Goal: Task Accomplishment & Management: Manage account settings

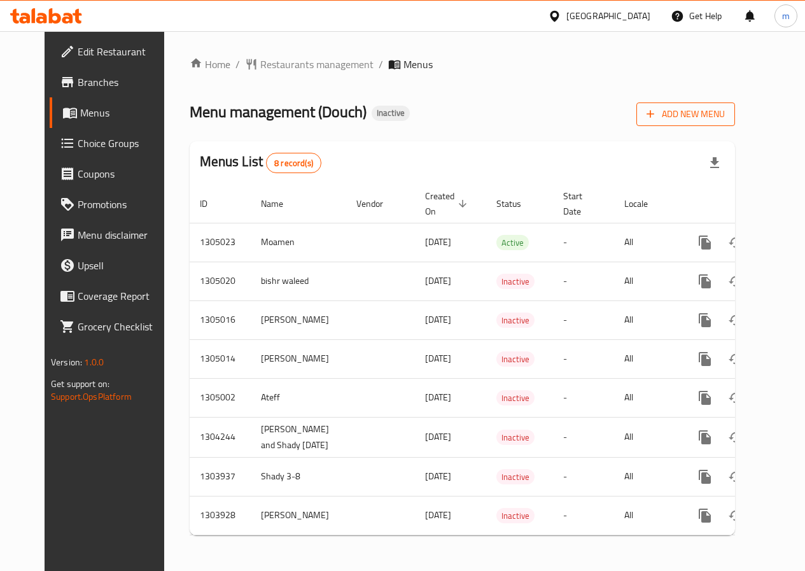
click at [716, 116] on span "Add New Menu" at bounding box center [686, 114] width 78 height 16
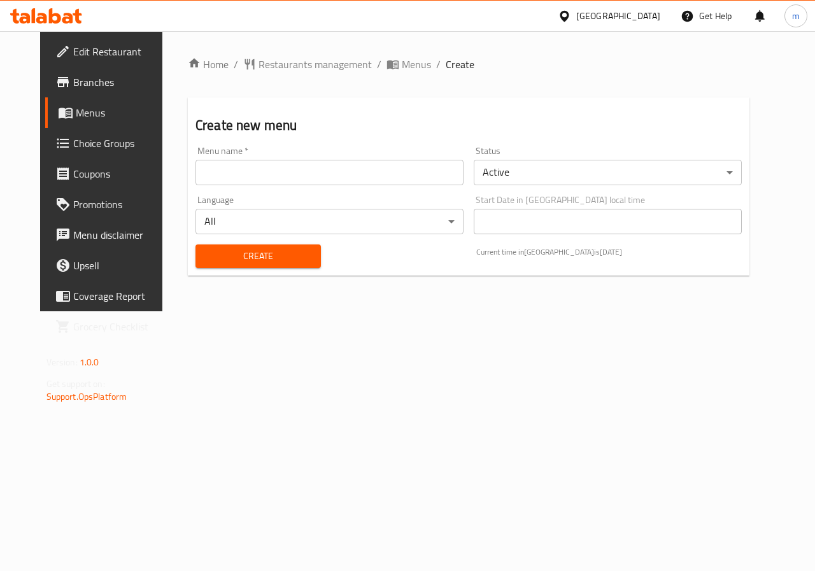
click at [369, 178] on input "text" at bounding box center [329, 172] width 268 height 25
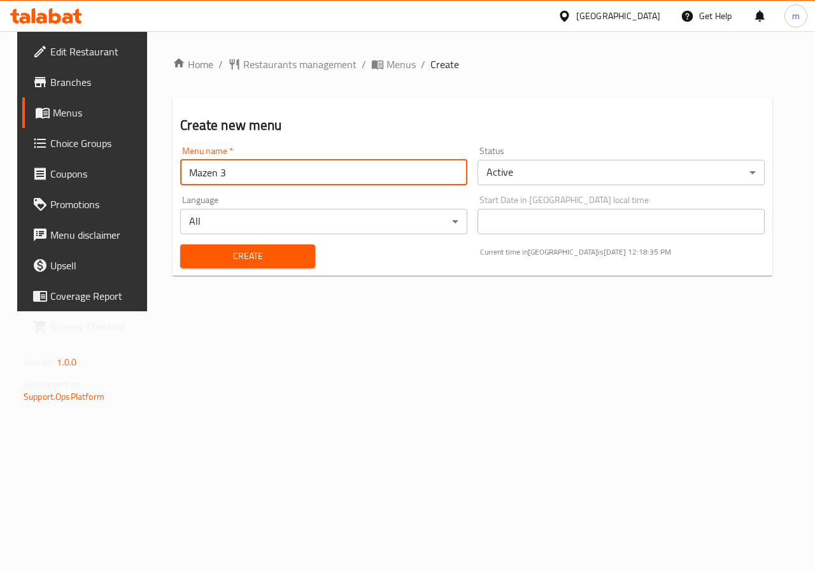
type input "Mazen 3"
click at [379, 217] on body "​ Egypt Get Help m Edit Restaurant Branches Menus Choice Groups Coupons Promoti…" at bounding box center [407, 301] width 815 height 540
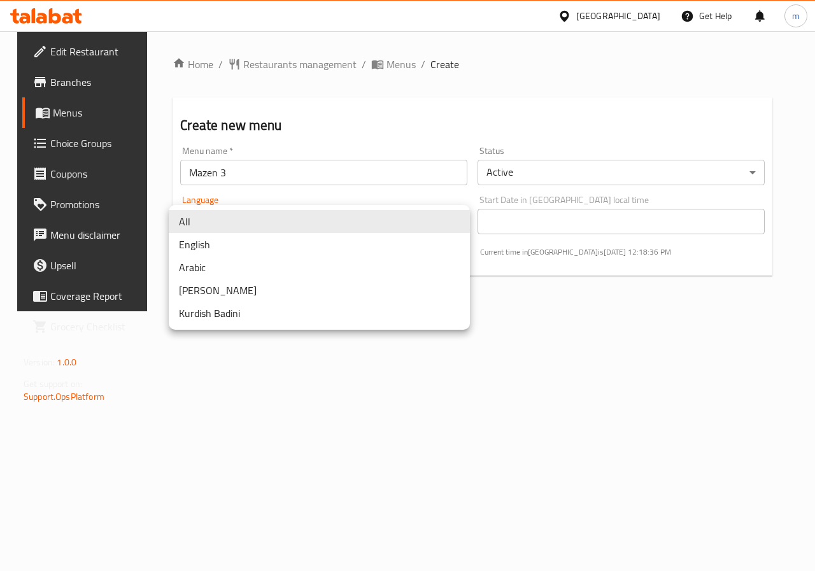
click at [380, 219] on li "All" at bounding box center [319, 221] width 301 height 23
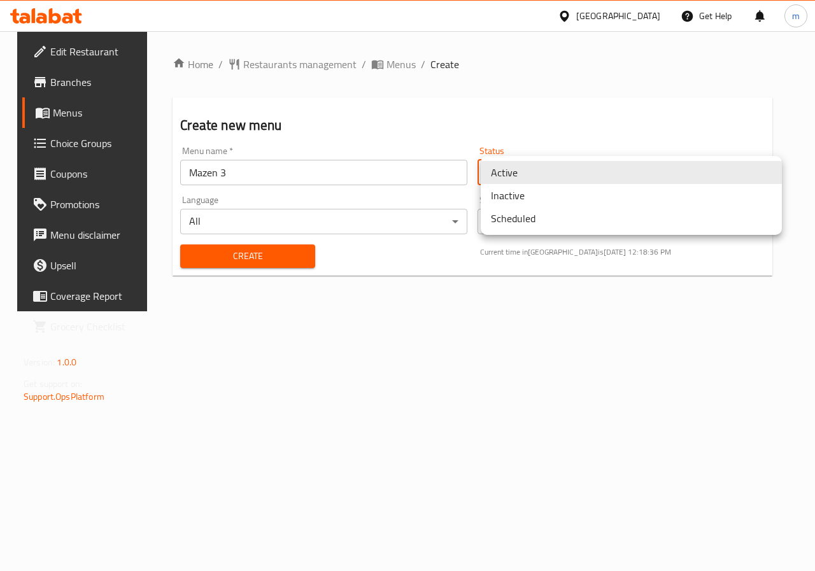
click at [530, 174] on body "​ Egypt Get Help m Edit Restaurant Branches Menus Choice Groups Coupons Promoti…" at bounding box center [407, 301] width 815 height 540
click at [519, 180] on li "Active" at bounding box center [631, 172] width 301 height 23
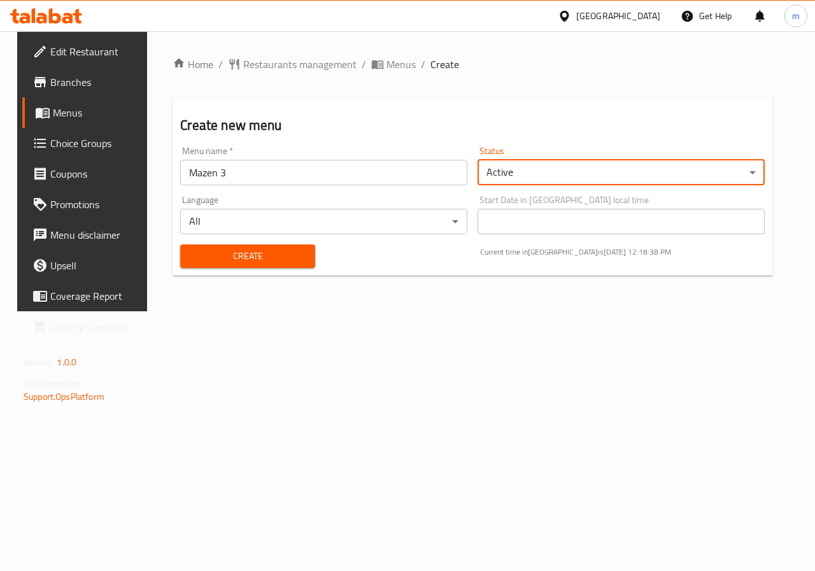
click at [223, 253] on span "Create" at bounding box center [247, 256] width 114 height 16
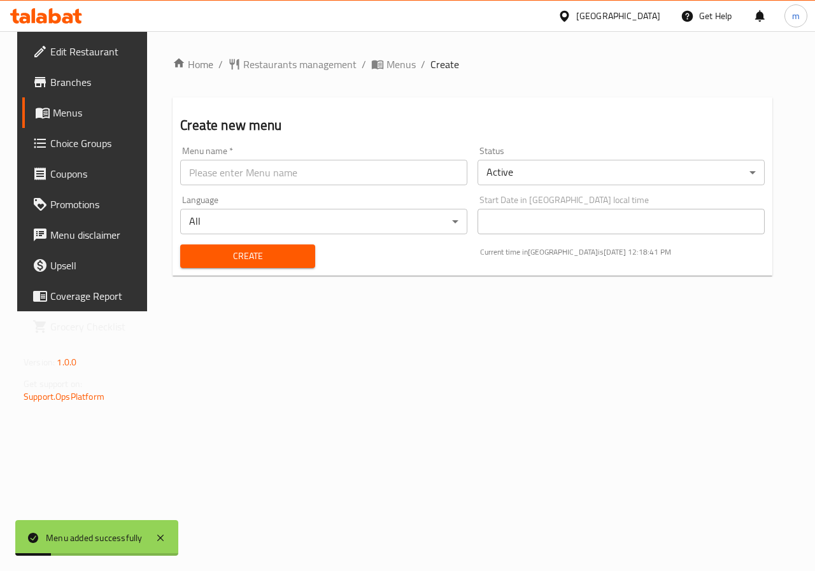
click at [54, 120] on span "Menus" at bounding box center [98, 112] width 90 height 15
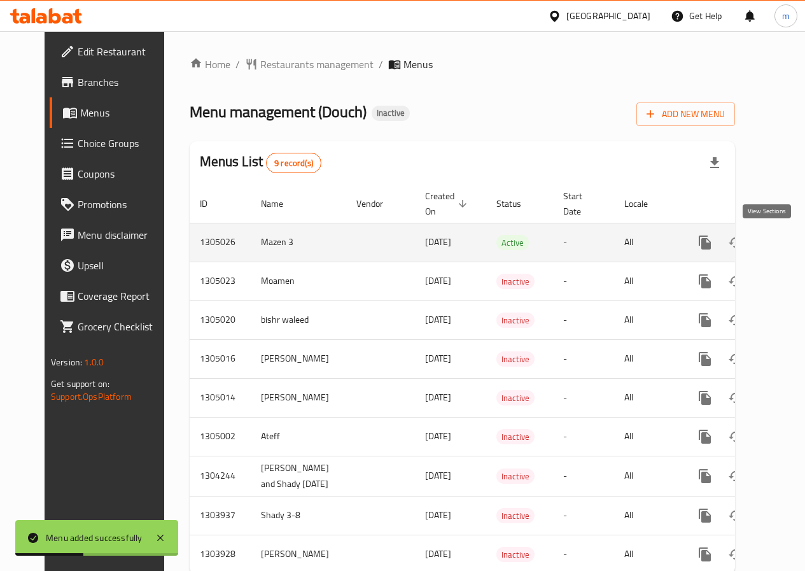
click at [782, 244] on link "enhanced table" at bounding box center [797, 242] width 31 height 31
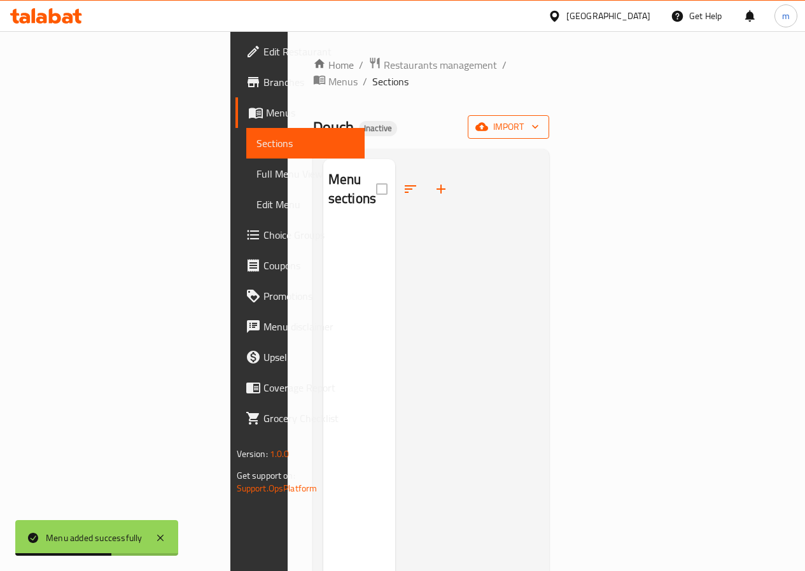
click at [539, 119] on span "import" at bounding box center [508, 127] width 61 height 16
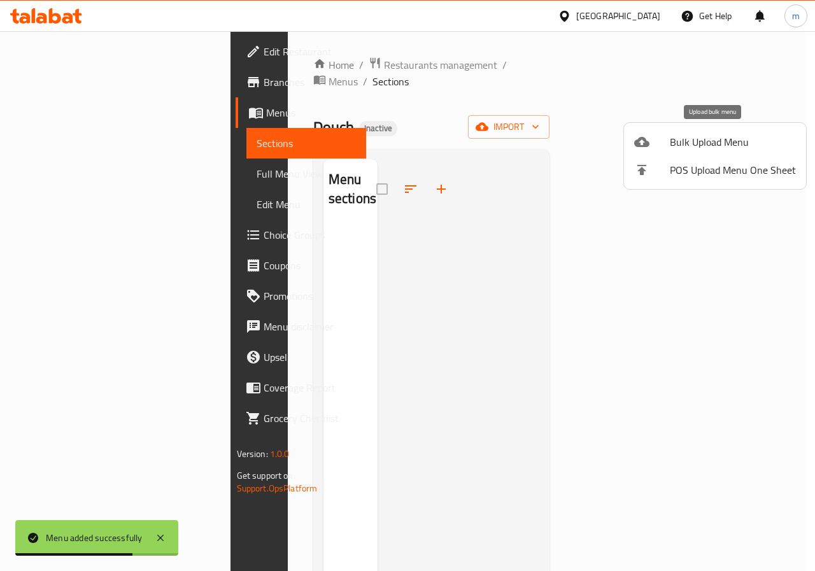
click at [726, 141] on span "Bulk Upload Menu" at bounding box center [733, 141] width 126 height 15
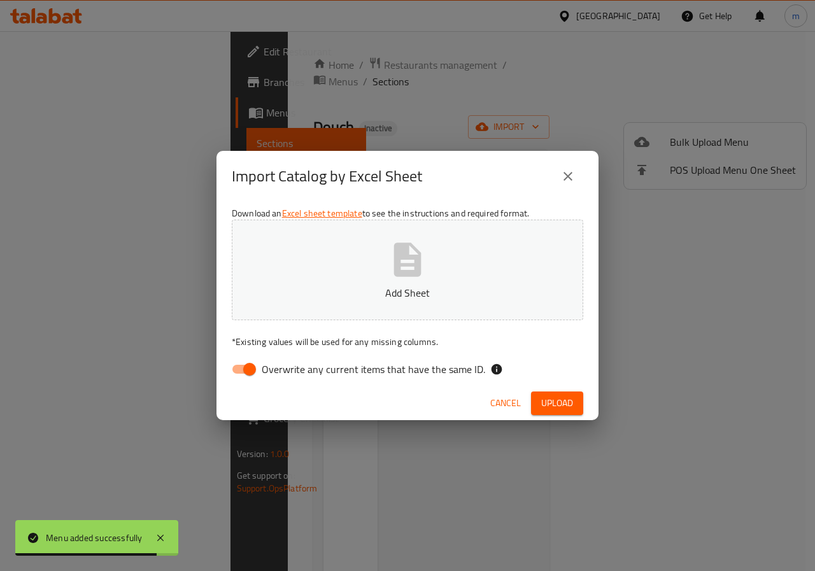
click at [254, 363] on input "Overwrite any current items that have the same ID." at bounding box center [249, 369] width 73 height 24
checkbox input "false"
click at [465, 286] on p "Add Sheet" at bounding box center [407, 292] width 312 height 15
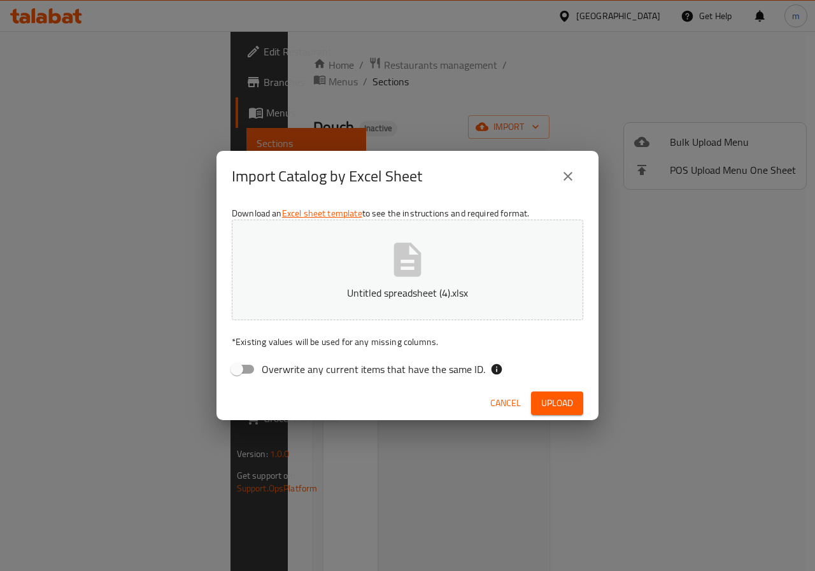
click at [569, 405] on span "Upload" at bounding box center [557, 403] width 32 height 16
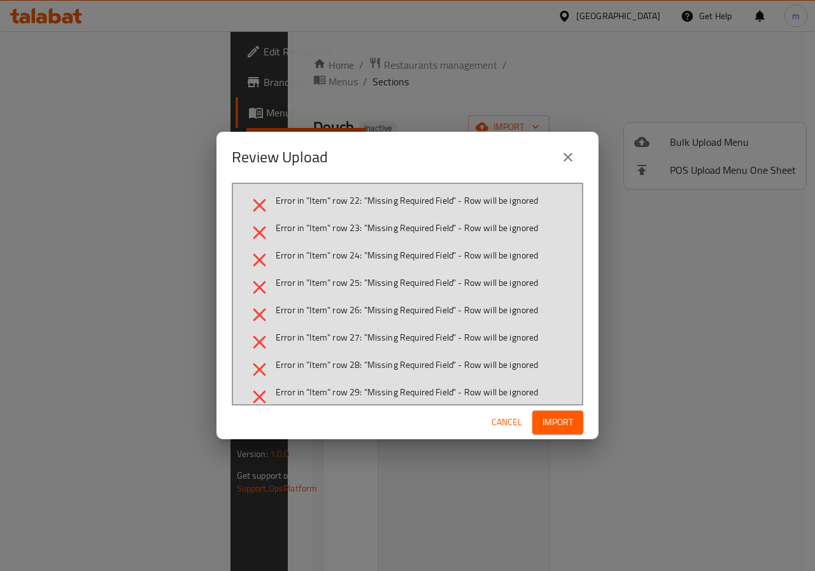
click at [564, 155] on icon "close" at bounding box center [567, 157] width 15 height 15
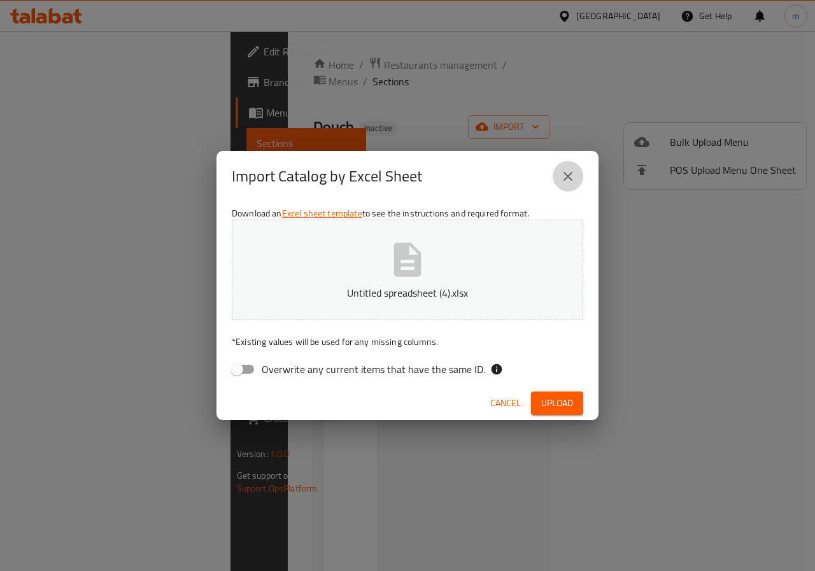
click at [564, 164] on button "close" at bounding box center [568, 176] width 31 height 31
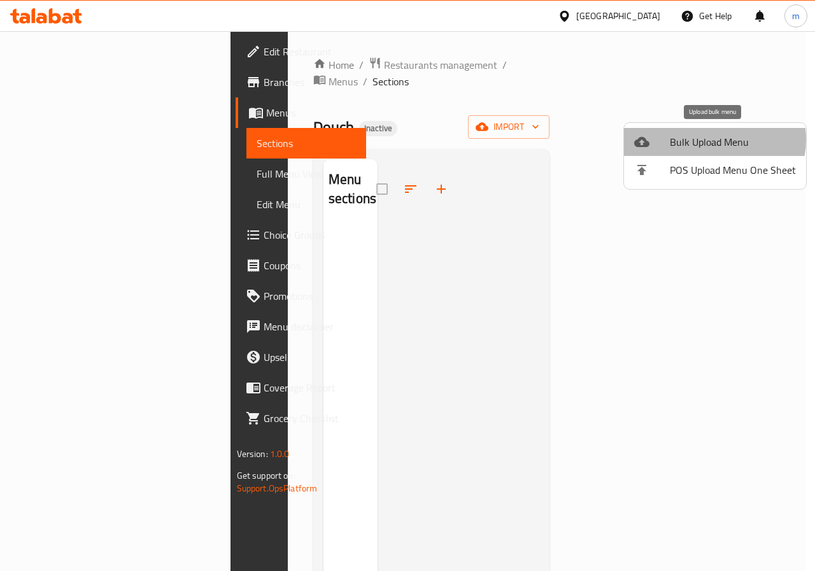
click at [712, 139] on span "Bulk Upload Menu" at bounding box center [733, 141] width 126 height 15
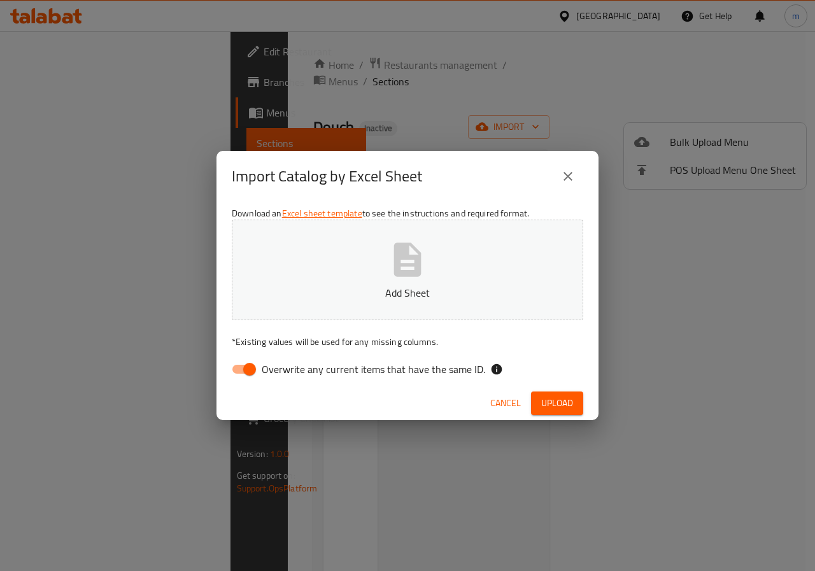
click at [248, 363] on input "Overwrite any current items that have the same ID." at bounding box center [249, 369] width 73 height 24
checkbox input "false"
click at [414, 271] on icon "button" at bounding box center [407, 260] width 27 height 34
click at [555, 393] on button "Upload" at bounding box center [557, 403] width 52 height 24
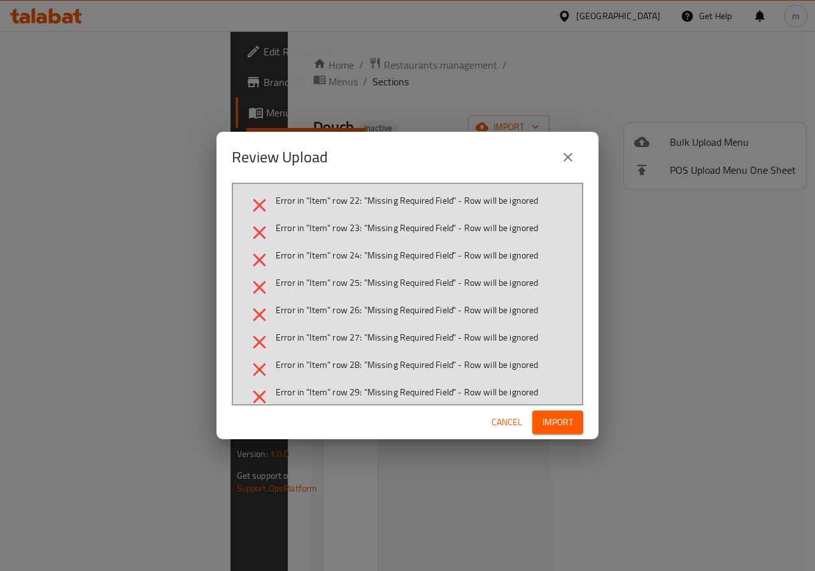
click at [563, 158] on icon "close" at bounding box center [567, 157] width 15 height 15
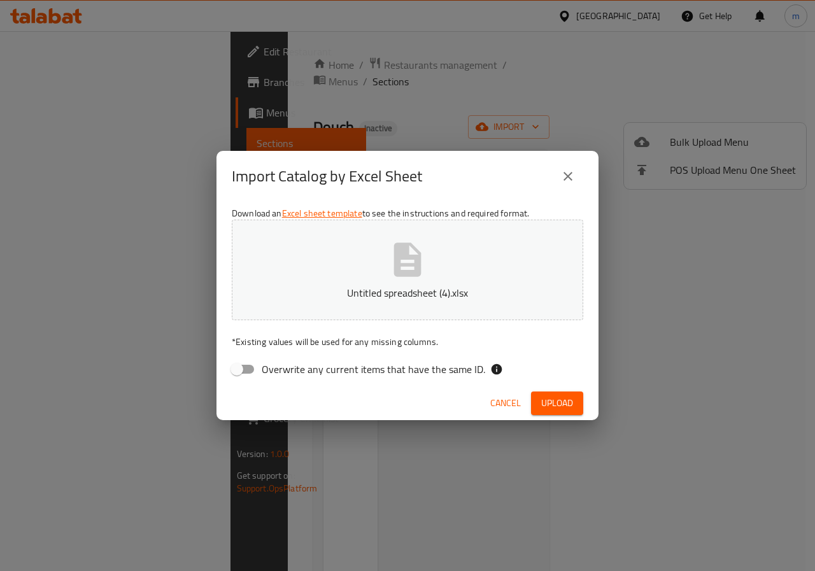
click at [503, 407] on span "Cancel" at bounding box center [505, 403] width 31 height 16
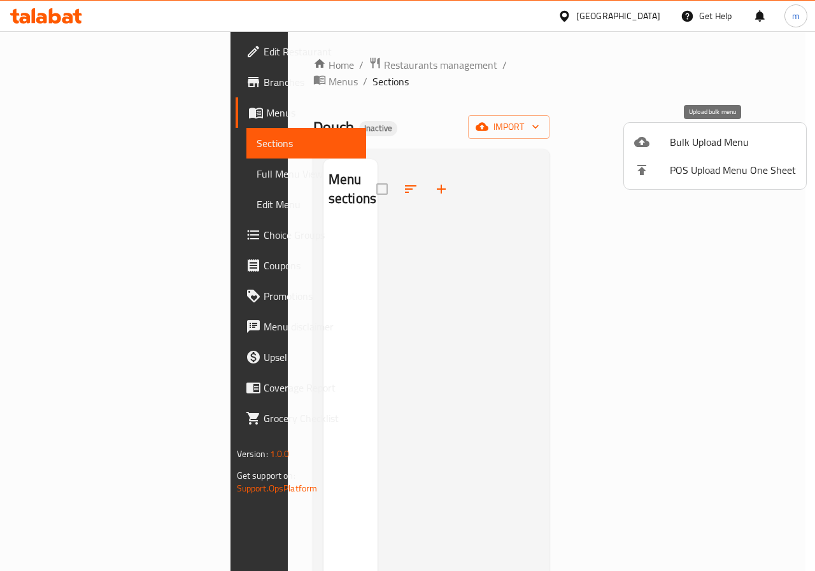
click at [729, 140] on span "Bulk Upload Menu" at bounding box center [733, 141] width 126 height 15
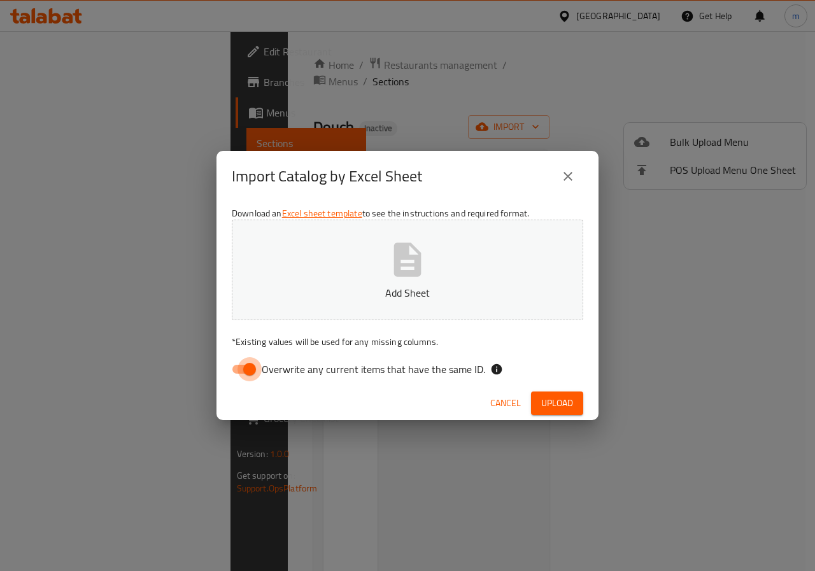
click at [237, 369] on input "Overwrite any current items that have the same ID." at bounding box center [249, 369] width 73 height 24
checkbox input "false"
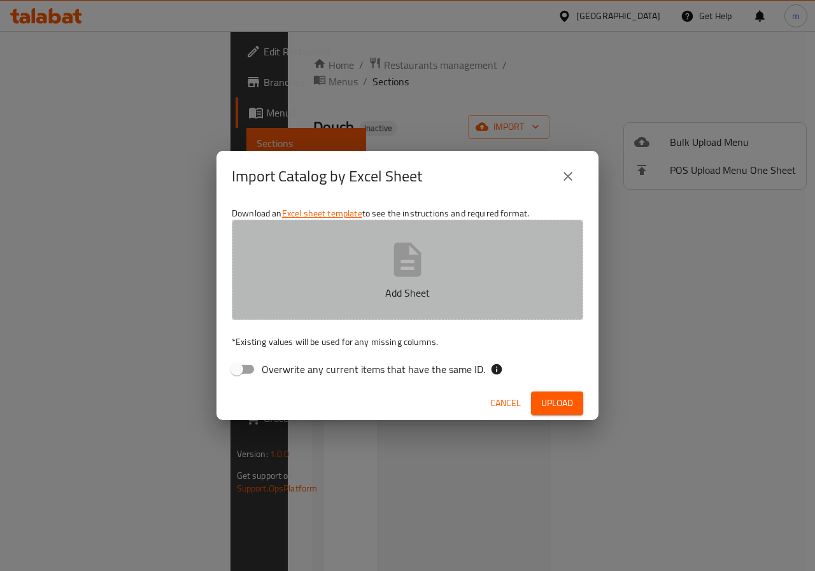
click at [356, 283] on button "Add Sheet" at bounding box center [407, 270] width 351 height 101
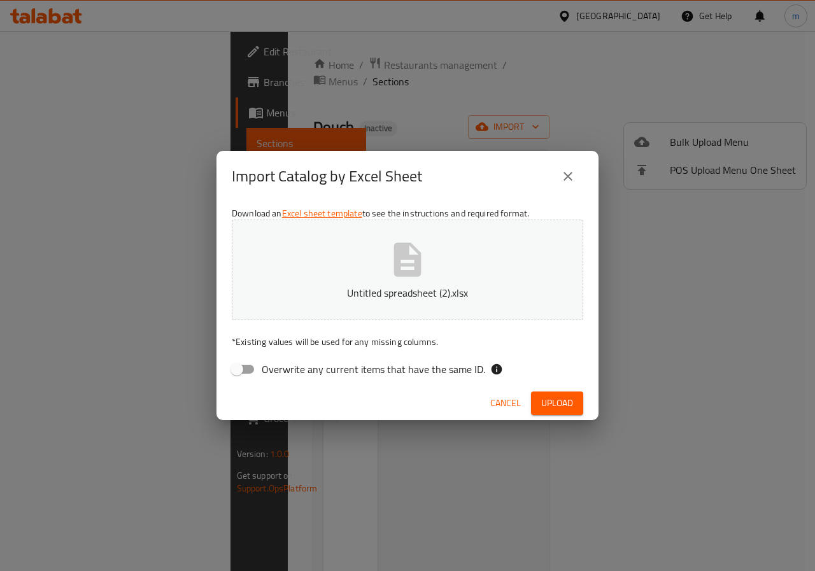
click at [557, 401] on span "Upload" at bounding box center [557, 403] width 32 height 16
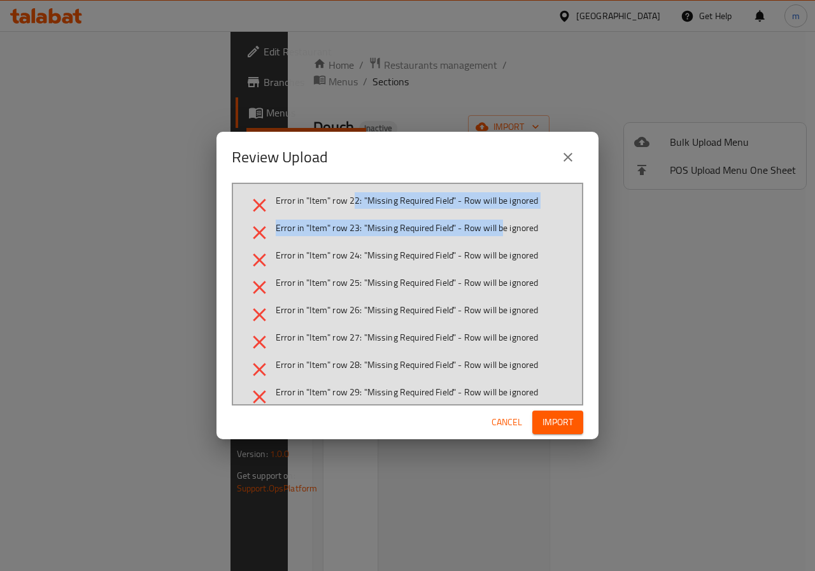
drag, startPoint x: 352, startPoint y: 199, endPoint x: 445, endPoint y: 239, distance: 101.2
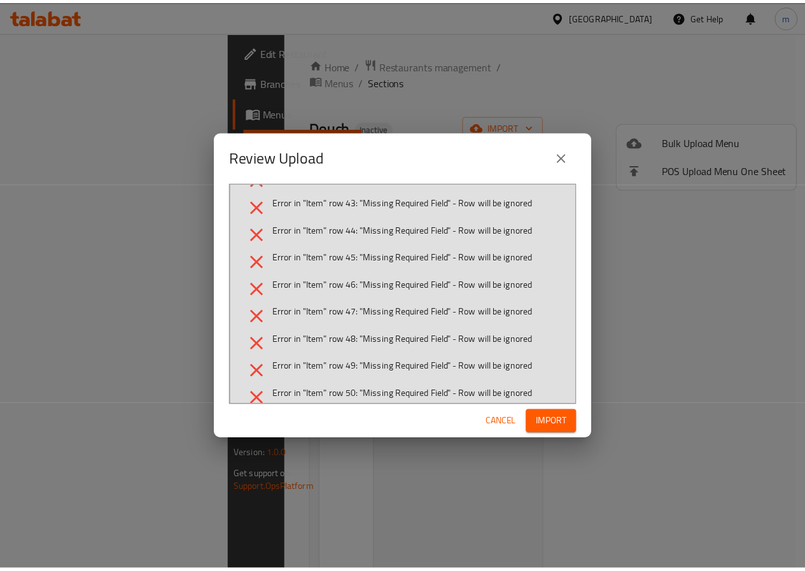
scroll to position [589, 0]
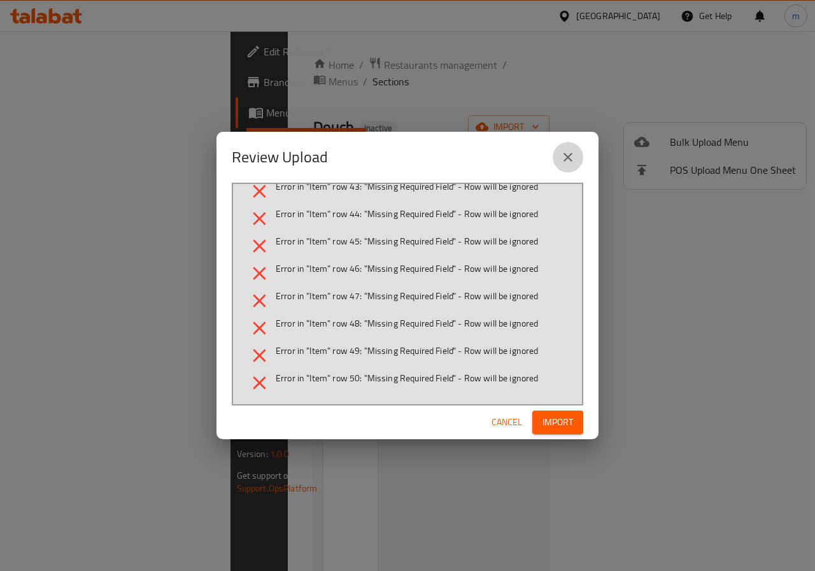
click at [565, 156] on icon "close" at bounding box center [567, 157] width 15 height 15
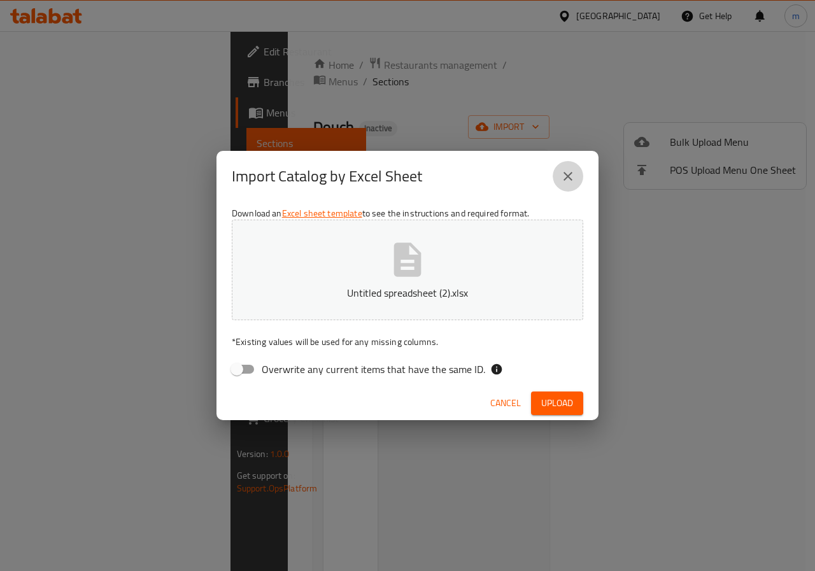
click at [572, 172] on icon "close" at bounding box center [567, 176] width 15 height 15
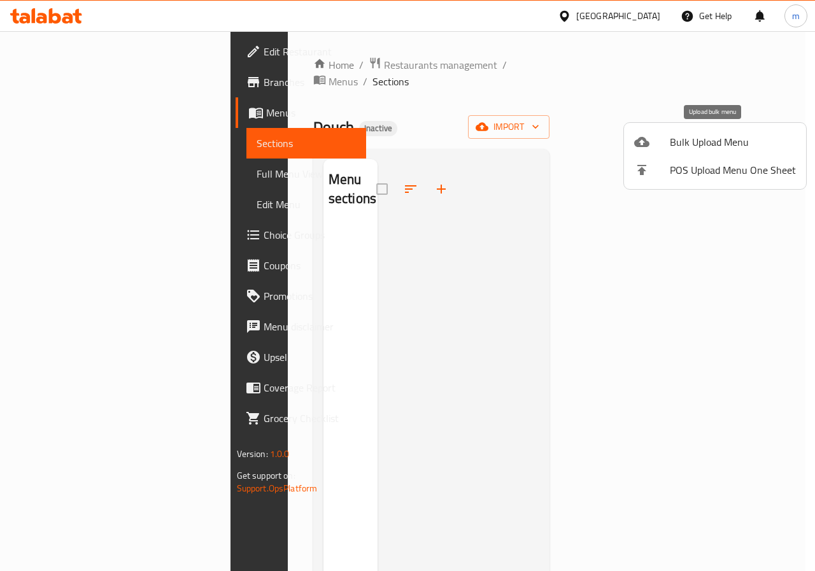
click at [746, 134] on span "Bulk Upload Menu" at bounding box center [733, 141] width 126 height 15
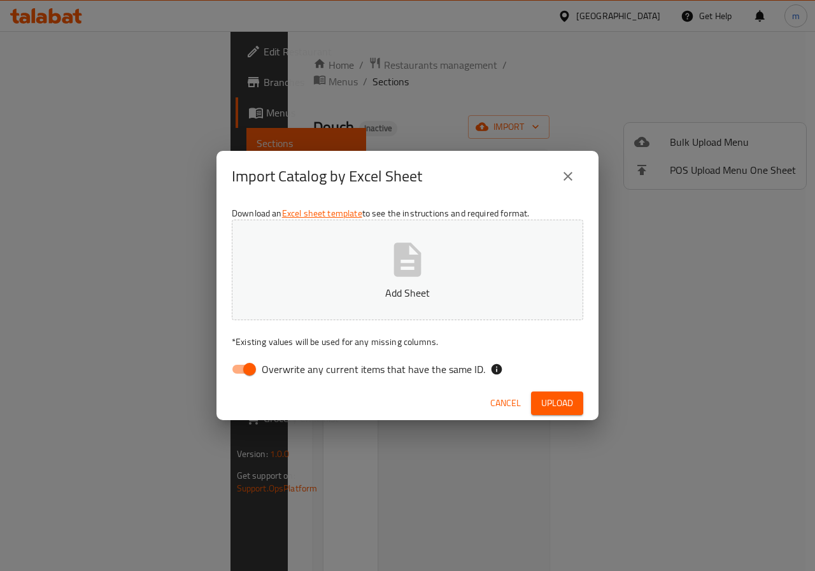
click at [246, 373] on input "Overwrite any current items that have the same ID." at bounding box center [249, 369] width 73 height 24
checkbox input "false"
click at [470, 295] on p "Add Sheet" at bounding box center [407, 292] width 312 height 15
click at [572, 409] on span "Upload" at bounding box center [557, 403] width 32 height 16
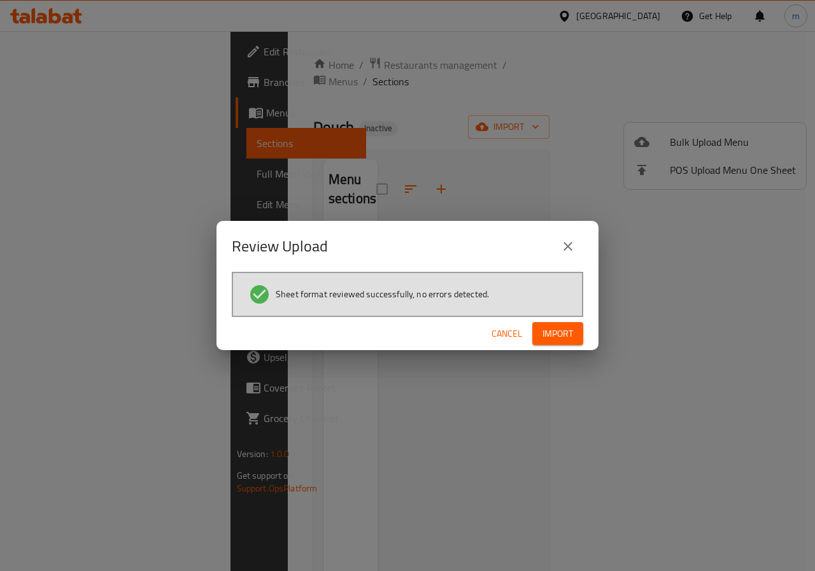
click at [558, 331] on span "Import" at bounding box center [557, 334] width 31 height 16
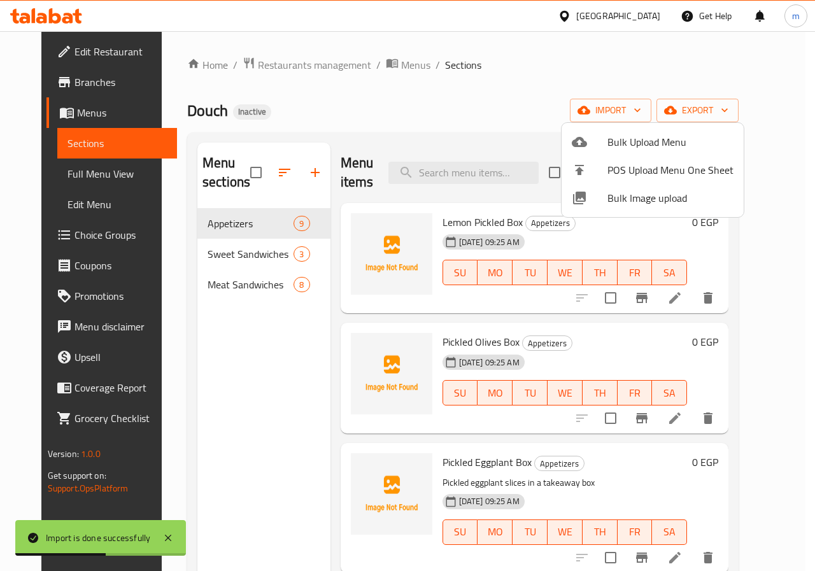
click at [744, 113] on div at bounding box center [407, 285] width 815 height 571
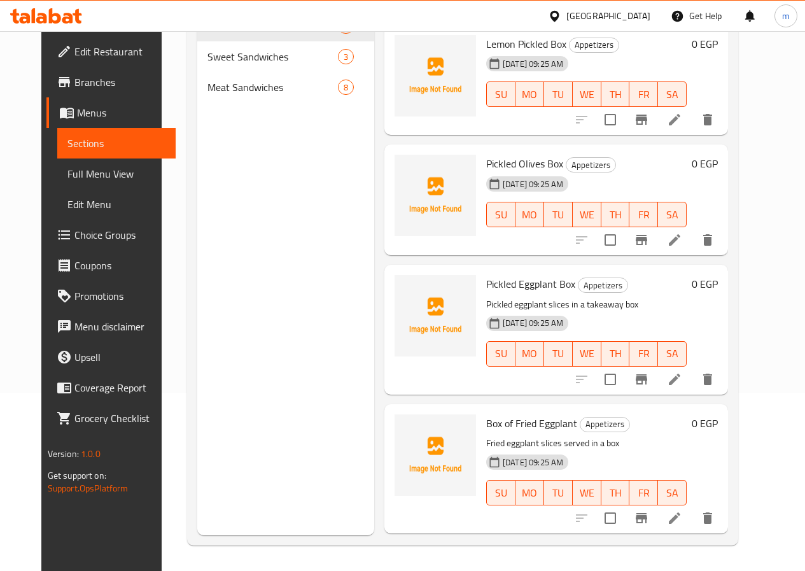
scroll to position [0, 0]
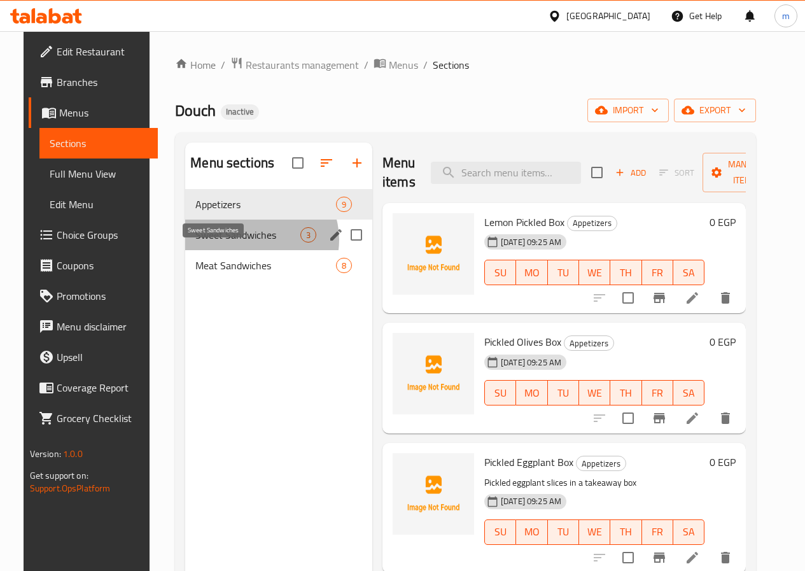
click at [243, 243] on span "Sweet Sandwiches" at bounding box center [247, 234] width 105 height 15
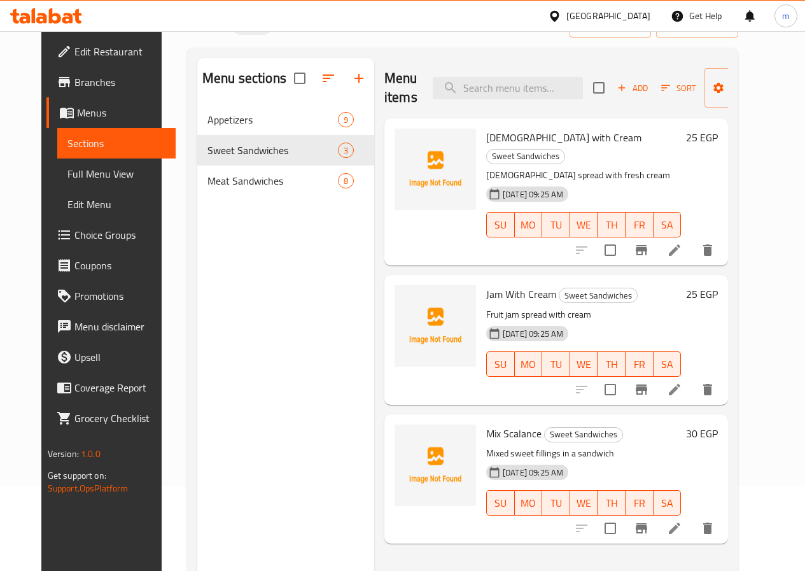
scroll to position [64, 0]
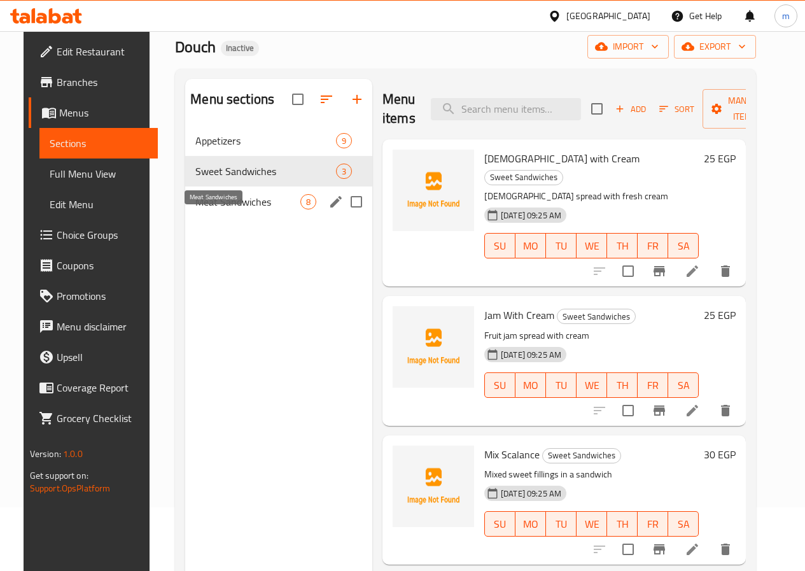
click at [226, 209] on span "Meat Sandwiches" at bounding box center [247, 201] width 105 height 15
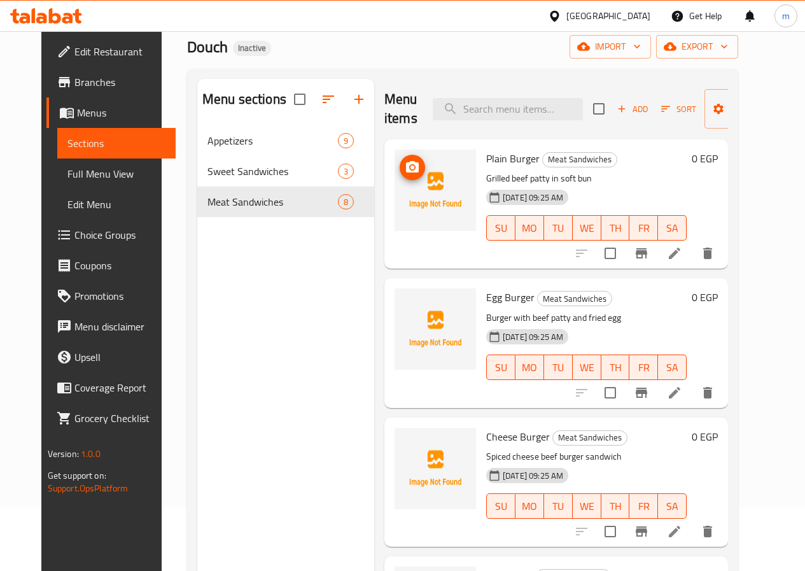
click at [397, 191] on img at bounding box center [435, 190] width 81 height 81
click at [680, 251] on icon at bounding box center [674, 253] width 11 height 11
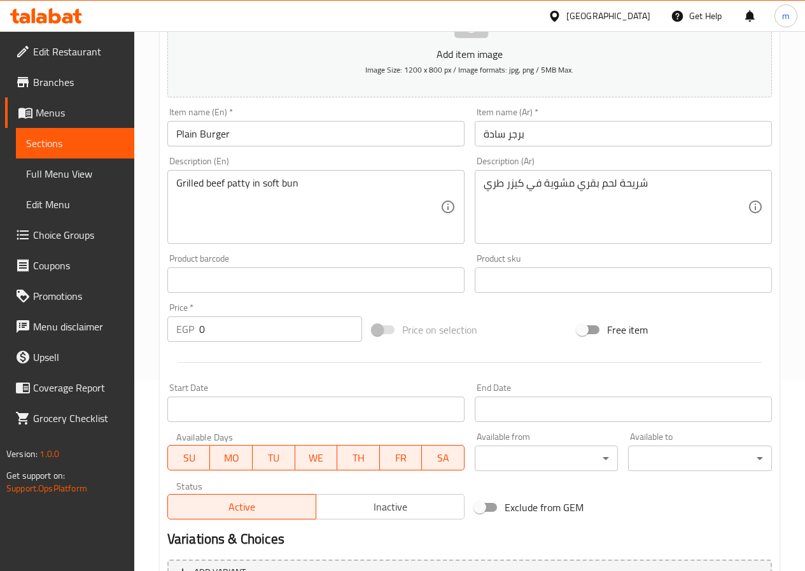
scroll to position [64, 0]
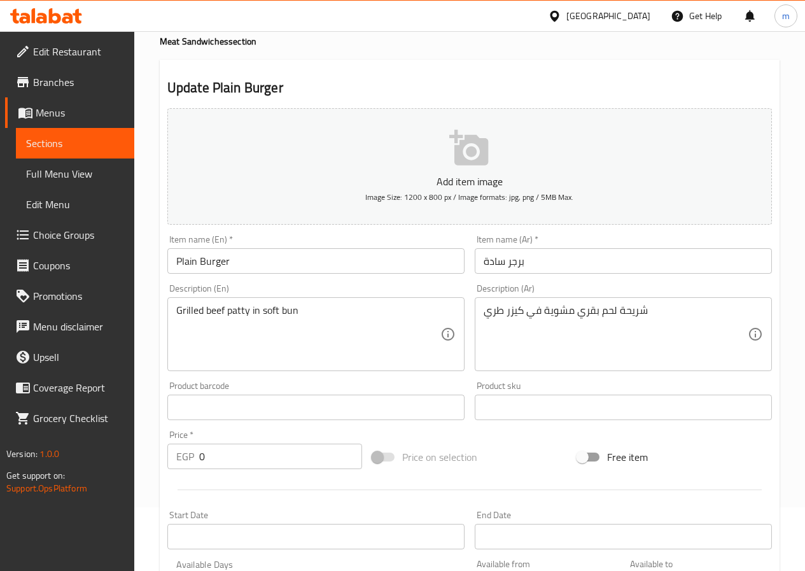
click at [55, 146] on span "Sections" at bounding box center [75, 143] width 98 height 15
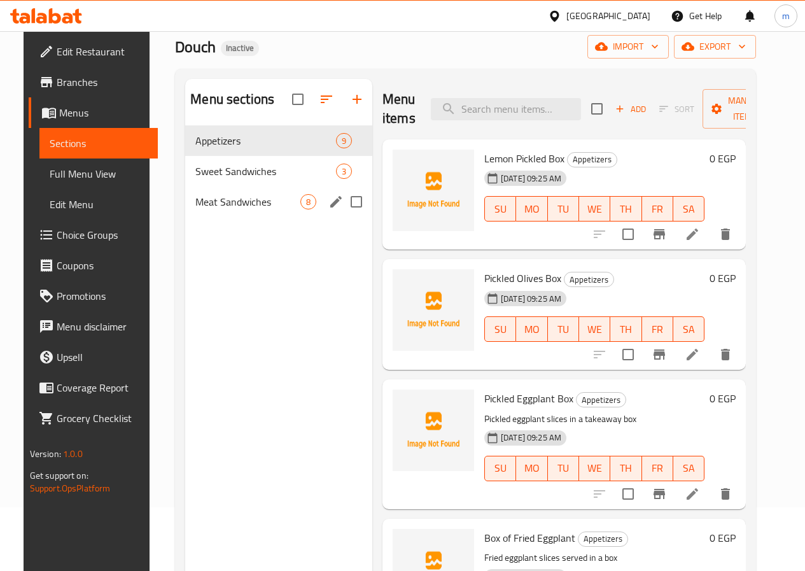
click at [208, 217] on div "Meat Sandwiches 8" at bounding box center [278, 202] width 187 height 31
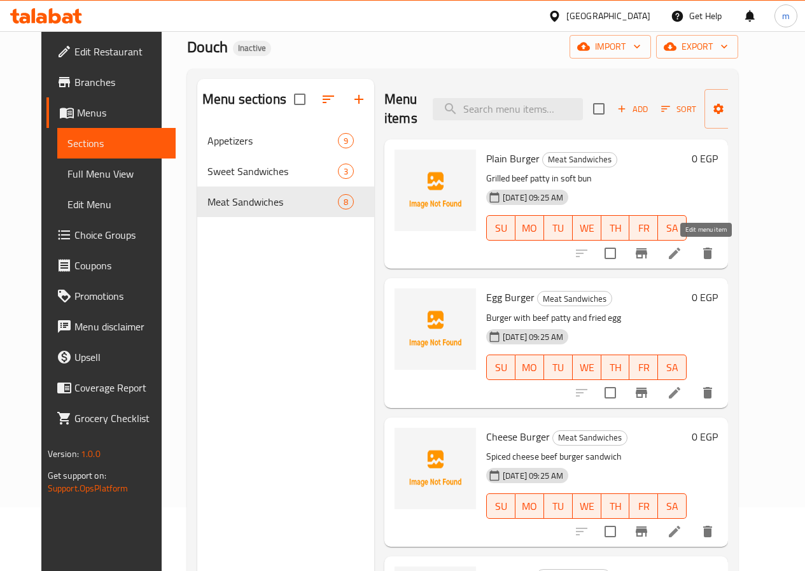
click at [682, 257] on icon at bounding box center [674, 253] width 15 height 15
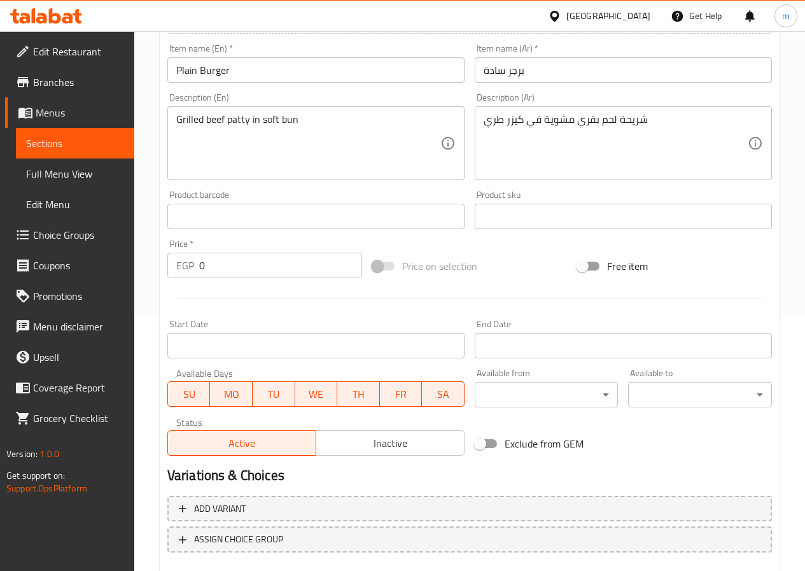
scroll to position [318, 0]
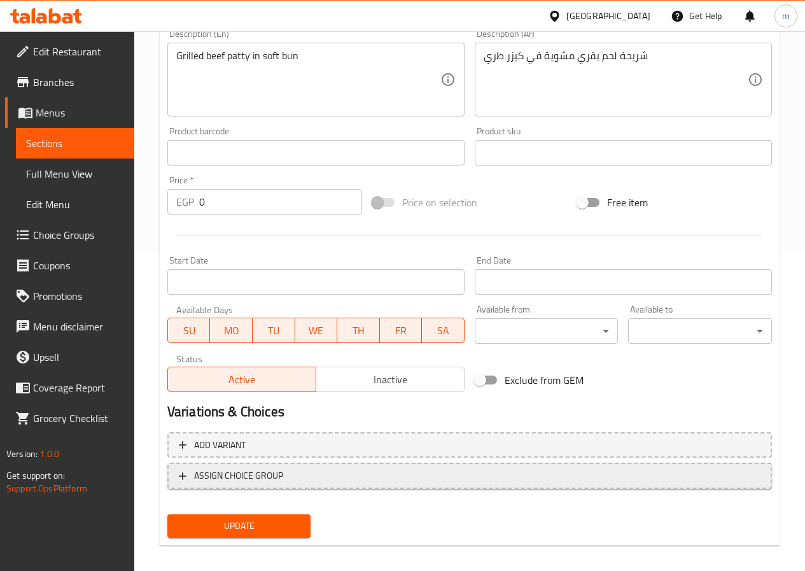
click at [264, 474] on span "ASSIGN CHOICE GROUP" at bounding box center [238, 476] width 89 height 16
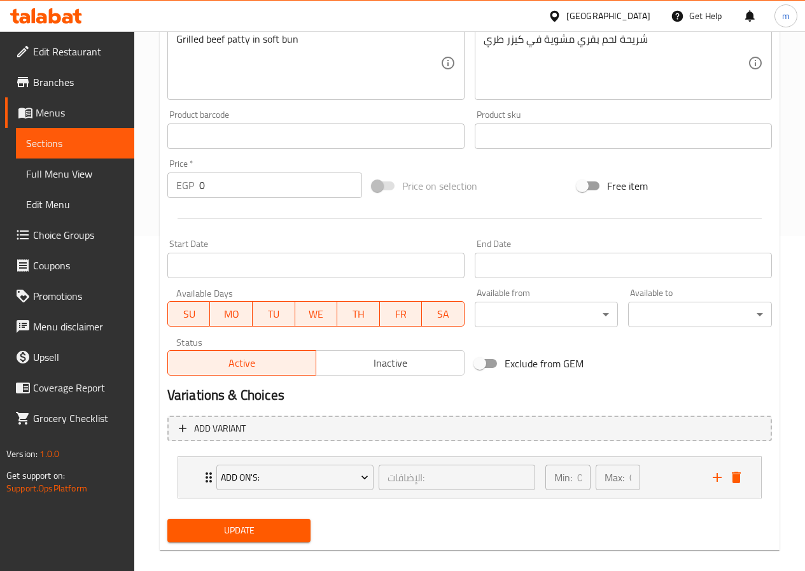
scroll to position [349, 0]
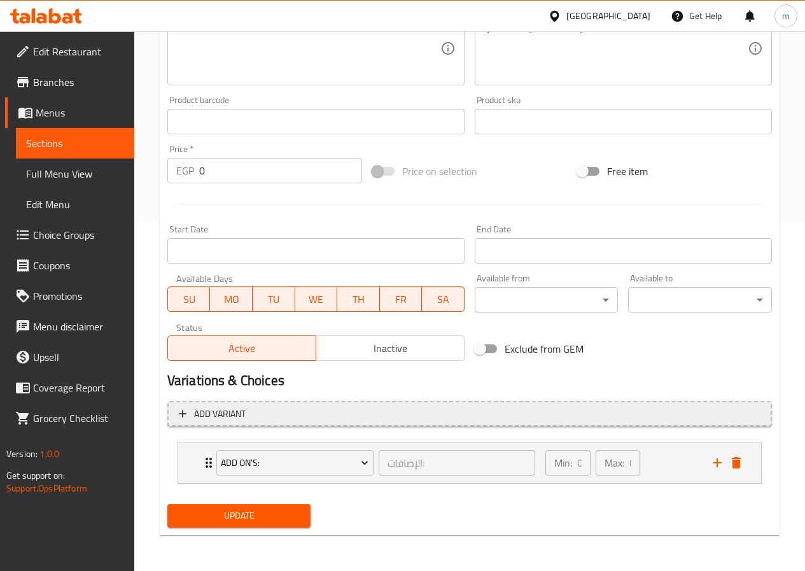
click at [232, 413] on span "Add variant" at bounding box center [220, 414] width 52 height 16
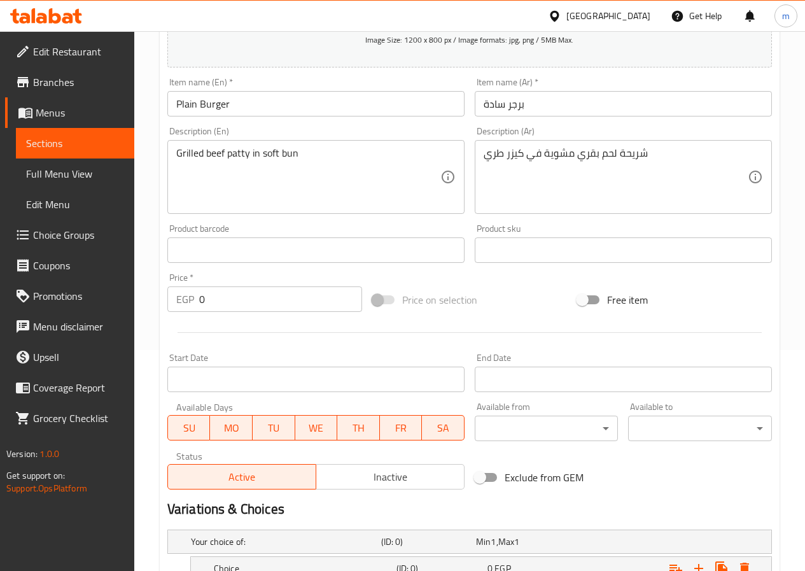
scroll to position [158, 0]
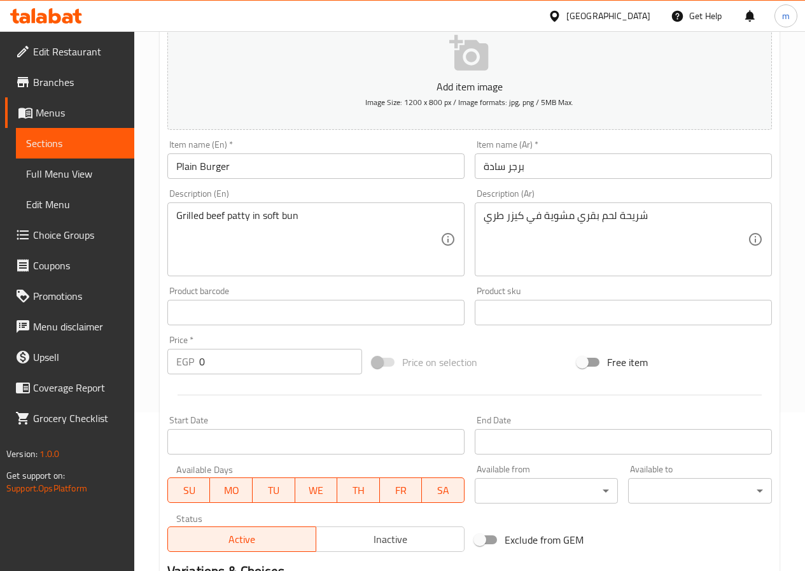
click at [62, 137] on span "Sections" at bounding box center [75, 143] width 98 height 15
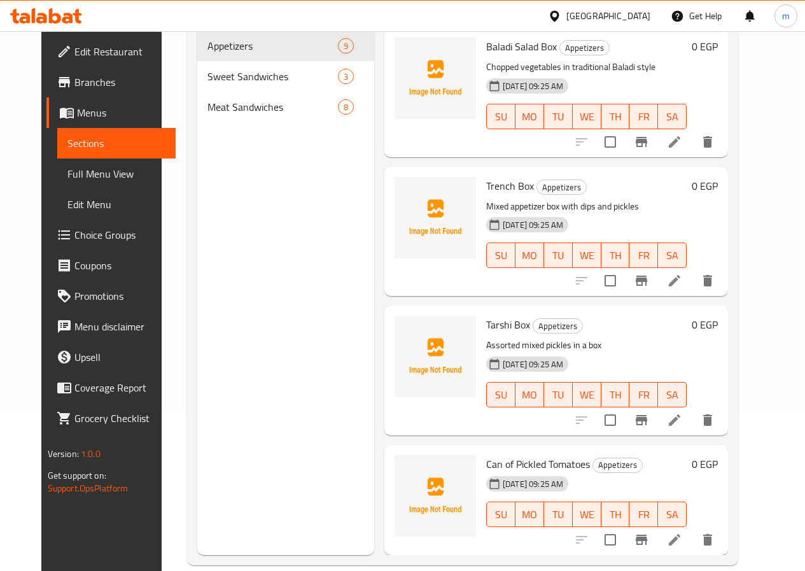
scroll to position [356, 0]
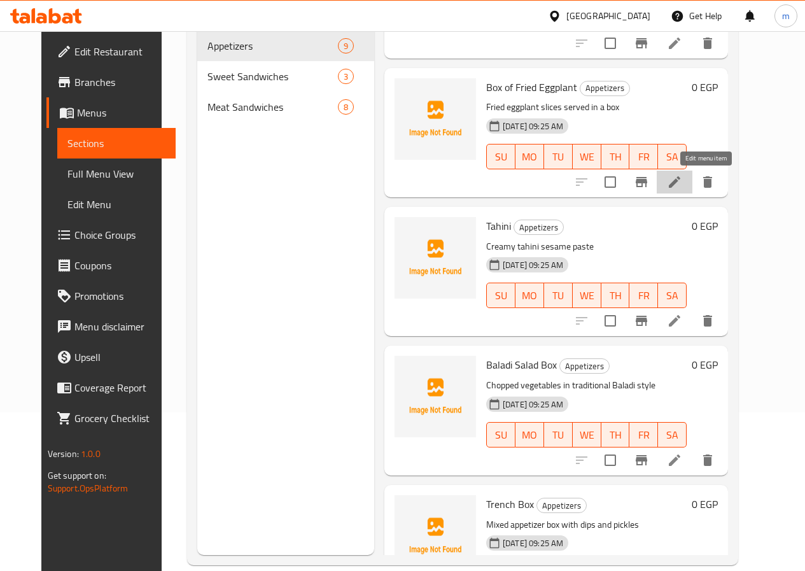
click at [682, 188] on icon at bounding box center [674, 181] width 15 height 15
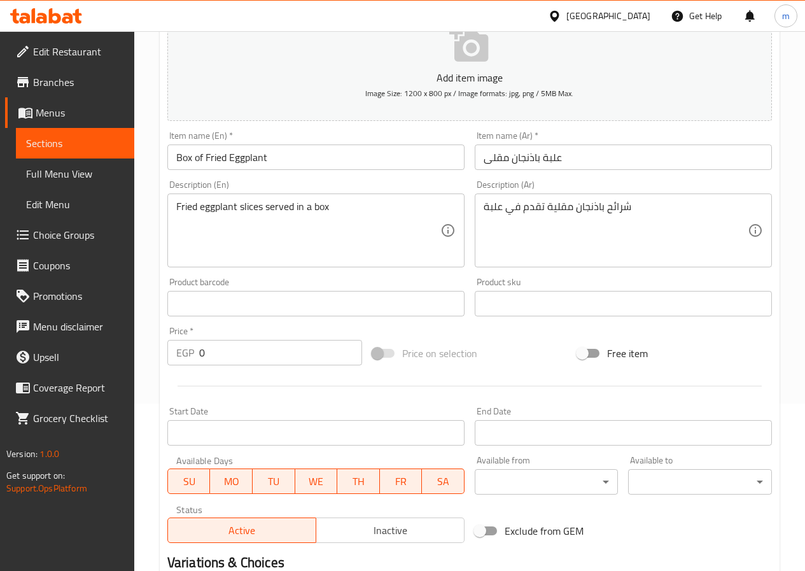
scroll to position [318, 0]
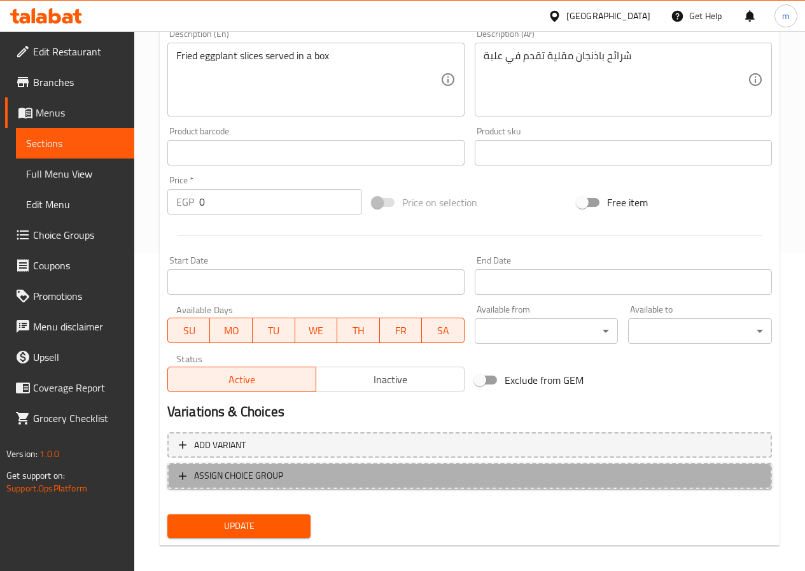
click at [330, 479] on span "ASSIGN CHOICE GROUP" at bounding box center [470, 476] width 582 height 16
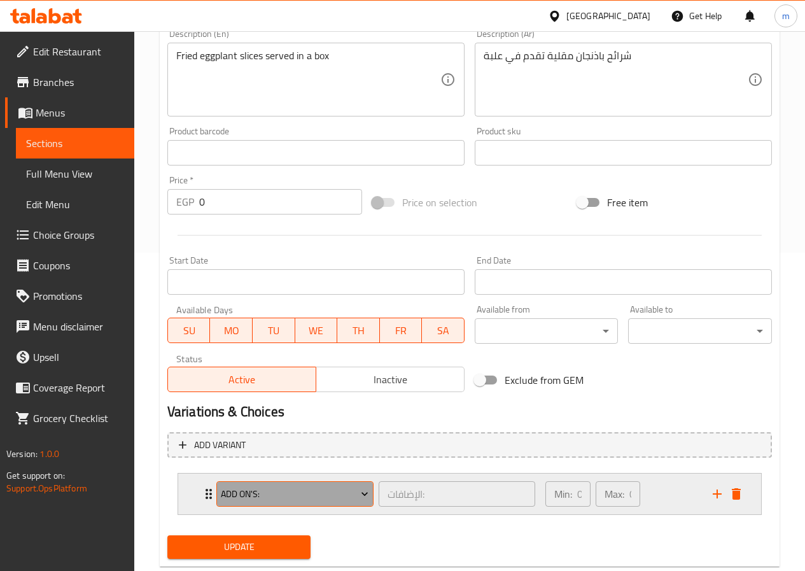
click at [354, 491] on span "Add On's:" at bounding box center [295, 494] width 148 height 16
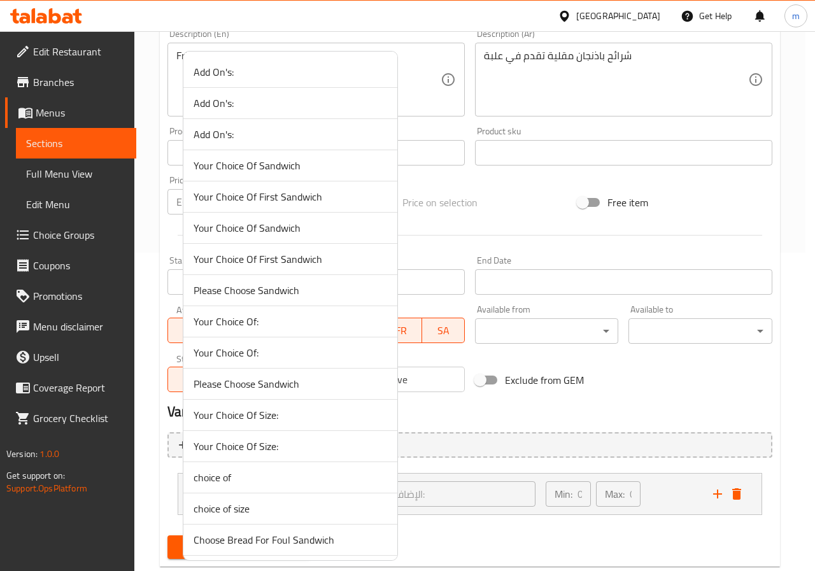
click at [293, 511] on span "choice of size" at bounding box center [291, 508] width 194 height 15
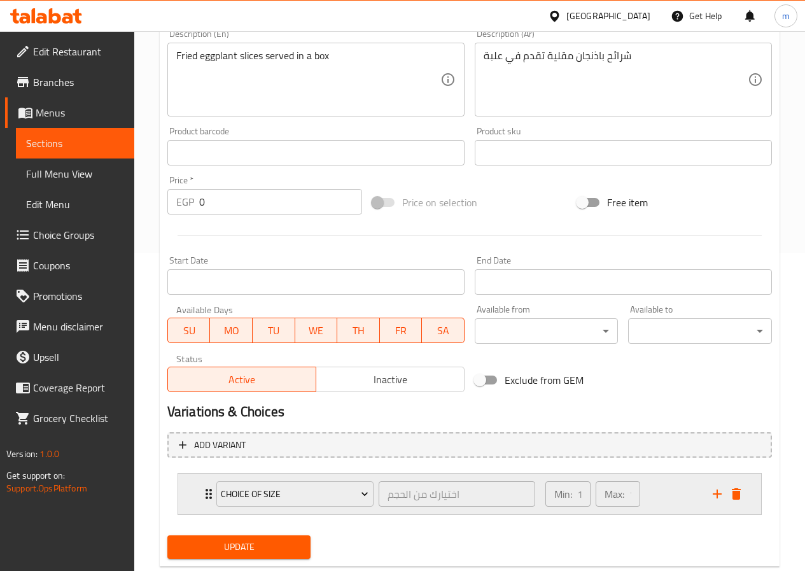
click at [577, 497] on div "Min: 1 ​" at bounding box center [568, 493] width 45 height 25
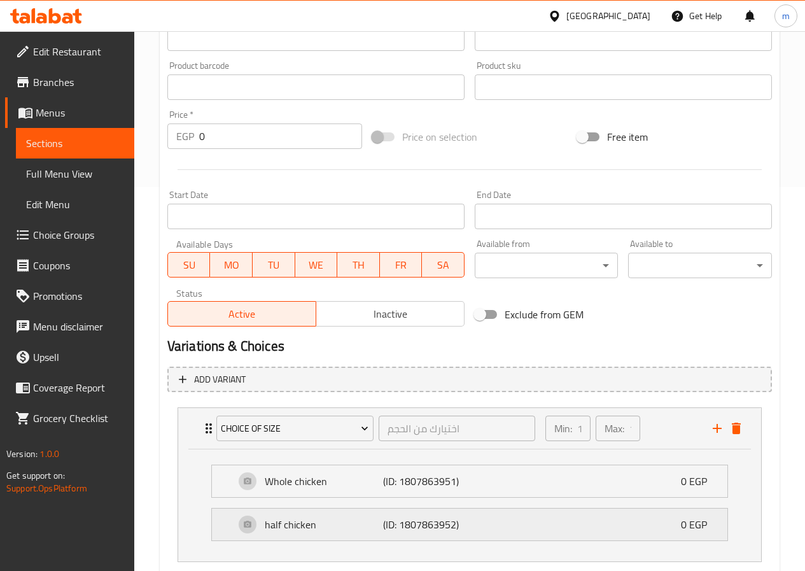
scroll to position [446, 0]
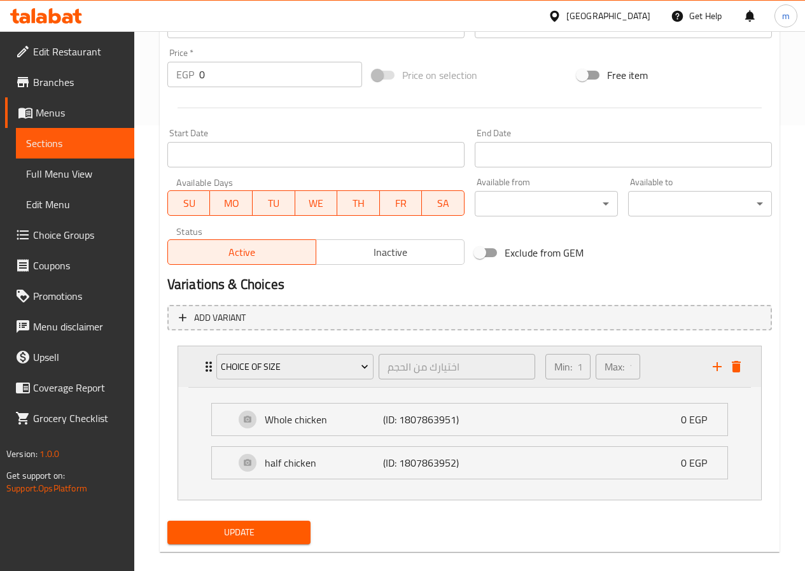
click at [563, 365] on p "Min:" at bounding box center [563, 366] width 18 height 15
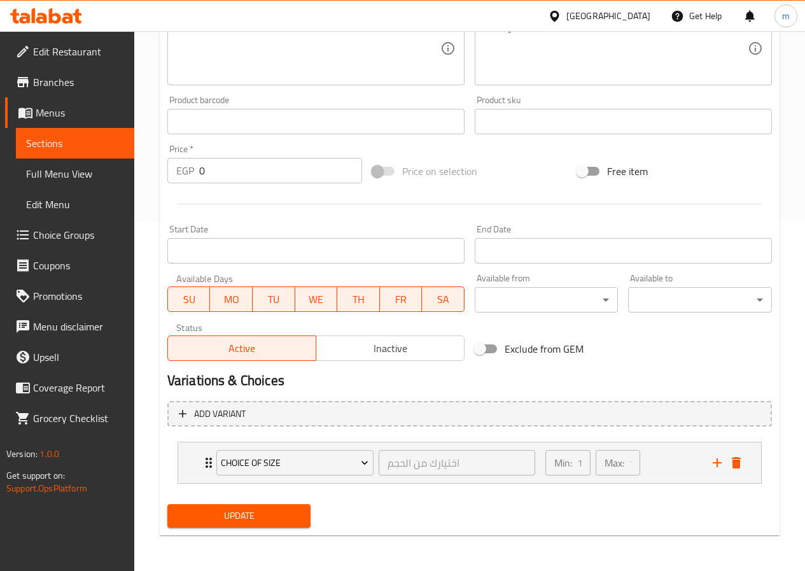
scroll to position [349, 0]
click at [693, 457] on div "Min: 1 ​ Max: 1 ​" at bounding box center [621, 462] width 167 height 41
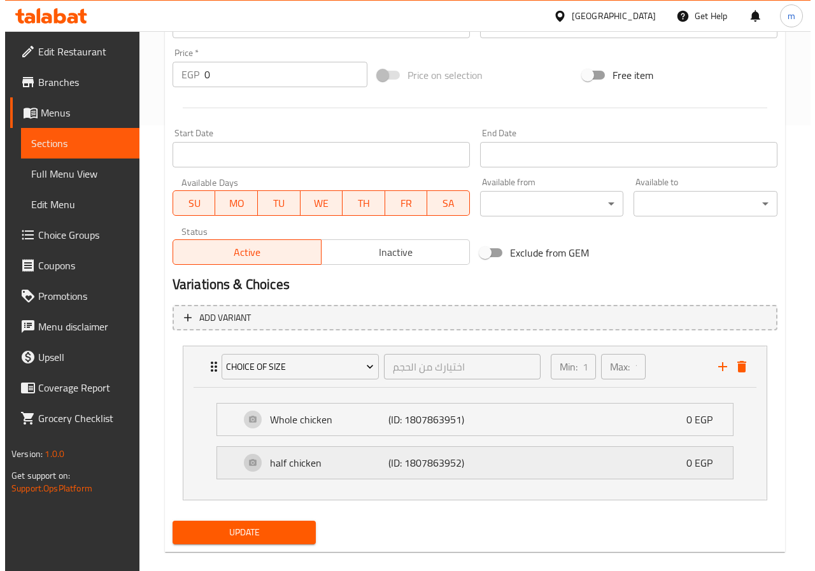
scroll to position [462, 0]
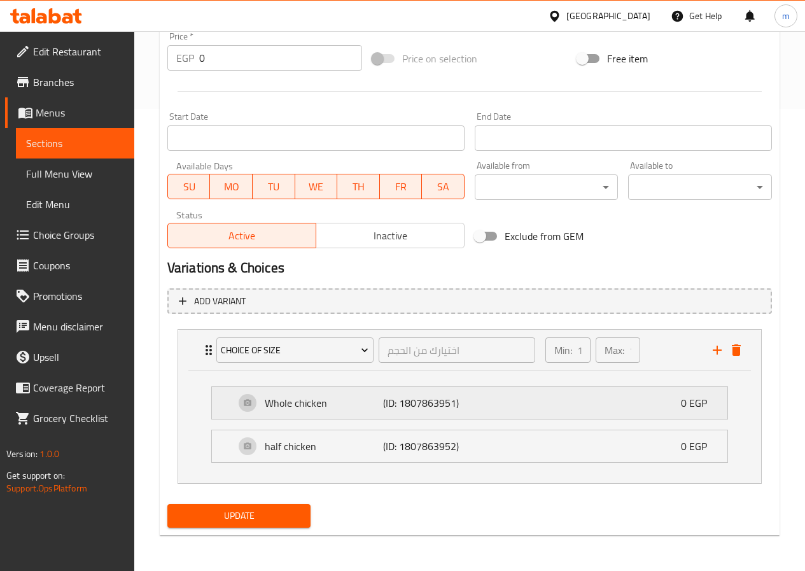
click at [676, 408] on div "Whole chicken (ID: 1807863951) 0 EGP" at bounding box center [473, 403] width 477 height 32
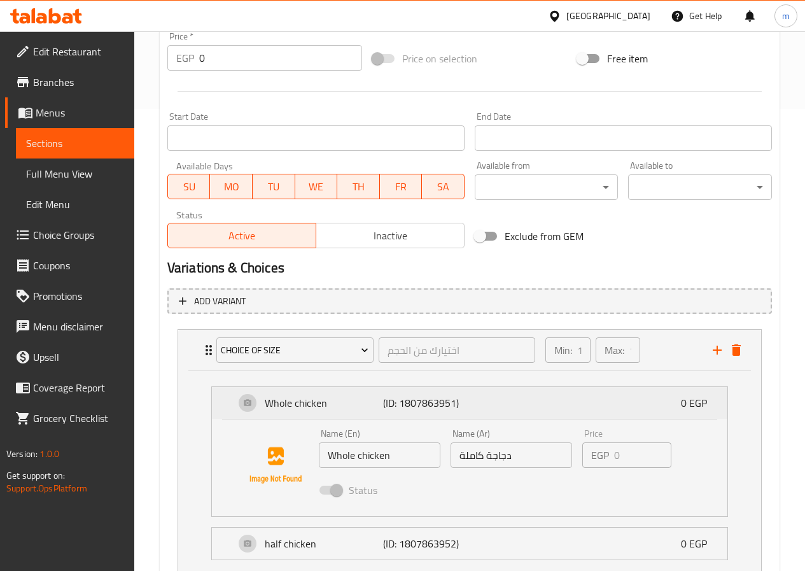
click at [676, 408] on div "Whole chicken (ID: 1807863951) 0 EGP" at bounding box center [473, 403] width 477 height 32
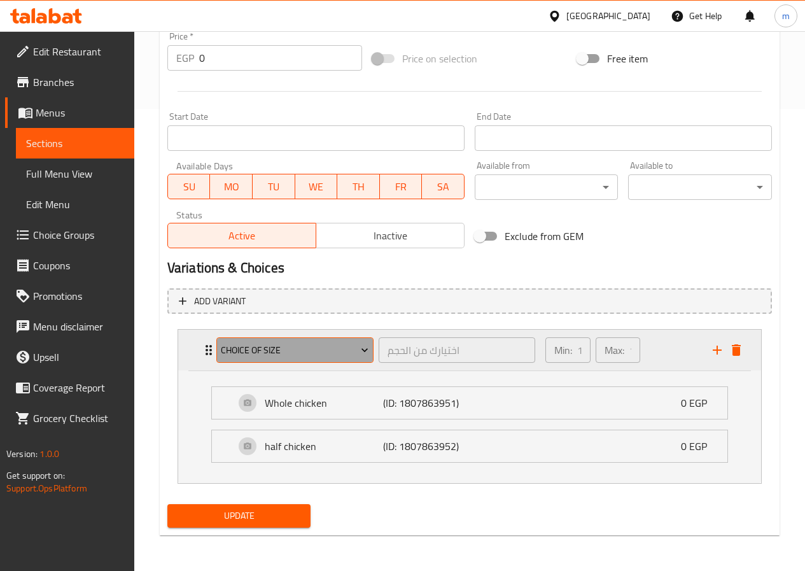
click at [325, 349] on span "choice of size" at bounding box center [295, 350] width 148 height 16
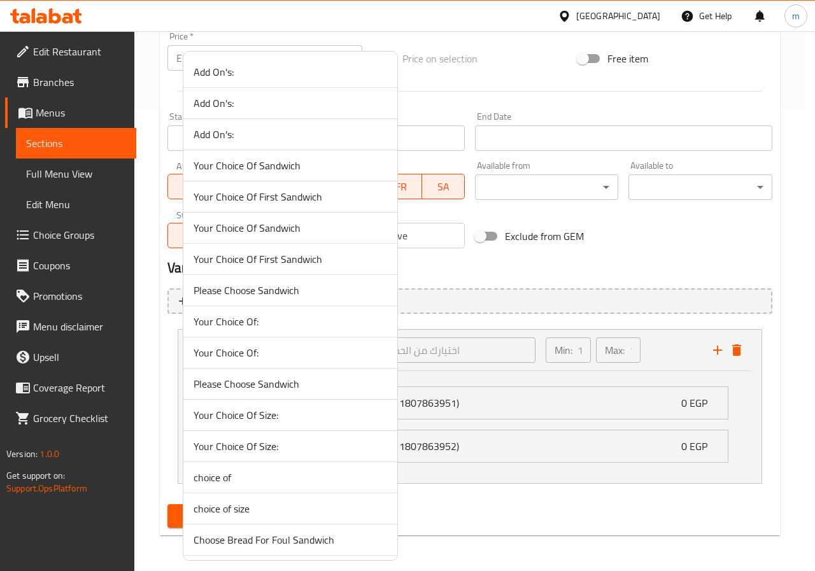
click at [307, 442] on span "Your Choice Of Size:" at bounding box center [291, 446] width 194 height 15
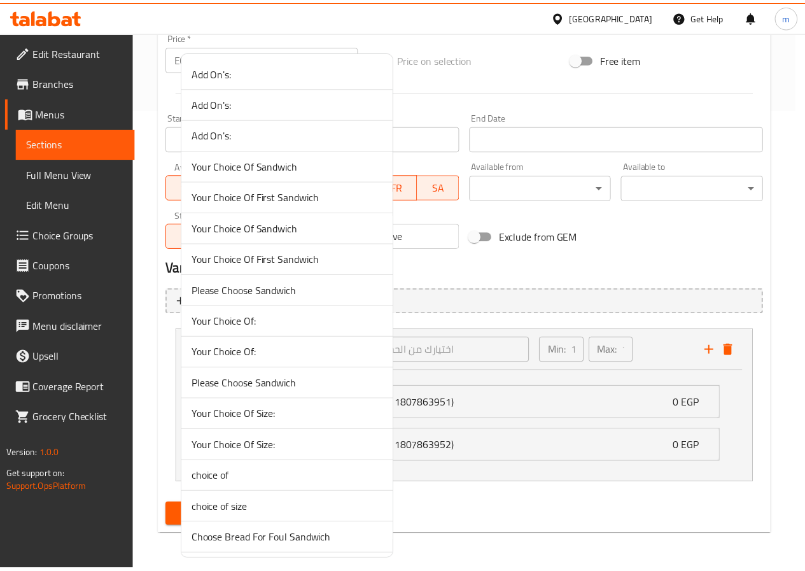
scroll to position [349, 0]
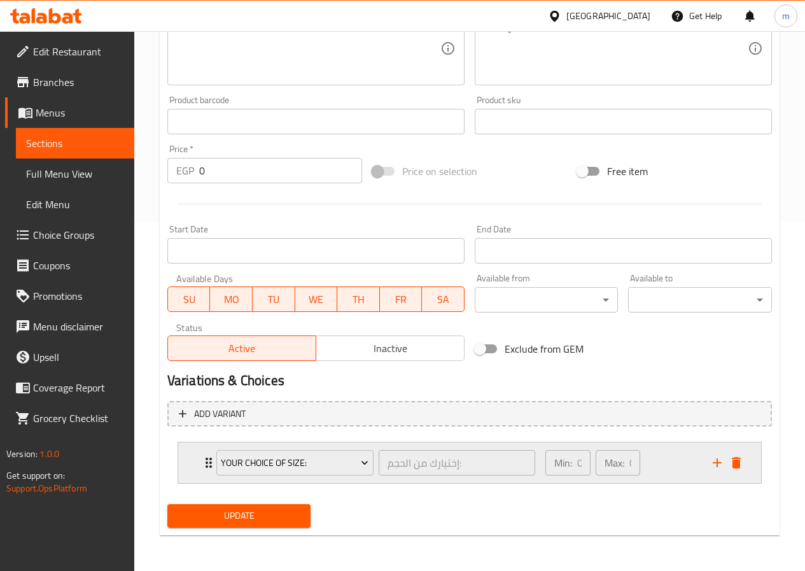
click at [211, 462] on div "Your Choice Of Size: إختيارك من الحجم: ​" at bounding box center [376, 462] width 334 height 41
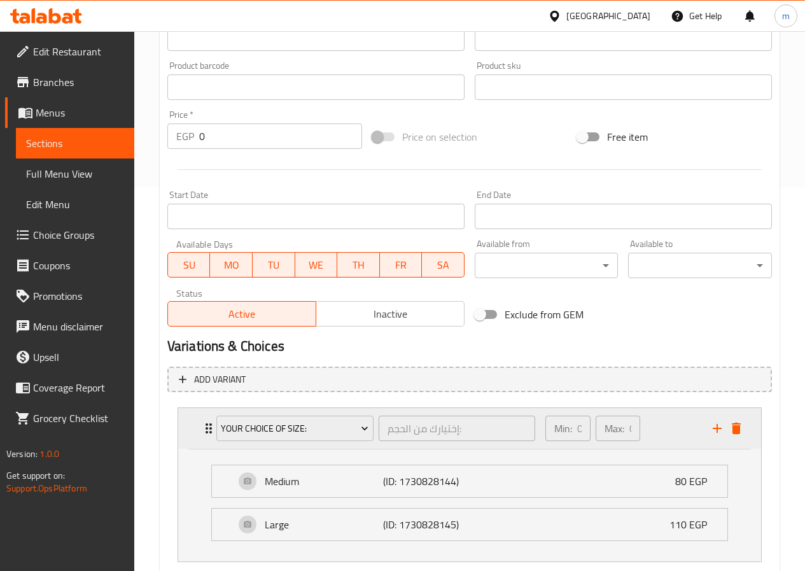
scroll to position [413, 0]
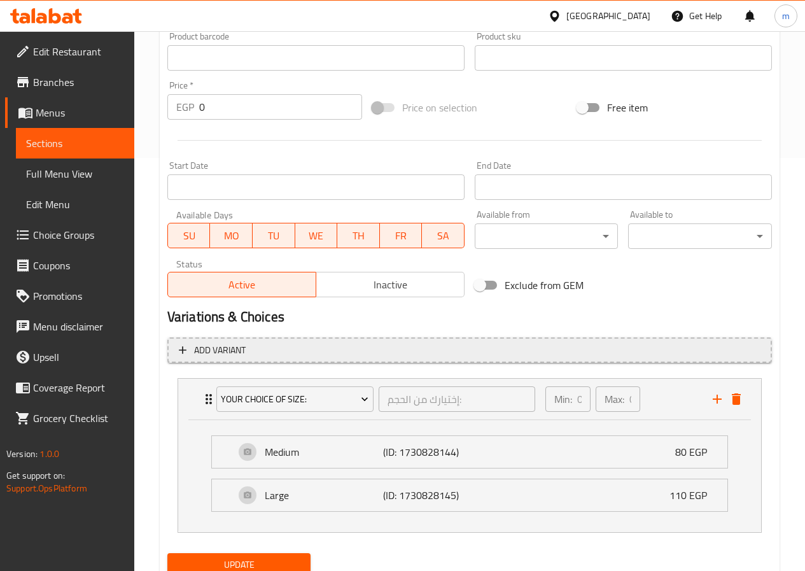
click at [209, 349] on span "Add variant" at bounding box center [220, 350] width 52 height 16
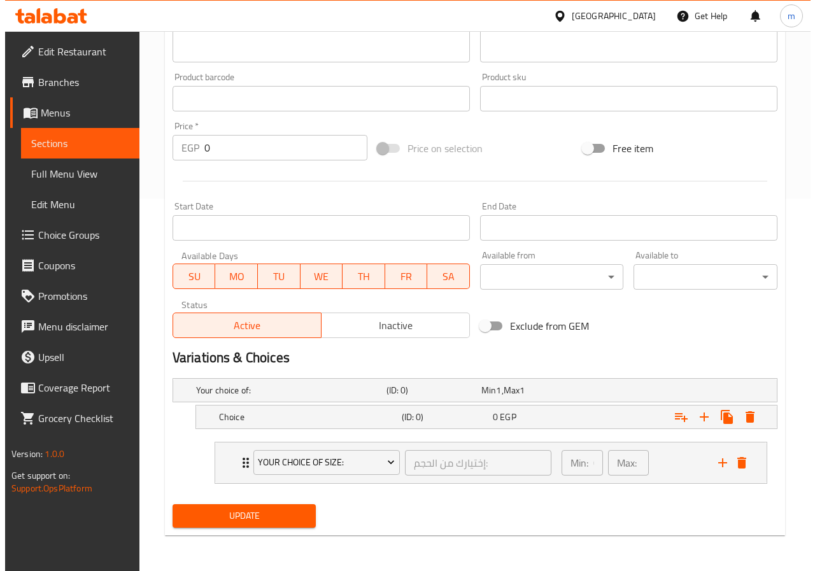
scroll to position [372, 0]
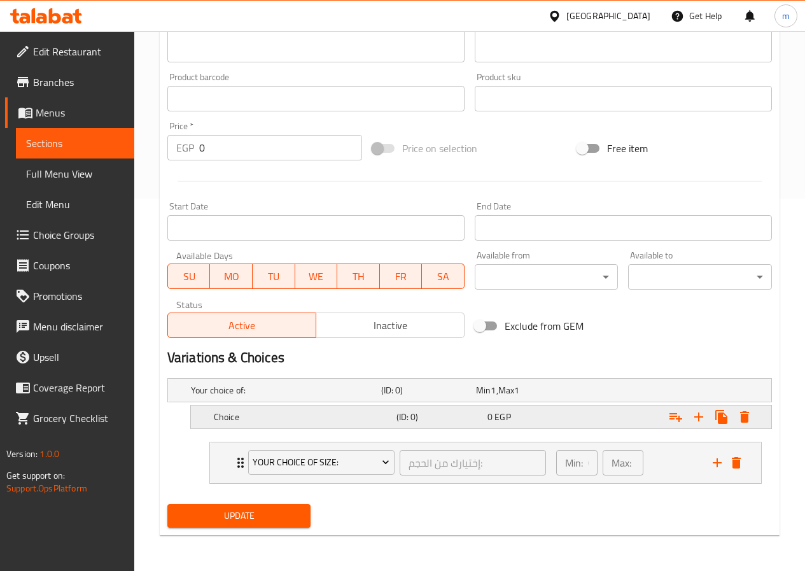
click at [260, 397] on h5 "Choice" at bounding box center [283, 390] width 185 height 13
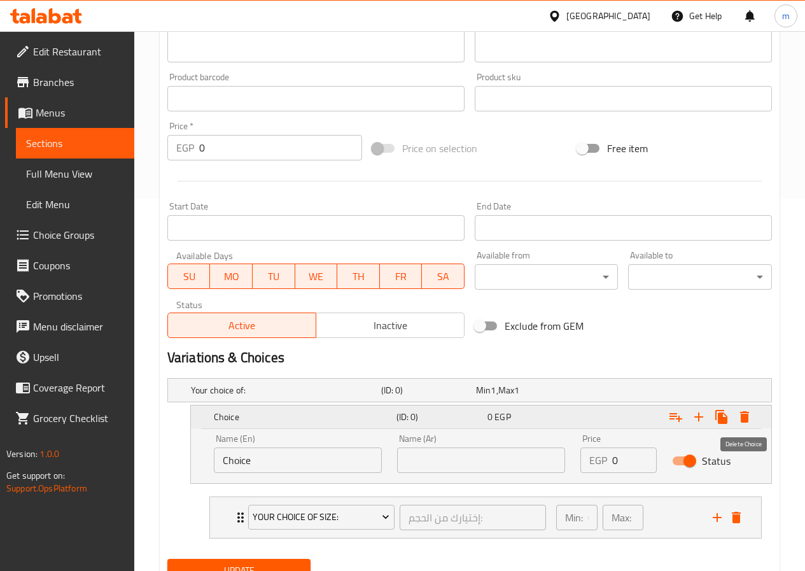
click at [747, 418] on icon "Expand" at bounding box center [744, 416] width 9 height 11
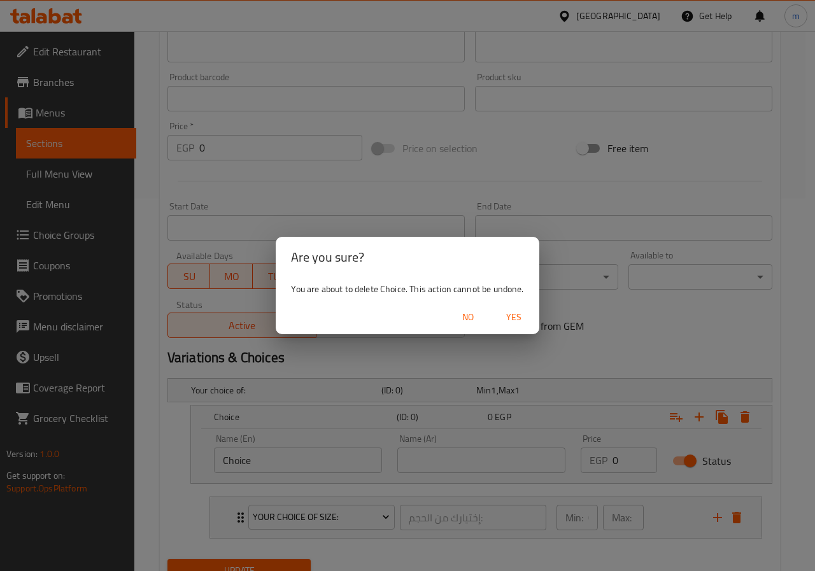
click at [475, 314] on span "No" at bounding box center [468, 317] width 31 height 16
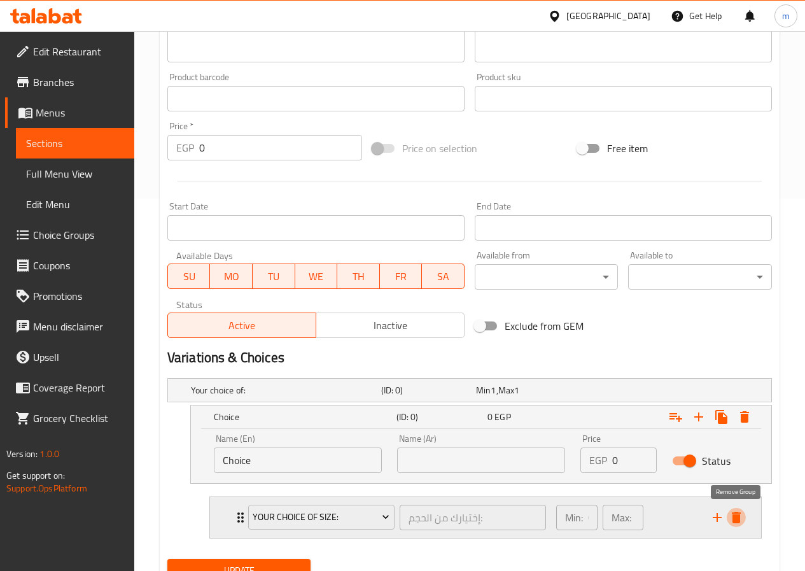
click at [736, 518] on icon "delete" at bounding box center [736, 517] width 9 height 11
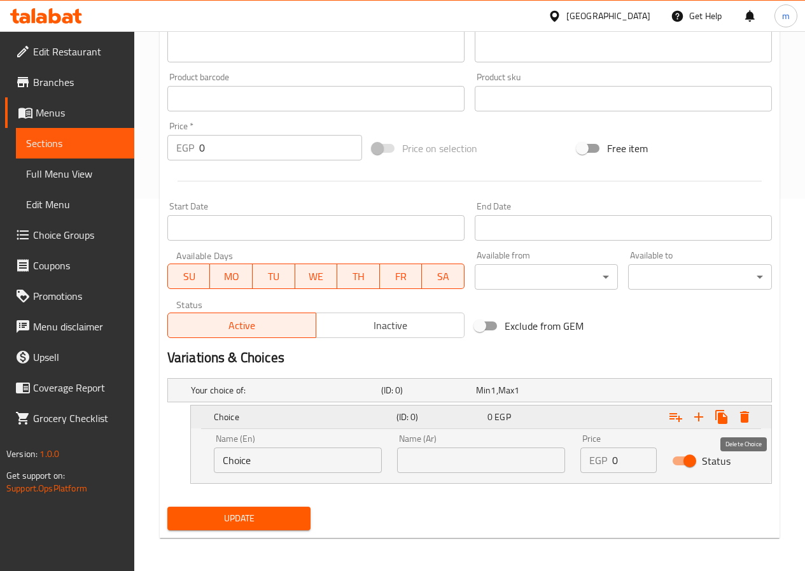
click at [755, 419] on button "Expand" at bounding box center [744, 416] width 23 height 23
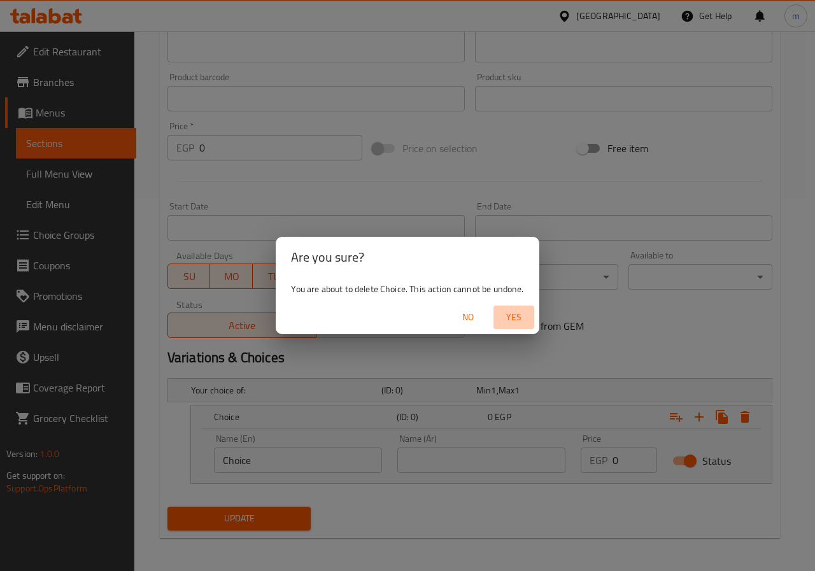
click at [519, 318] on span "Yes" at bounding box center [513, 317] width 31 height 16
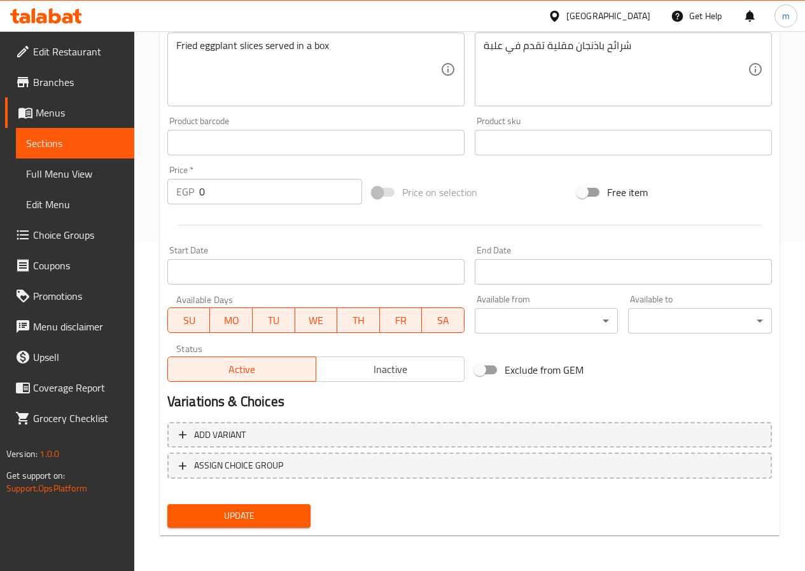
scroll to position [74, 0]
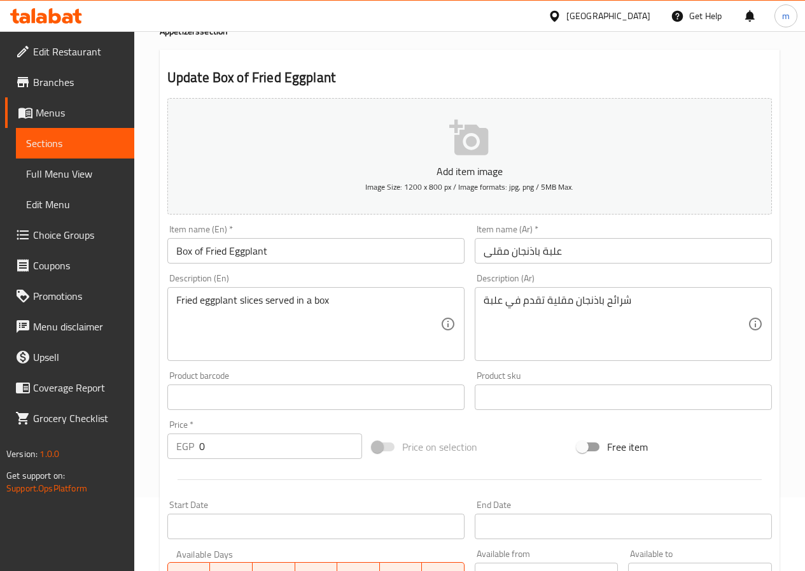
click at [62, 153] on link "Sections" at bounding box center [75, 143] width 118 height 31
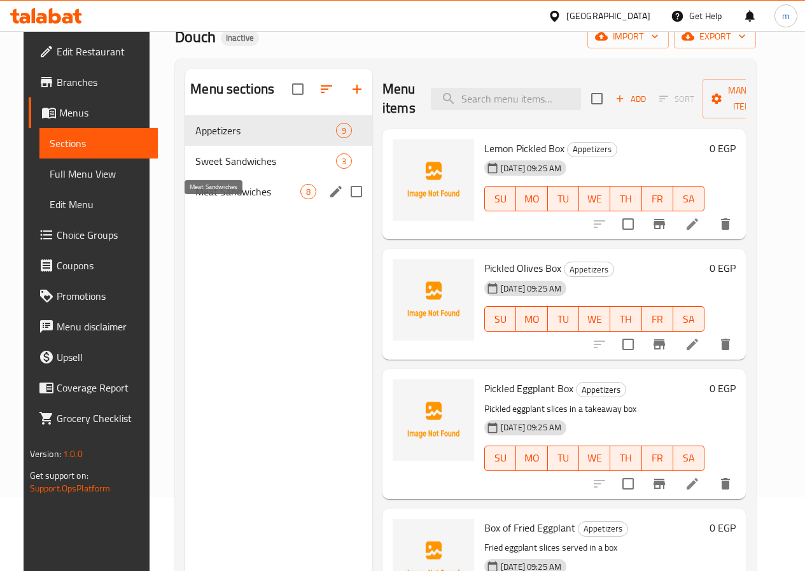
click at [242, 199] on span "Meat Sandwiches" at bounding box center [247, 191] width 105 height 15
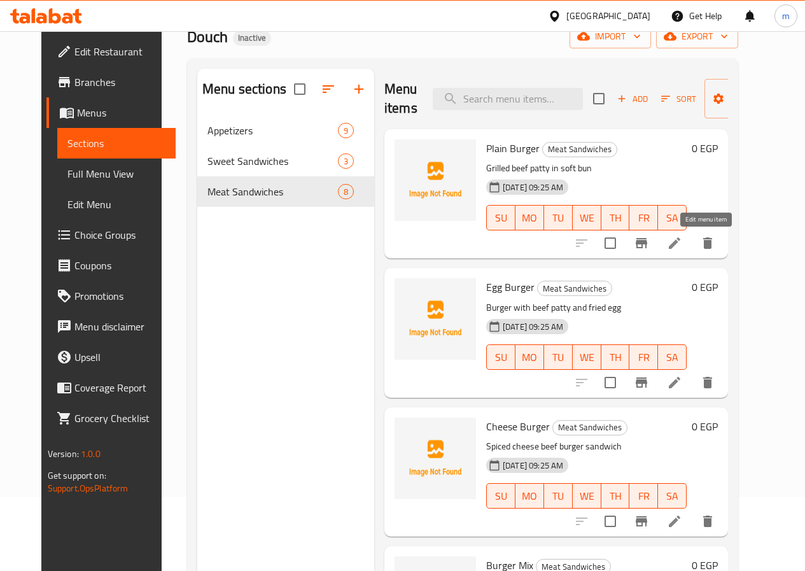
click at [682, 239] on icon at bounding box center [674, 243] width 15 height 15
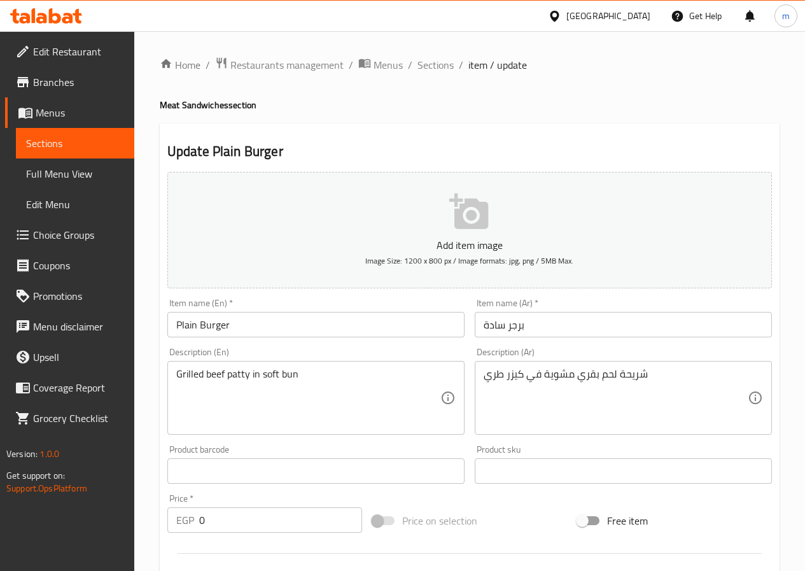
scroll to position [328, 0]
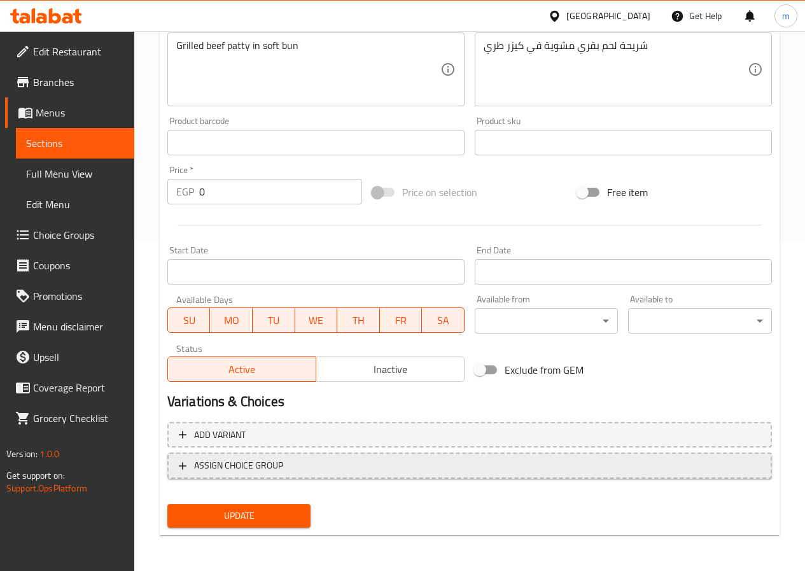
click at [299, 468] on span "ASSIGN CHOICE GROUP" at bounding box center [470, 466] width 582 height 16
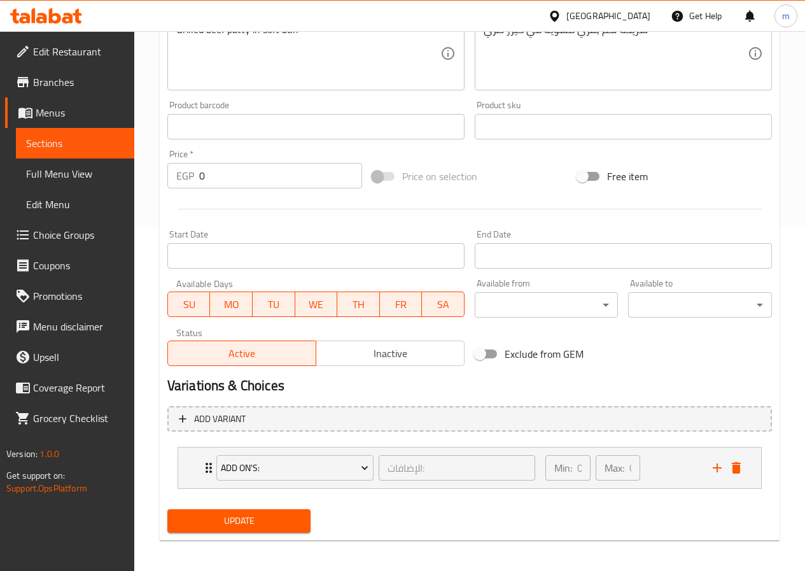
scroll to position [349, 0]
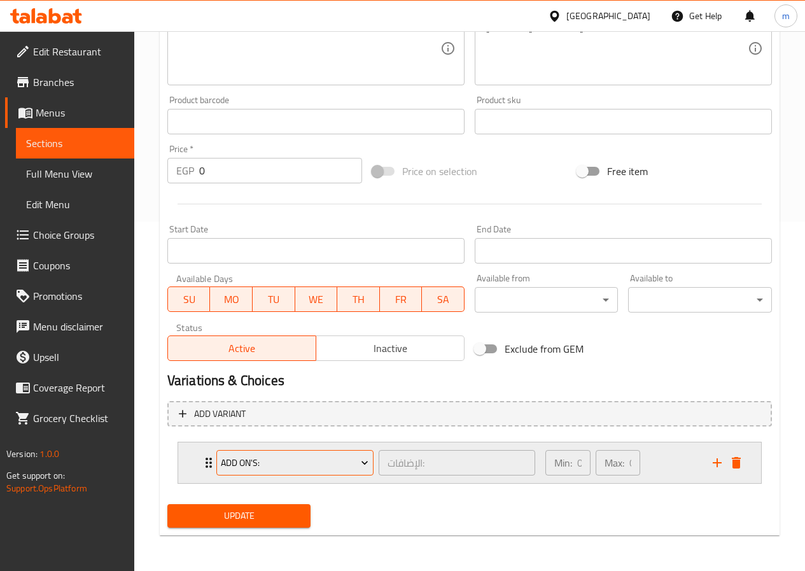
click at [306, 452] on button "Add On's:" at bounding box center [294, 462] width 157 height 25
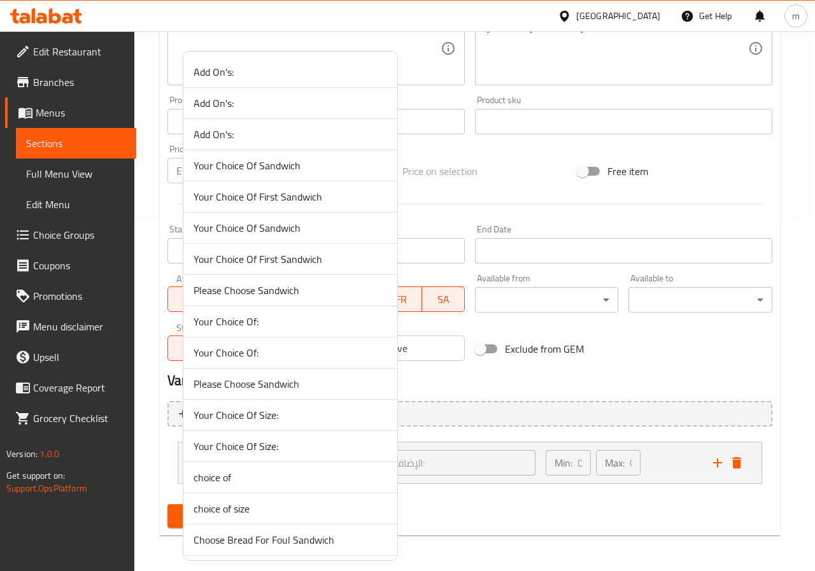
click at [276, 505] on span "choice of size" at bounding box center [291, 508] width 194 height 15
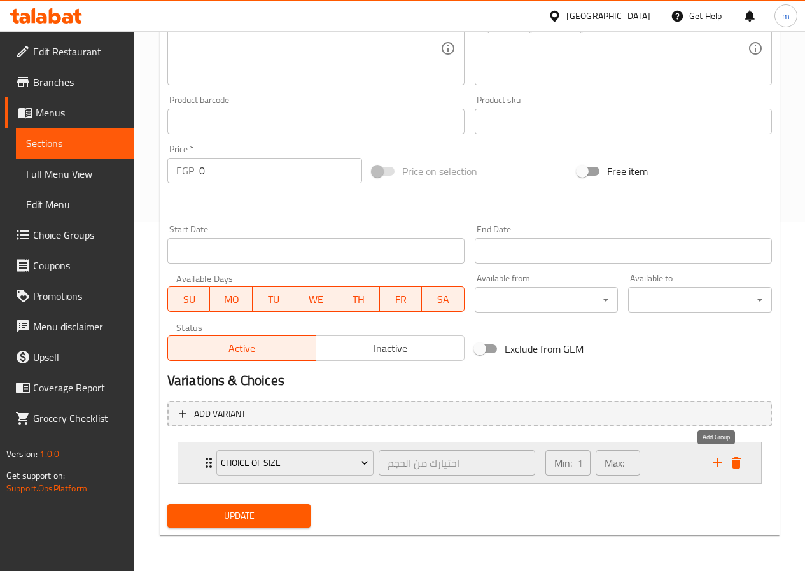
click at [718, 462] on icon "add" at bounding box center [717, 462] width 15 height 15
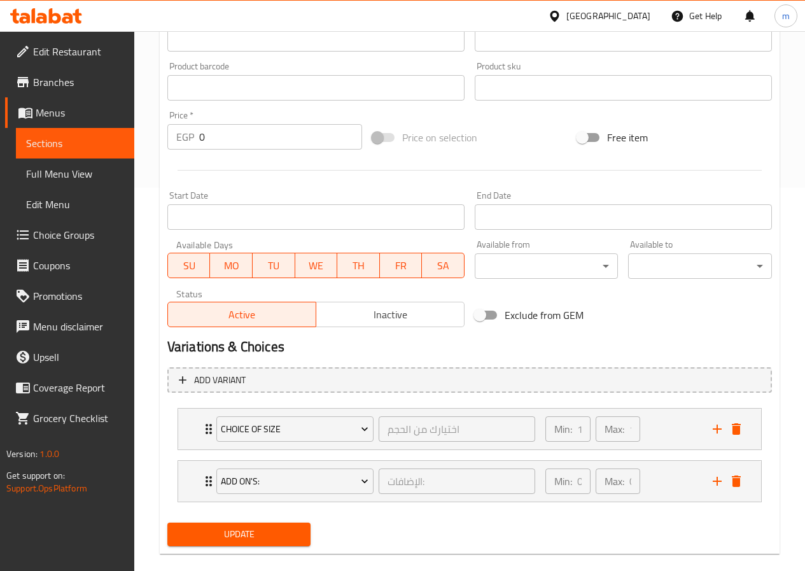
scroll to position [402, 0]
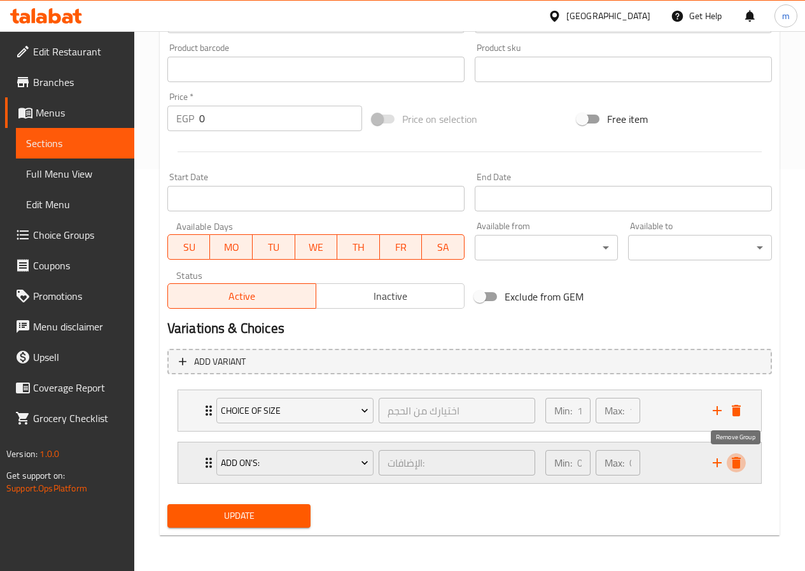
click at [739, 465] on icon "delete" at bounding box center [736, 462] width 9 height 11
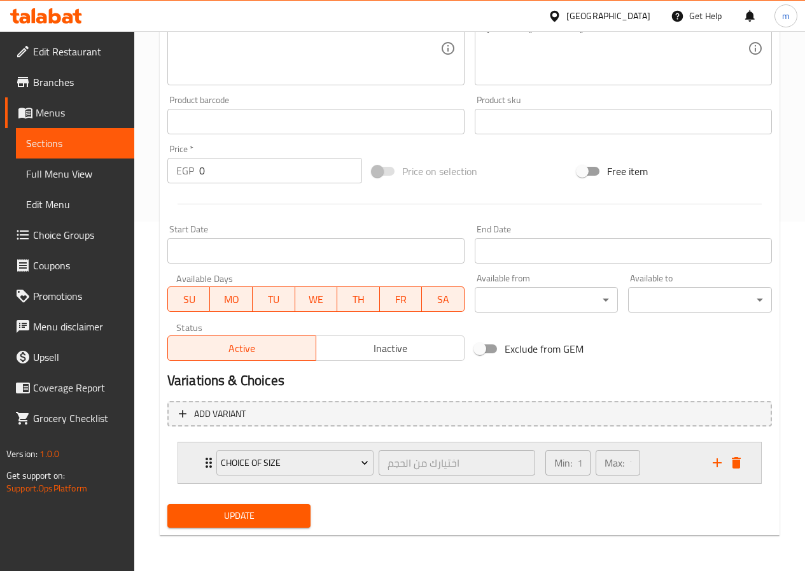
click at [573, 464] on div "Min: 1 ​" at bounding box center [568, 462] width 45 height 25
click at [572, 489] on ul "Whole chicken (ID: 1807863951) 0 EGP Name (En) Whole chicken Name (En) Name (Ar…" at bounding box center [469, 537] width 537 height 97
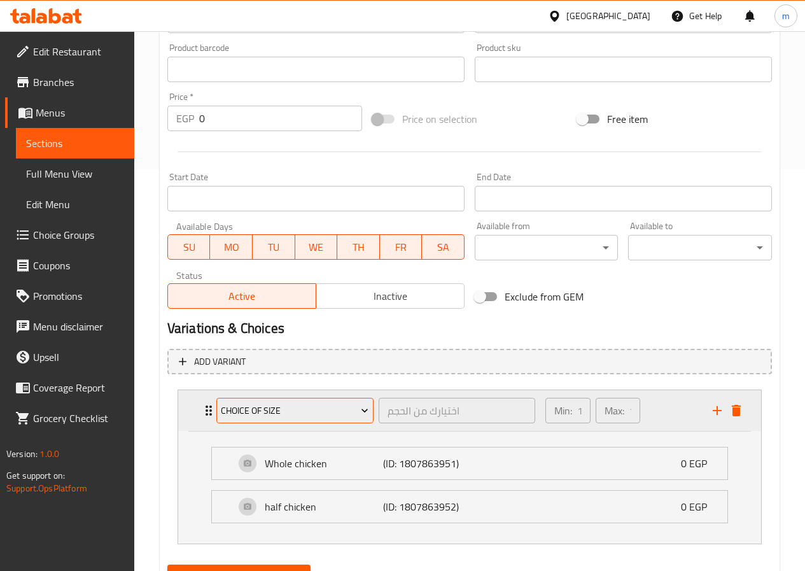
scroll to position [462, 0]
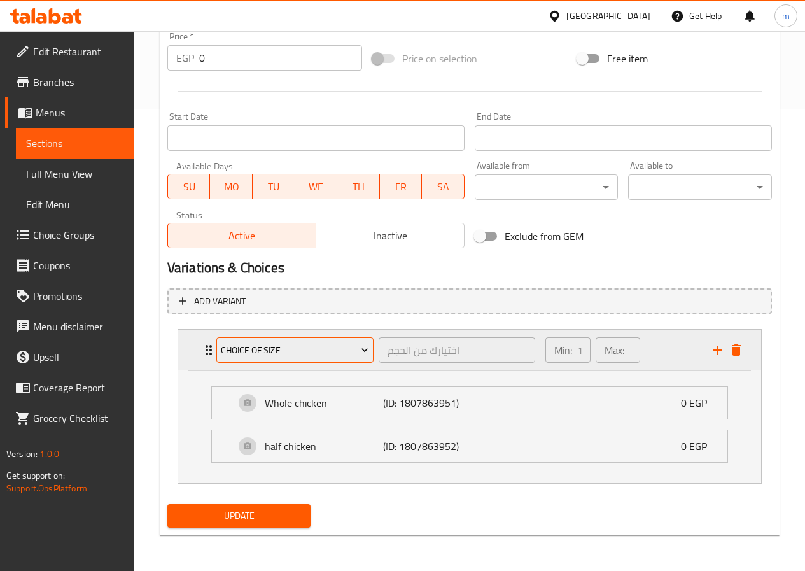
click at [278, 348] on span "choice of size" at bounding box center [295, 350] width 148 height 16
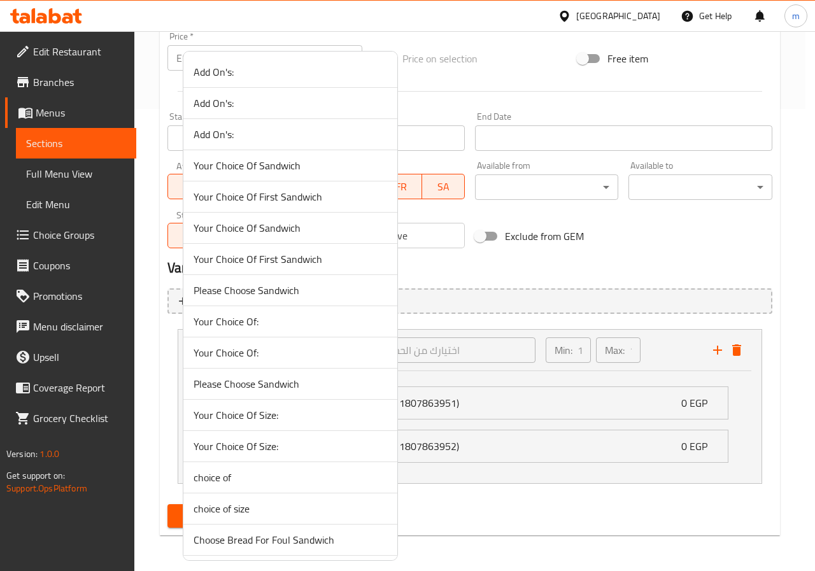
click at [446, 363] on div at bounding box center [407, 285] width 815 height 571
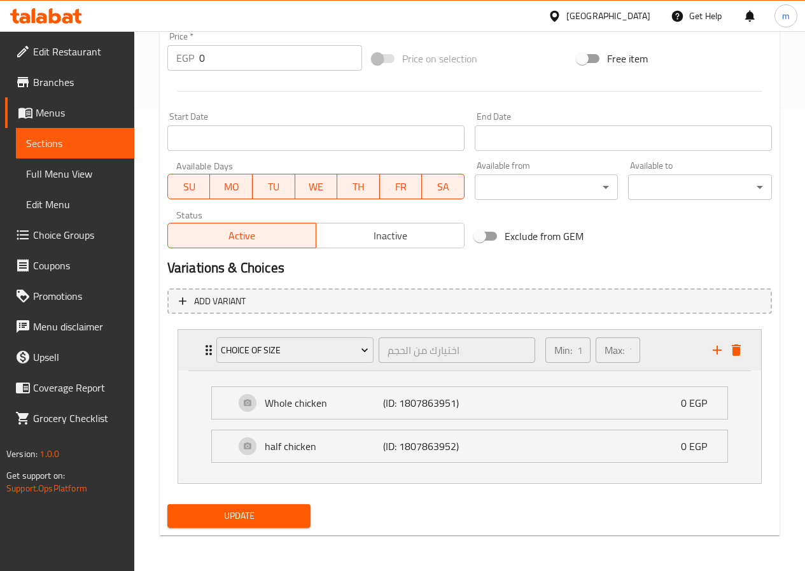
click at [568, 351] on p "Min:" at bounding box center [563, 349] width 18 height 15
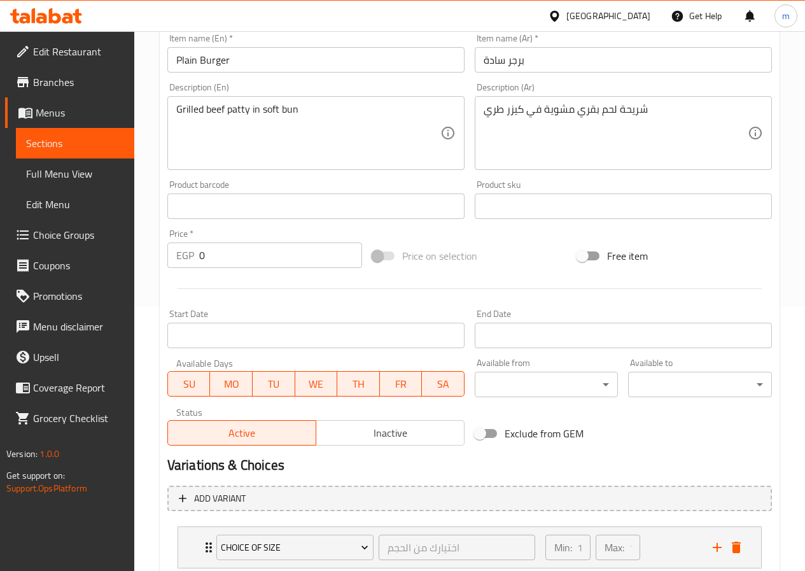
scroll to position [349, 0]
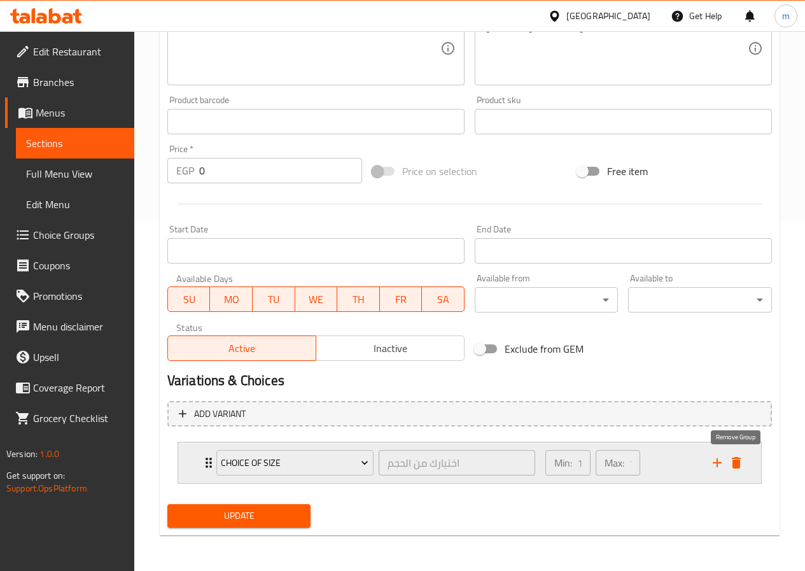
click at [742, 465] on icon "delete" at bounding box center [736, 462] width 15 height 15
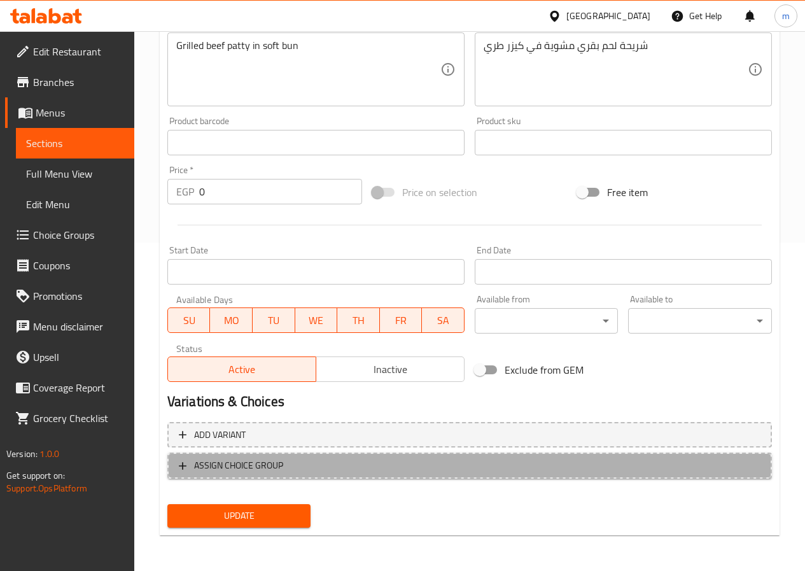
click at [307, 458] on span "ASSIGN CHOICE GROUP" at bounding box center [470, 466] width 582 height 16
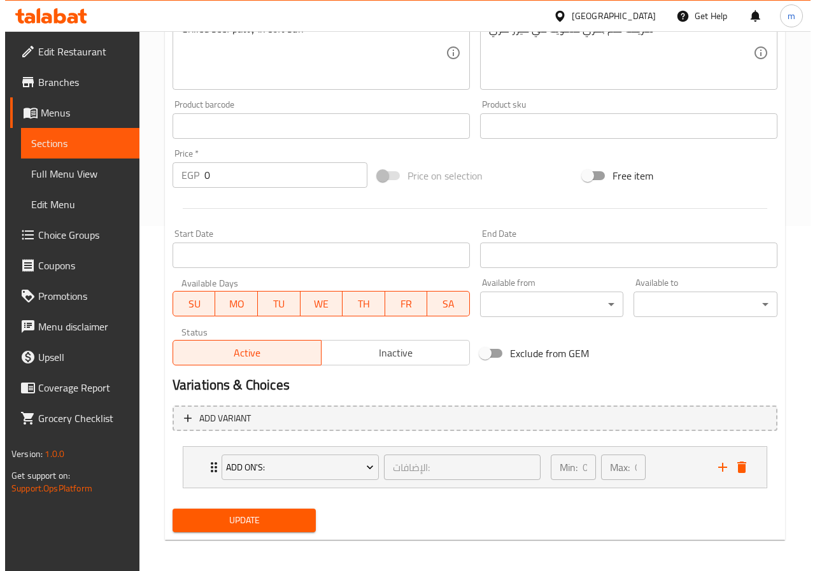
scroll to position [349, 0]
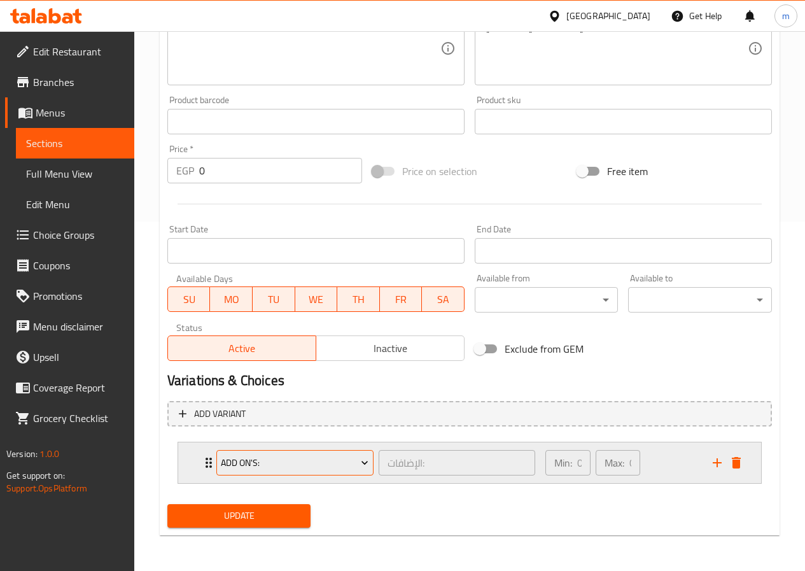
click at [221, 463] on span "Add On's:" at bounding box center [295, 463] width 148 height 16
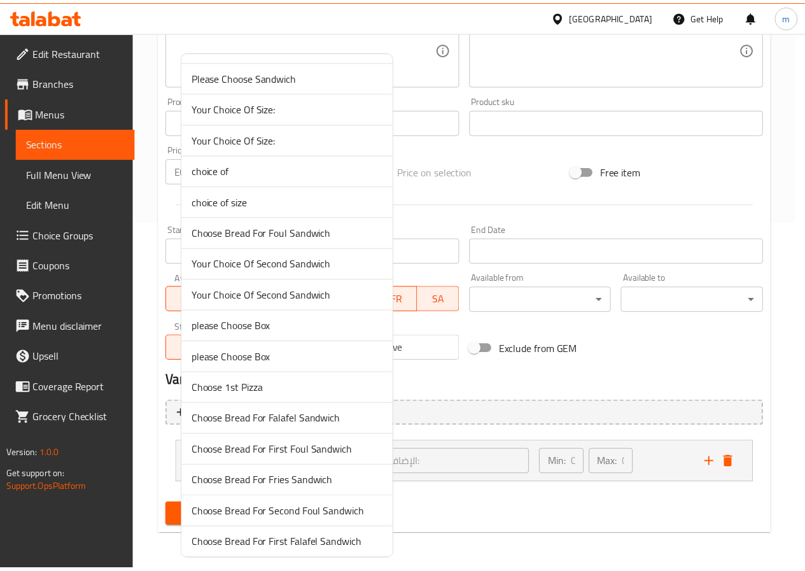
scroll to position [318, 0]
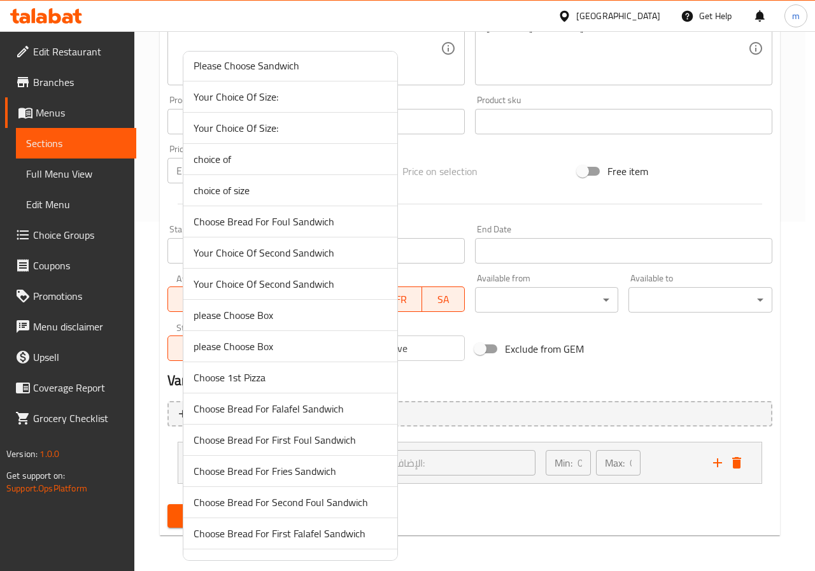
click at [281, 192] on span "choice of size" at bounding box center [291, 190] width 194 height 15
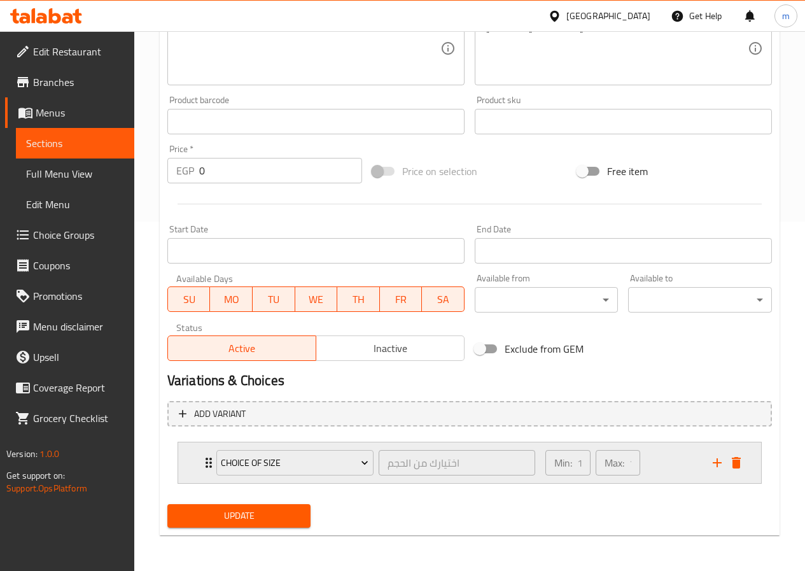
click at [568, 464] on p "Min:" at bounding box center [563, 462] width 18 height 15
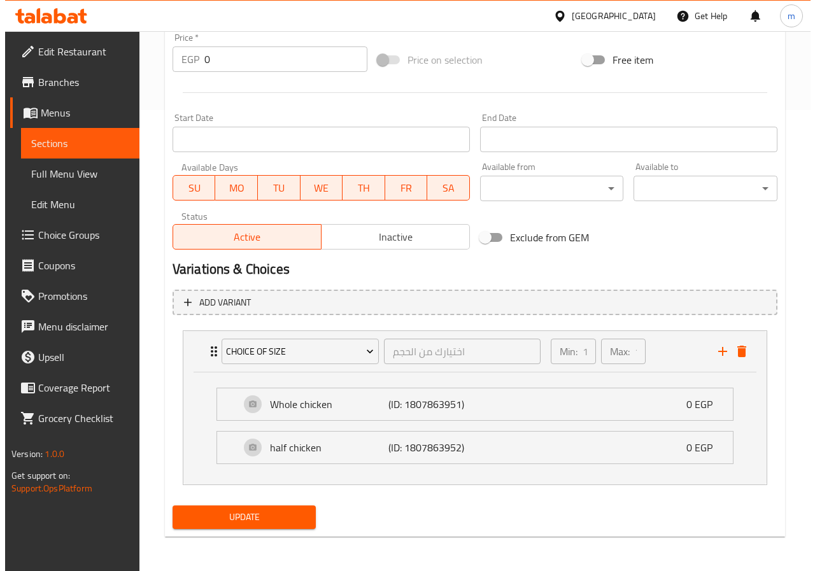
scroll to position [462, 0]
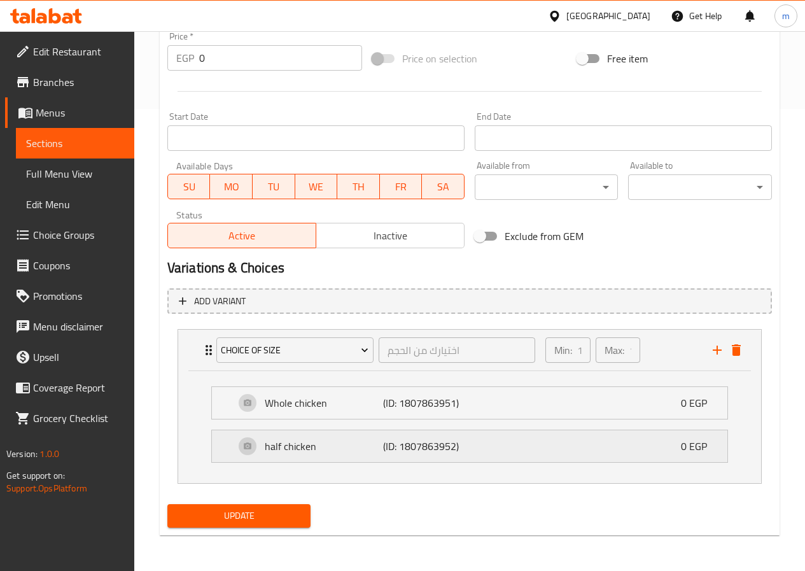
click at [472, 450] on div "half chicken (ID: 1807863952) 0 EGP" at bounding box center [473, 446] width 477 height 32
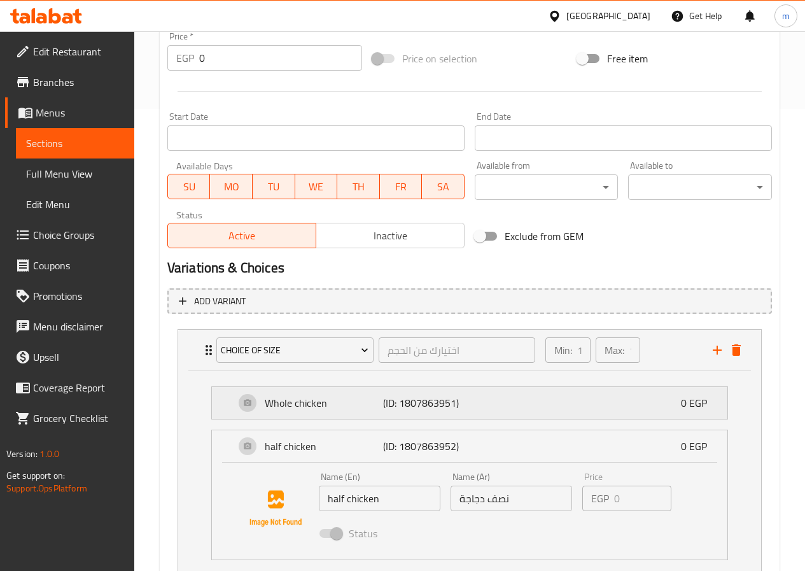
click at [489, 404] on div "Whole chicken (ID: 1807863951) 0 EGP" at bounding box center [473, 403] width 477 height 32
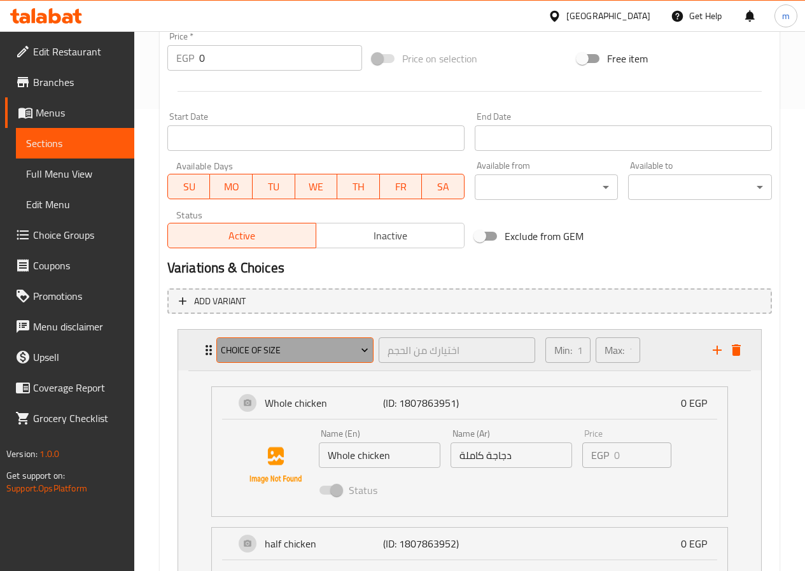
click at [258, 346] on span "choice of size" at bounding box center [295, 350] width 148 height 16
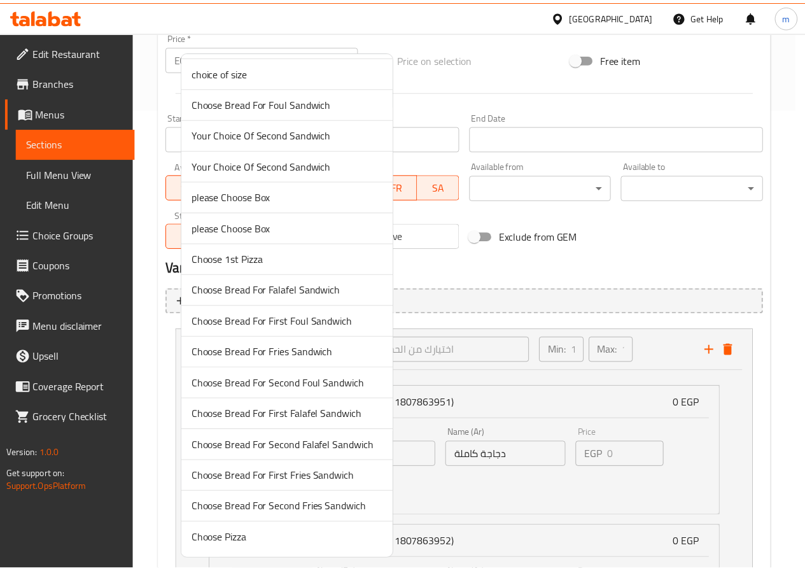
scroll to position [373, 0]
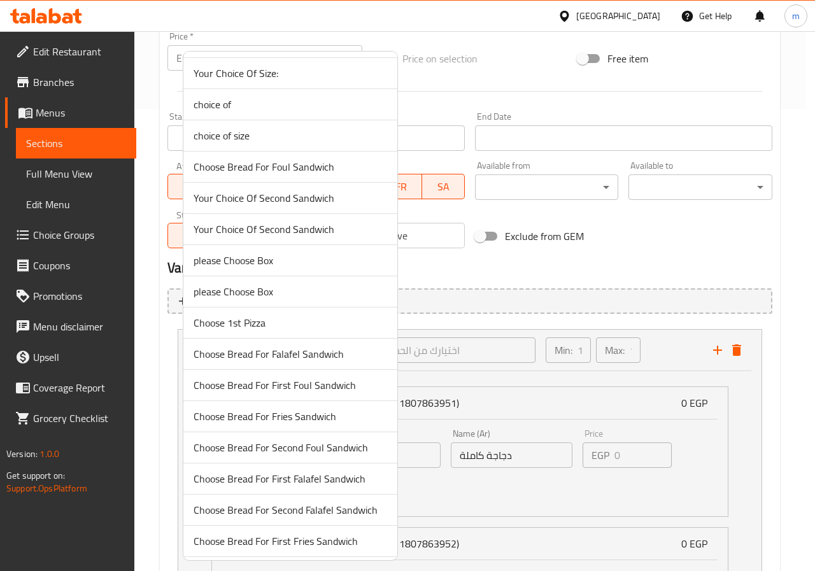
click at [213, 143] on span "choice of size" at bounding box center [291, 135] width 194 height 15
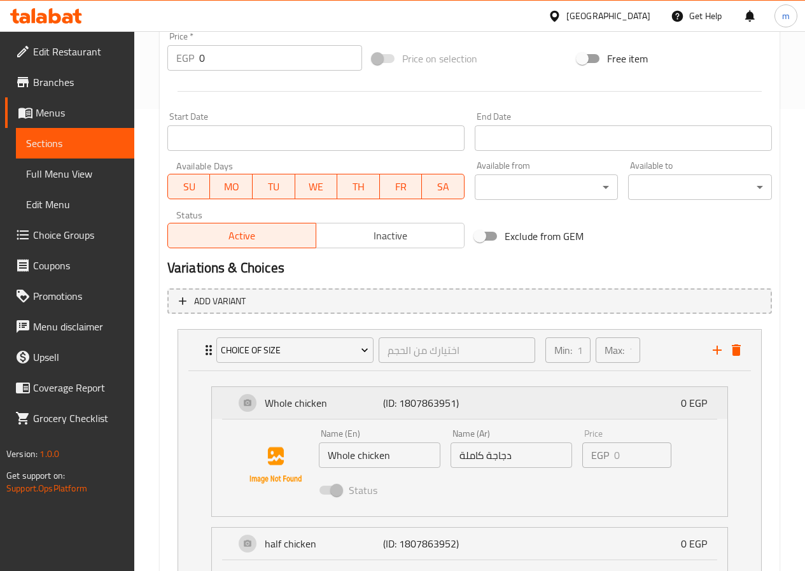
click at [483, 394] on div "Whole chicken (ID: 1807863951) 0 EGP" at bounding box center [473, 403] width 477 height 32
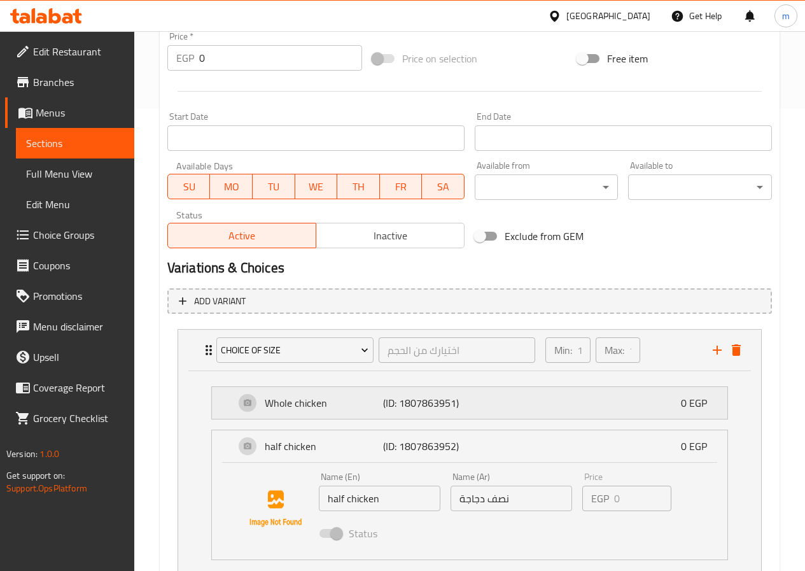
click at [484, 402] on div "Whole chicken (ID: 1807863951) 0 EGP" at bounding box center [473, 403] width 477 height 32
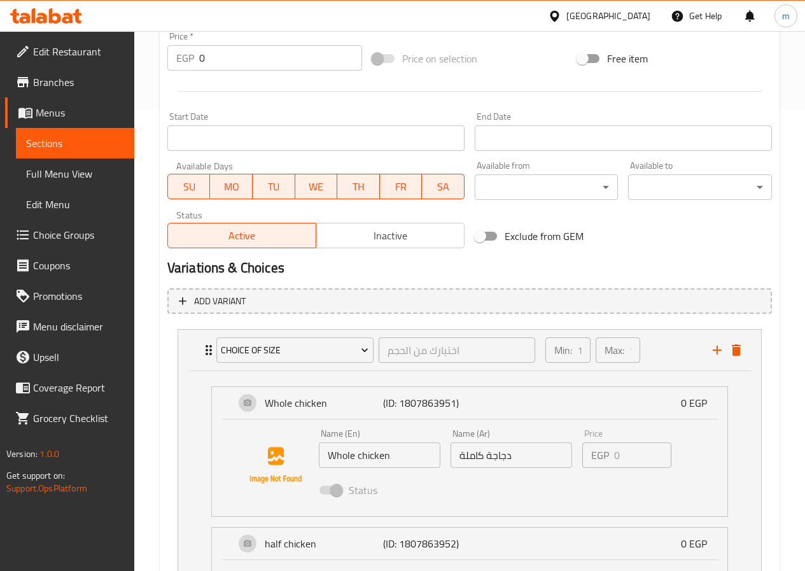
click at [481, 459] on input "دجاجة كاملة" at bounding box center [512, 454] width 122 height 25
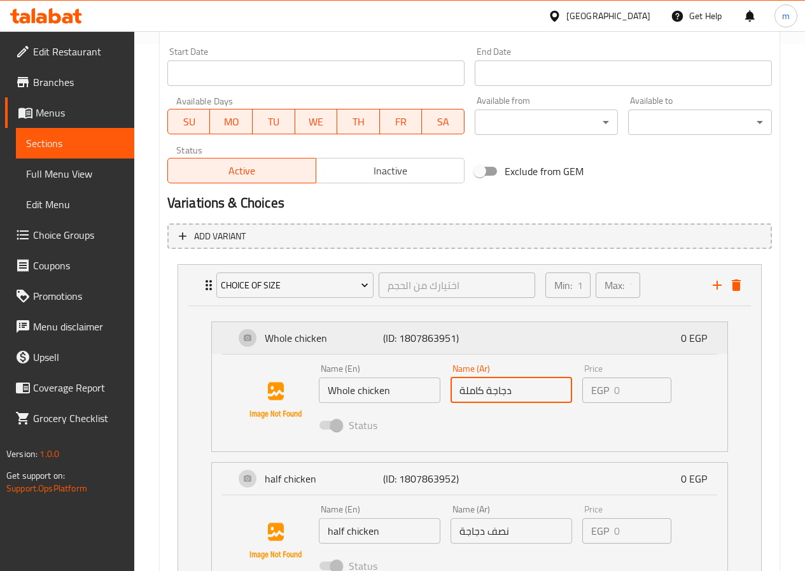
scroll to position [589, 0]
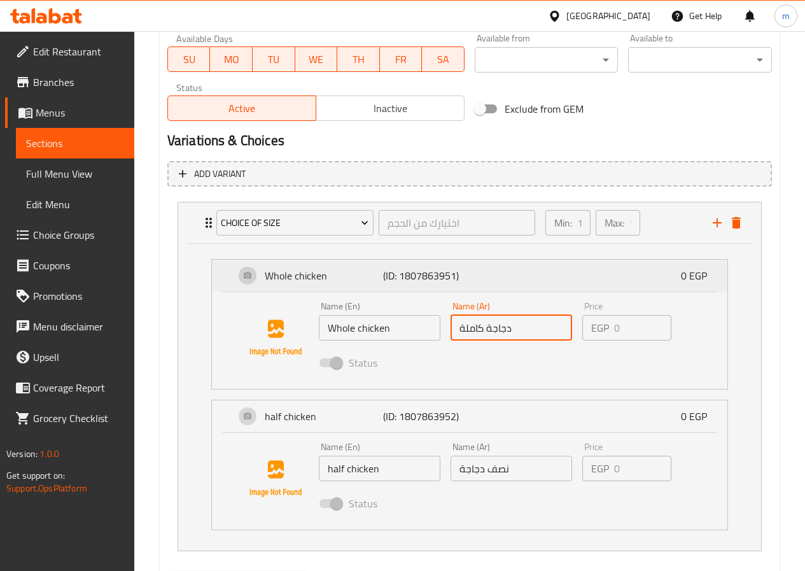
drag, startPoint x: 335, startPoint y: 267, endPoint x: 322, endPoint y: 281, distance: 18.9
click at [333, 267] on div "Whole chicken (ID: 1807863951) 0 EGP" at bounding box center [473, 276] width 477 height 32
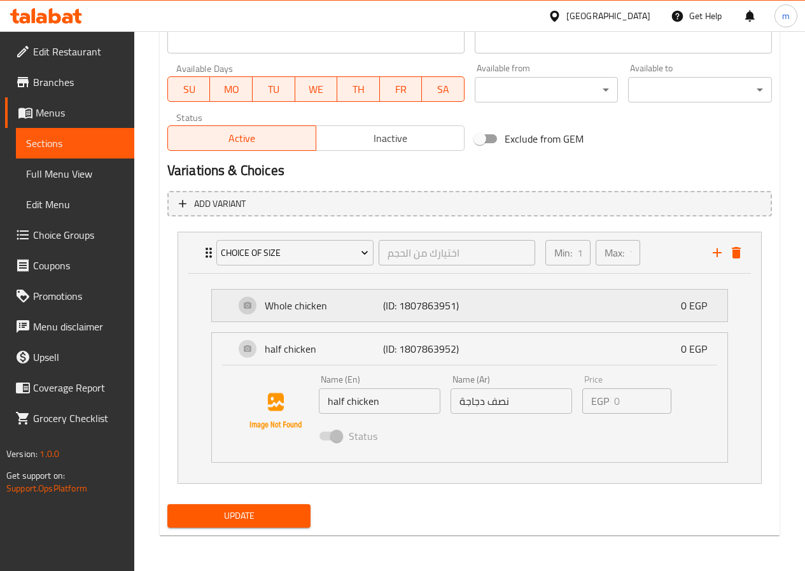
scroll to position [560, 0]
click at [338, 315] on div "Whole chicken (ID: 1807863951) 0 EGP" at bounding box center [473, 306] width 477 height 32
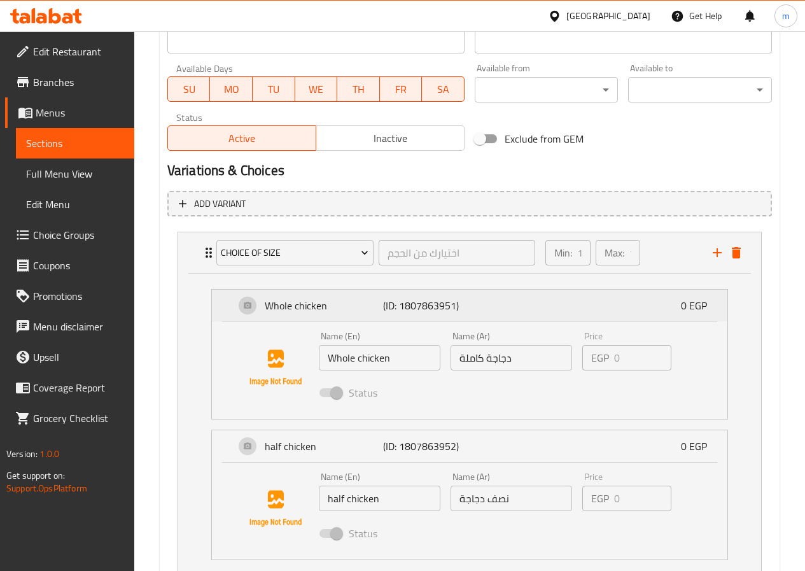
click at [314, 302] on p "Whole chicken" at bounding box center [324, 305] width 118 height 15
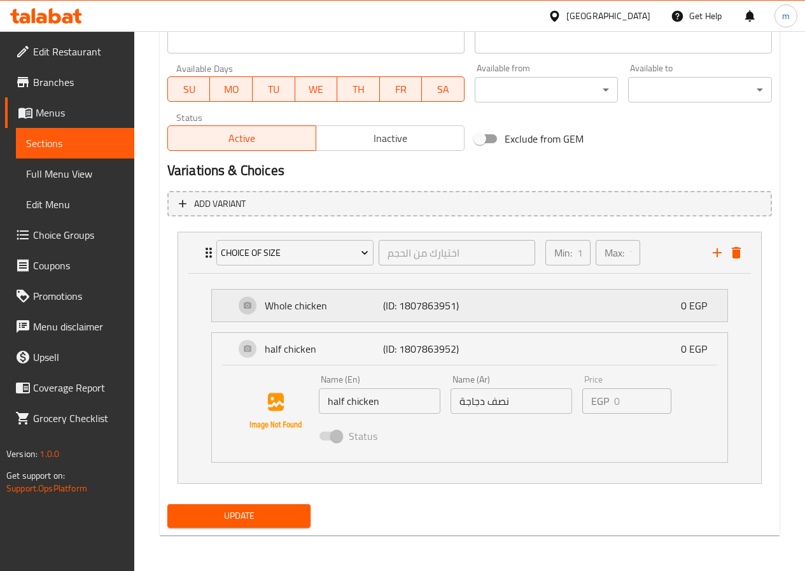
click at [314, 302] on p "Whole chicken" at bounding box center [324, 305] width 118 height 15
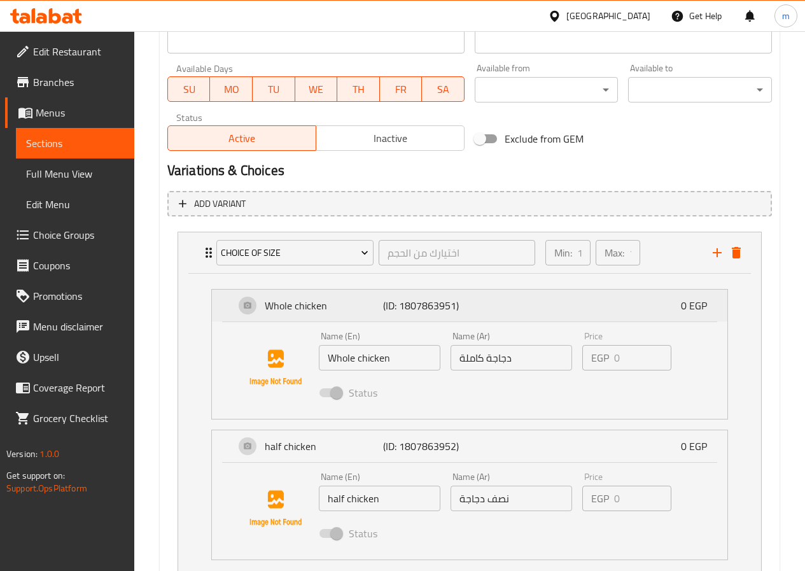
click at [423, 304] on p "(ID: 1807863951)" at bounding box center [422, 305] width 79 height 15
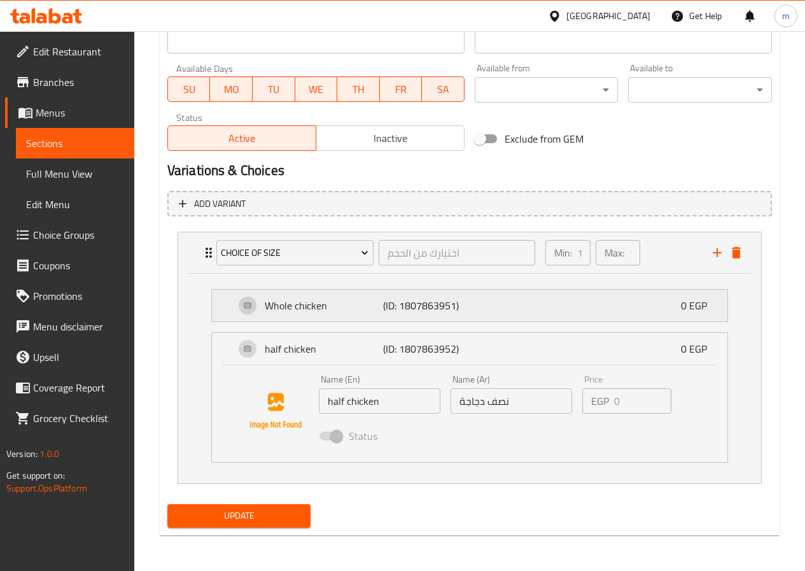
click at [423, 304] on p "(ID: 1807863951)" at bounding box center [422, 305] width 79 height 15
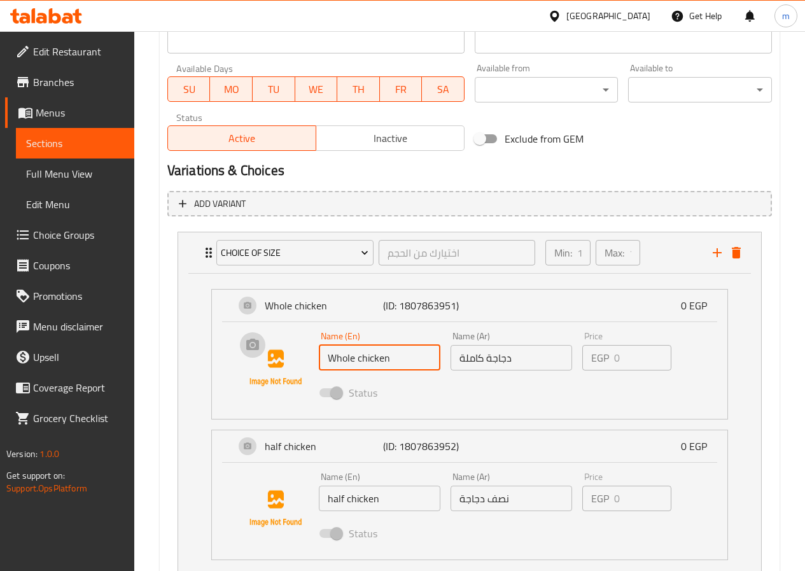
drag, startPoint x: 288, startPoint y: 362, endPoint x: 244, endPoint y: 355, distance: 44.5
click at [244, 355] on div "Name (En) Whole chicken Name (En) Name (Ar) دجاجة كاملة Name (Ar) Price EGP 0 P…" at bounding box center [469, 368] width 475 height 87
click at [551, 370] on div "Name (Ar) دجاجة كاملة Name (Ar)" at bounding box center [512, 351] width 132 height 49
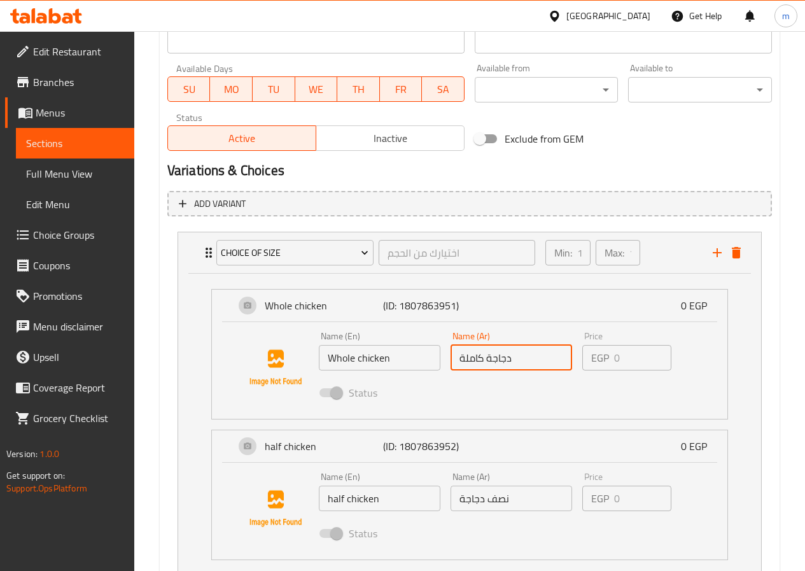
click at [544, 368] on input "دجاجة كاملة" at bounding box center [512, 357] width 122 height 25
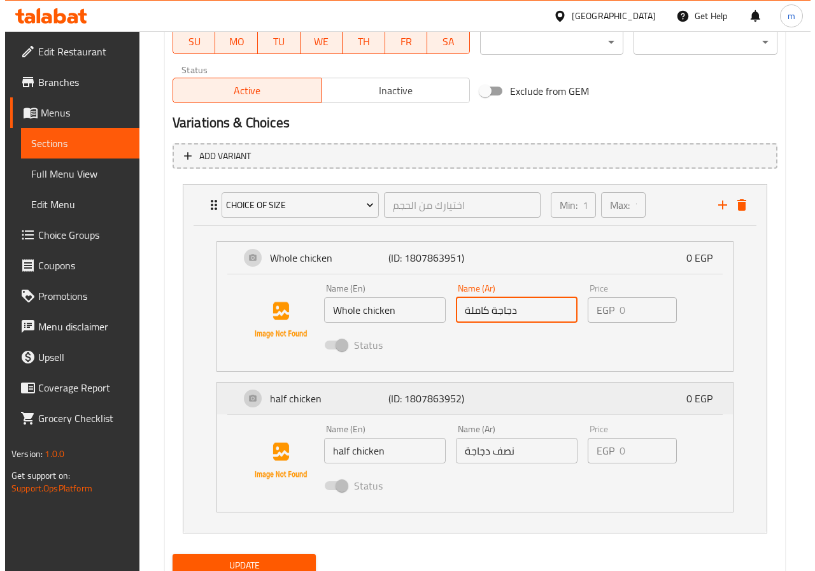
scroll to position [657, 0]
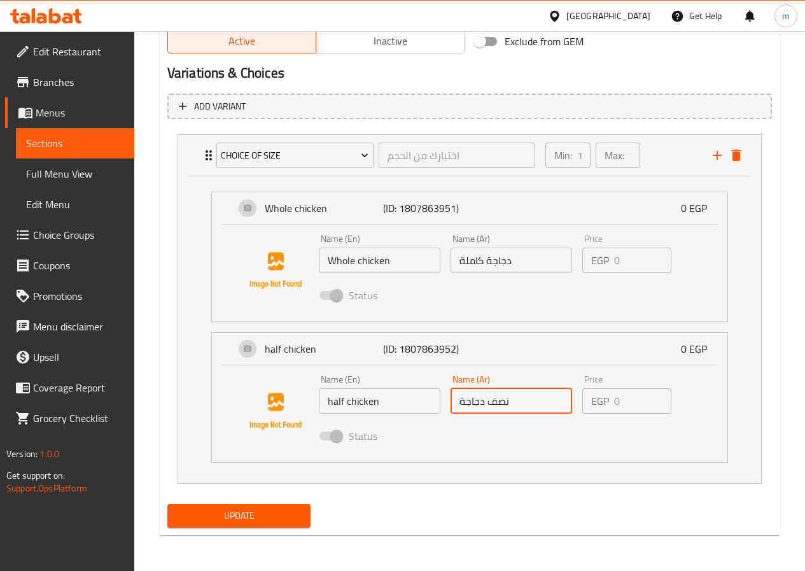
click at [556, 395] on input "نصف دجاجة" at bounding box center [512, 400] width 122 height 25
click at [535, 409] on input "نصف دجاجة" at bounding box center [512, 400] width 122 height 25
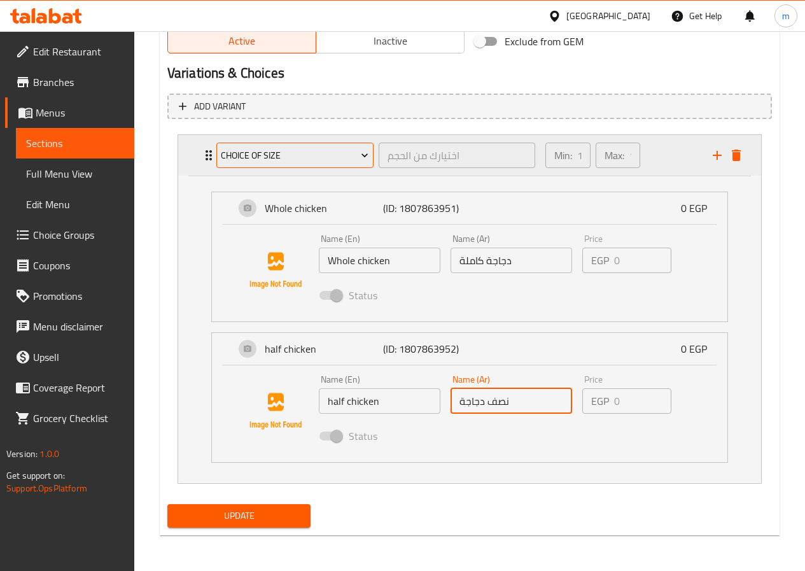
click at [365, 150] on icon "Expand" at bounding box center [364, 155] width 13 height 13
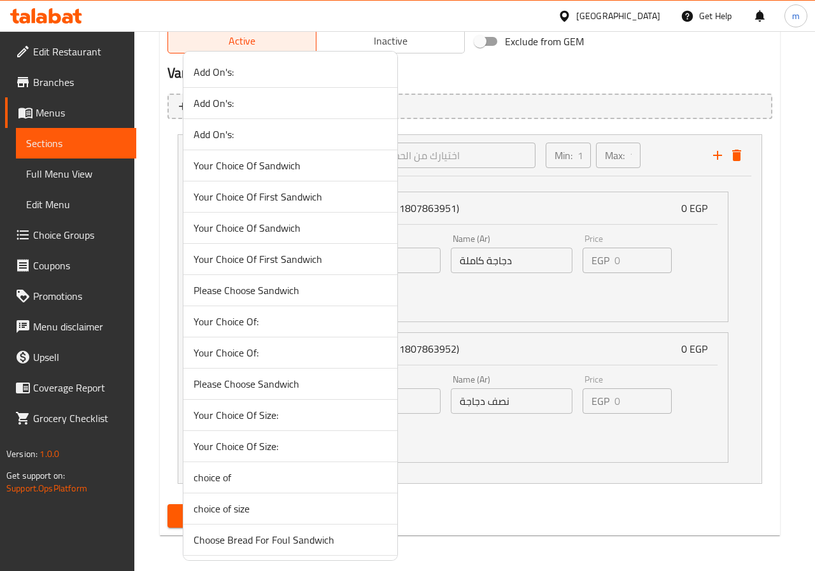
click at [314, 166] on span "Your Choice Of Sandwich" at bounding box center [291, 165] width 194 height 15
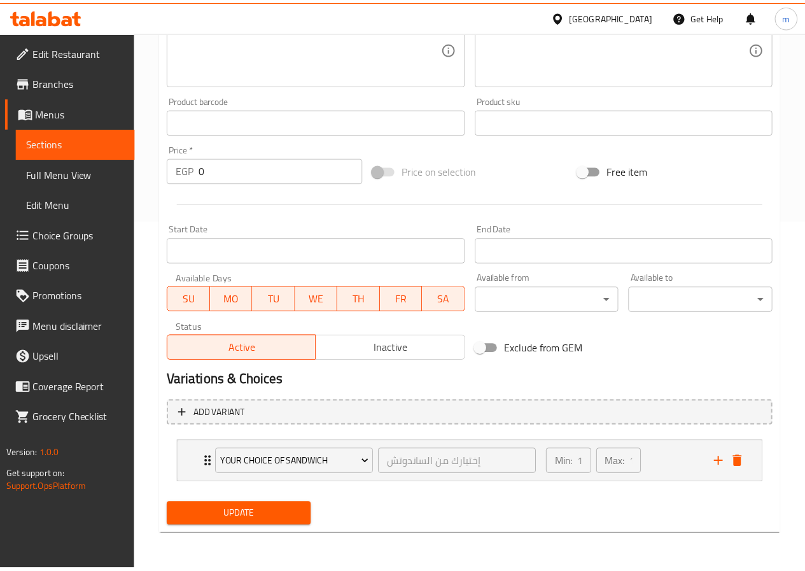
scroll to position [349, 0]
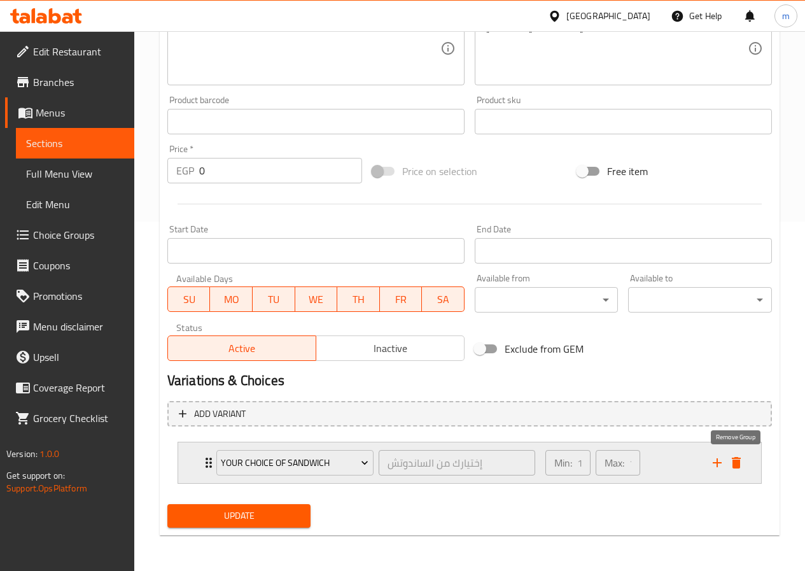
click at [737, 460] on icon "delete" at bounding box center [736, 462] width 15 height 15
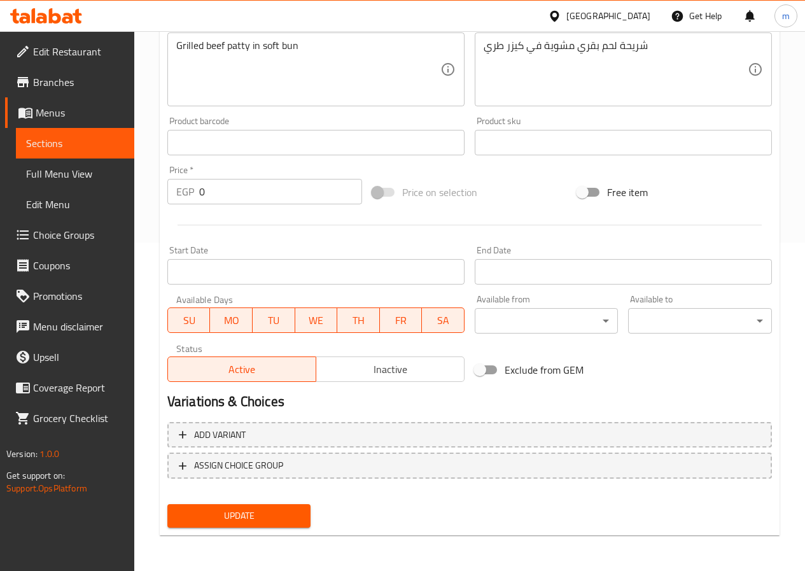
scroll to position [0, 0]
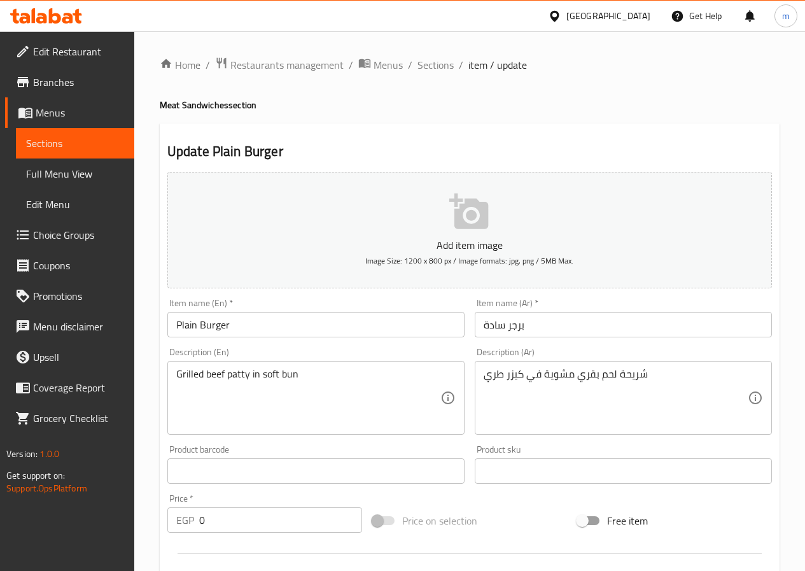
click at [63, 147] on span "Sections" at bounding box center [75, 143] width 98 height 15
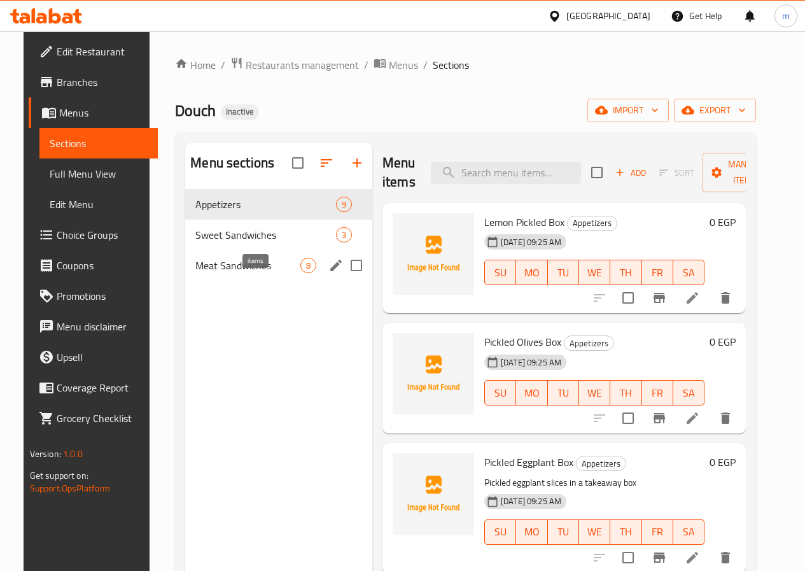
click at [301, 272] on span "8" at bounding box center [308, 266] width 15 height 12
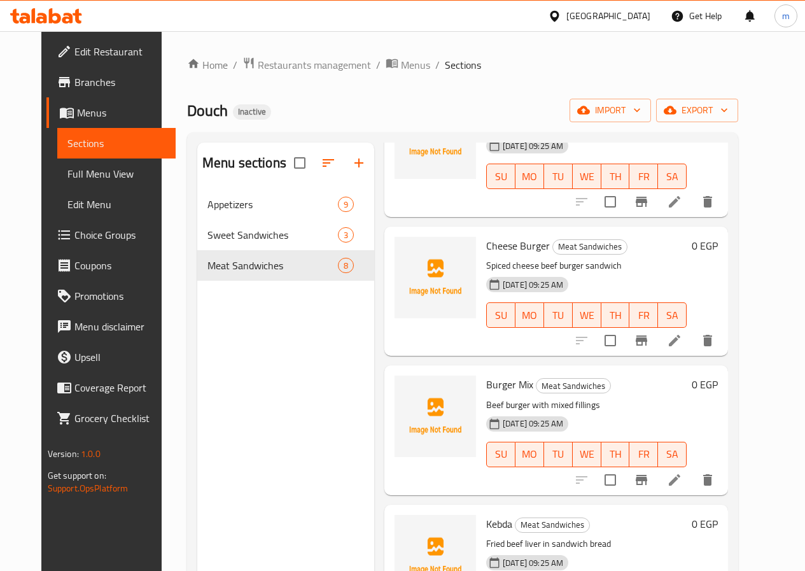
scroll to position [593, 0]
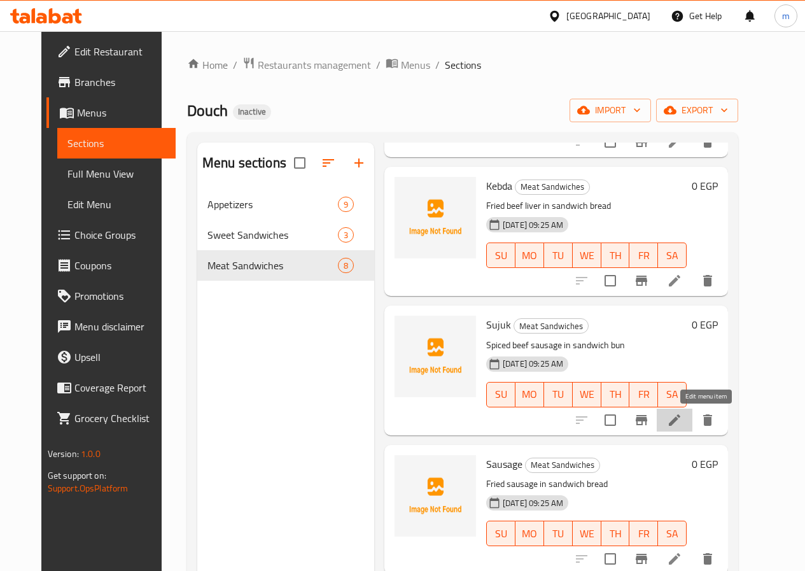
click at [682, 427] on icon at bounding box center [674, 419] width 15 height 15
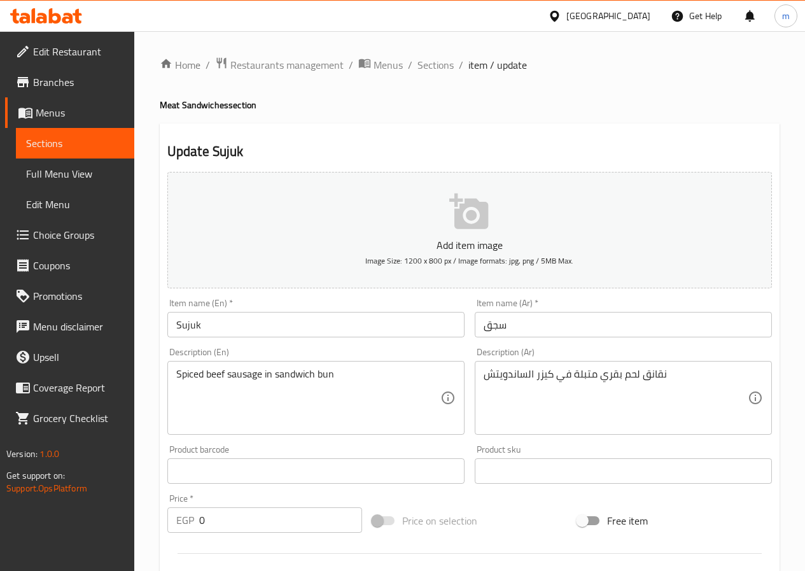
click at [61, 139] on span "Sections" at bounding box center [75, 143] width 98 height 15
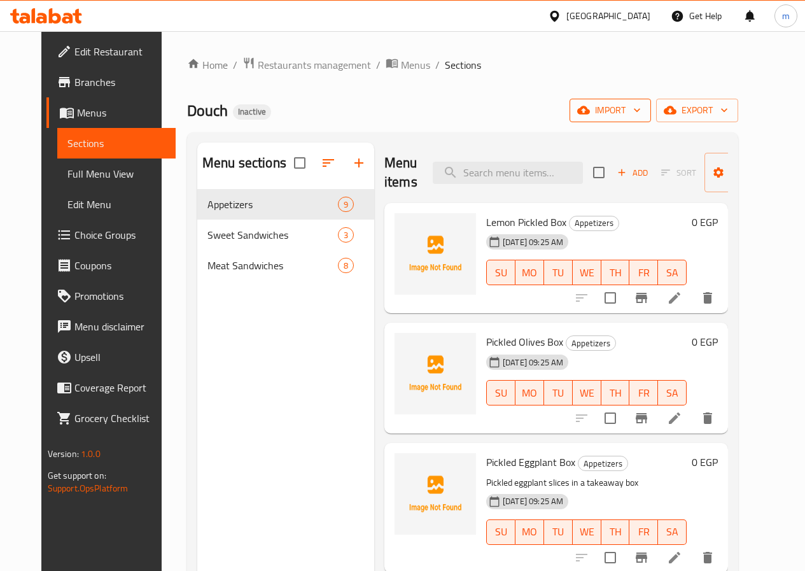
click at [641, 102] on span "import" at bounding box center [610, 110] width 61 height 16
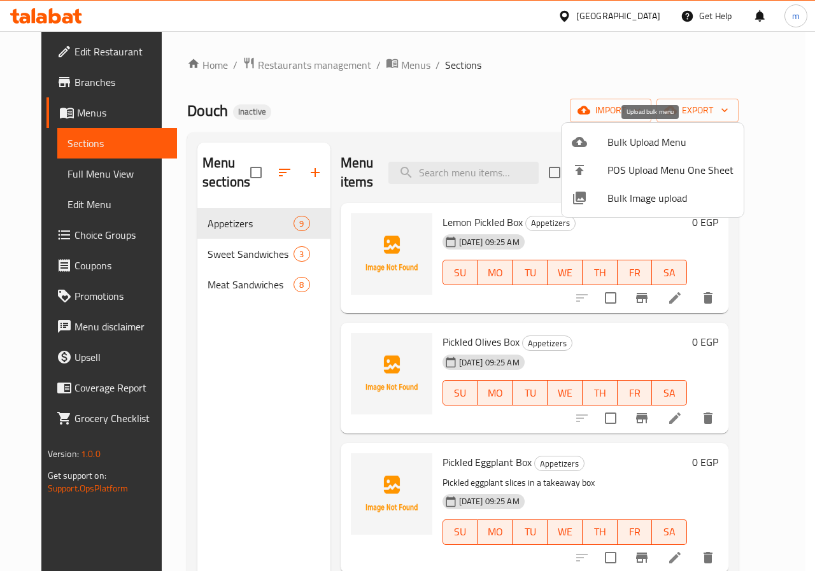
click at [596, 146] on div at bounding box center [590, 141] width 36 height 15
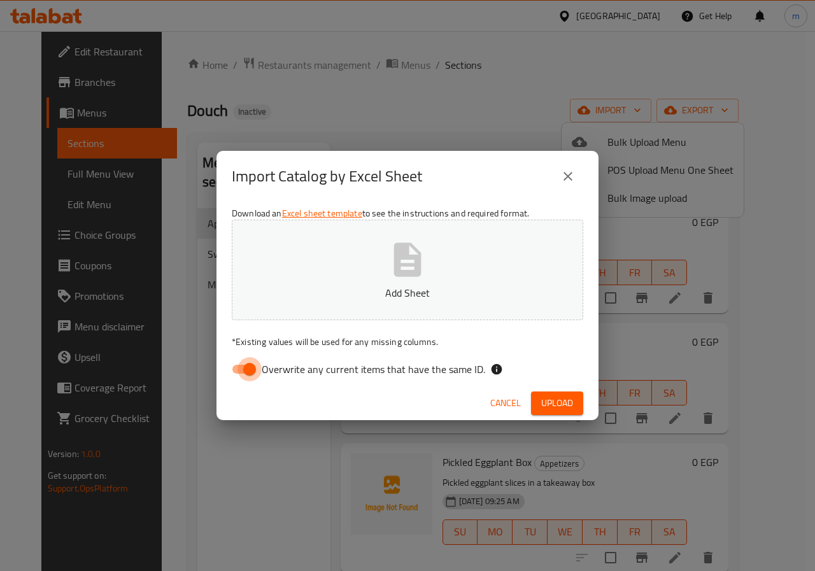
click at [232, 373] on input "Overwrite any current items that have the same ID." at bounding box center [249, 369] width 73 height 24
checkbox input "false"
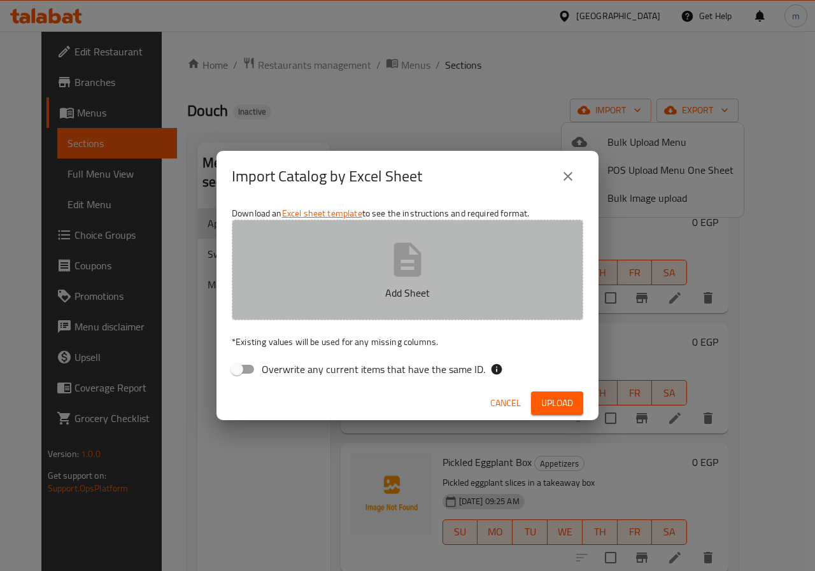
click at [497, 279] on button "Add Sheet" at bounding box center [407, 270] width 351 height 101
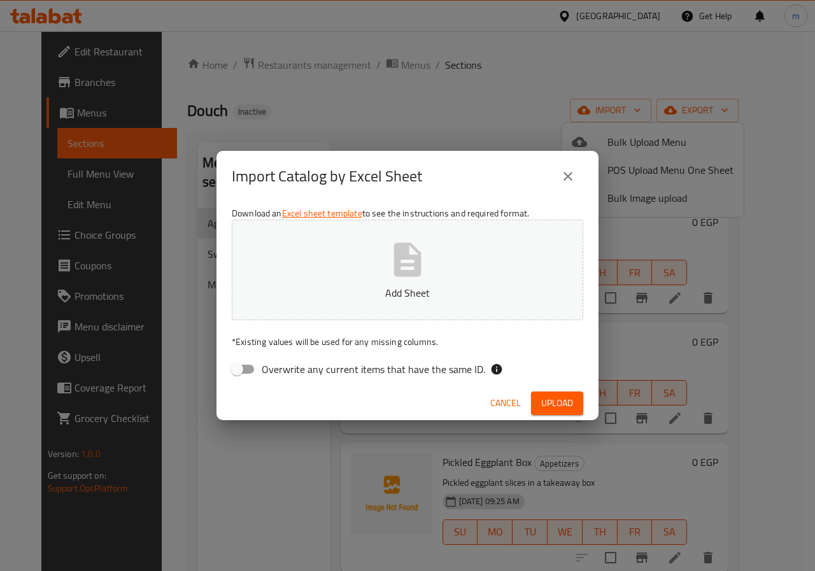
click at [572, 181] on icon "close" at bounding box center [567, 176] width 15 height 15
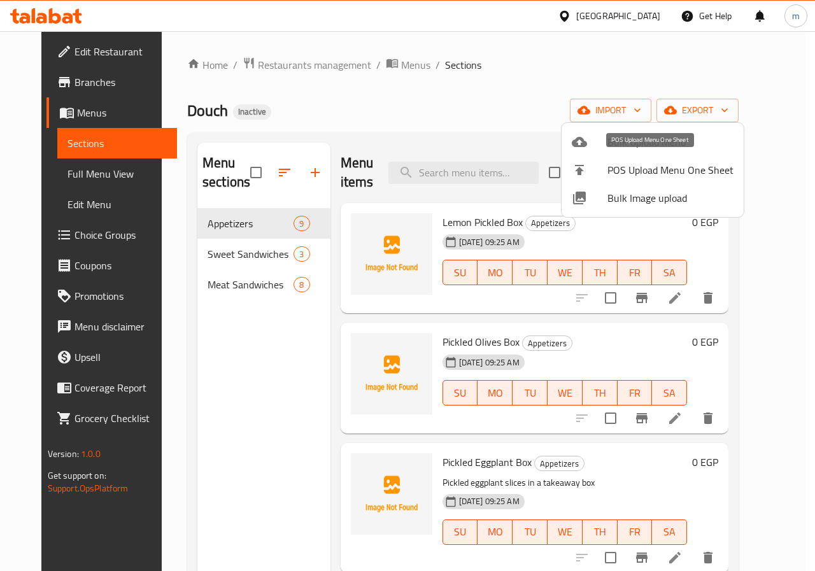
click at [558, 139] on div at bounding box center [407, 285] width 815 height 571
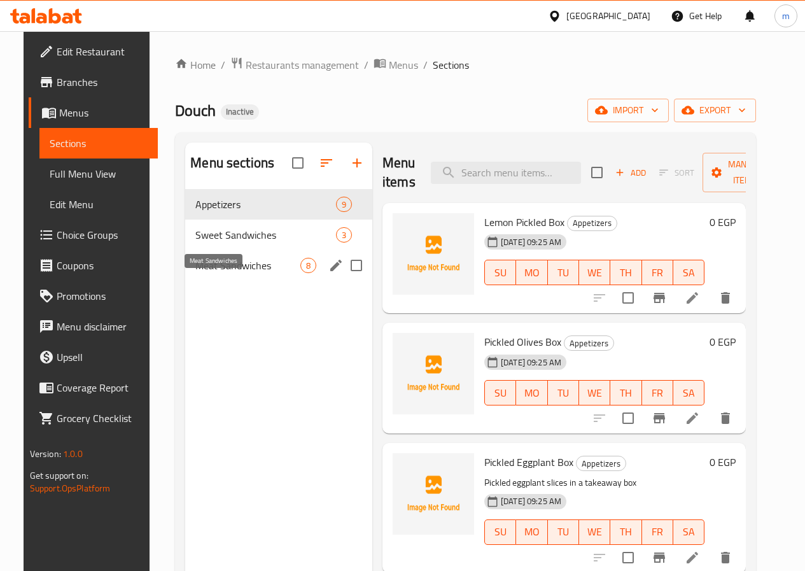
click at [229, 273] on span "Meat Sandwiches" at bounding box center [247, 265] width 105 height 15
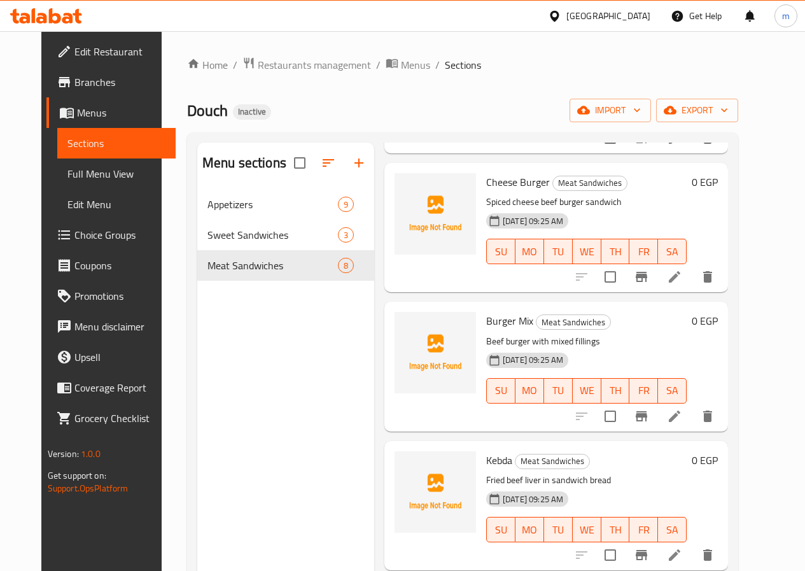
scroll to position [446, 0]
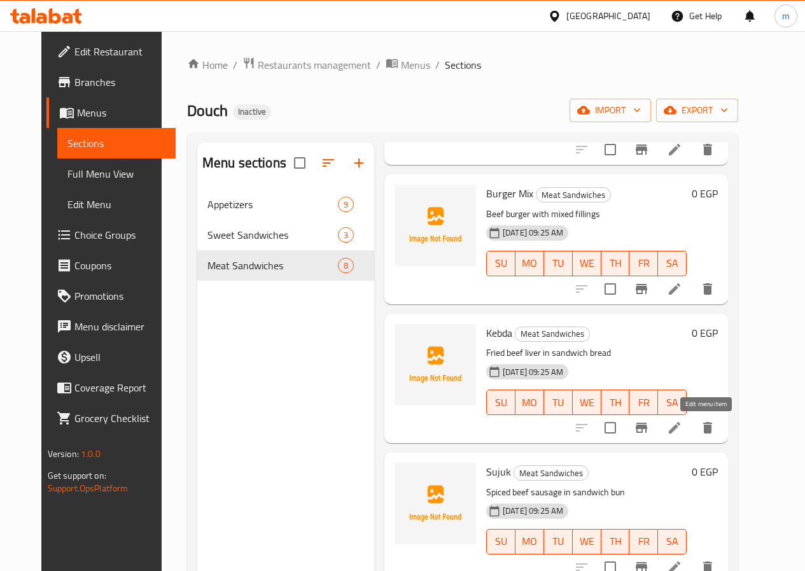
click at [682, 423] on icon at bounding box center [674, 427] width 15 height 15
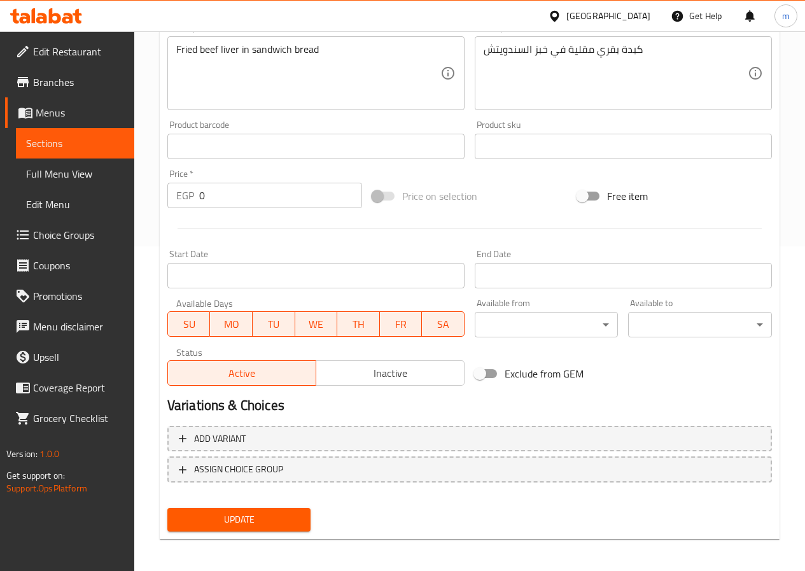
scroll to position [328, 0]
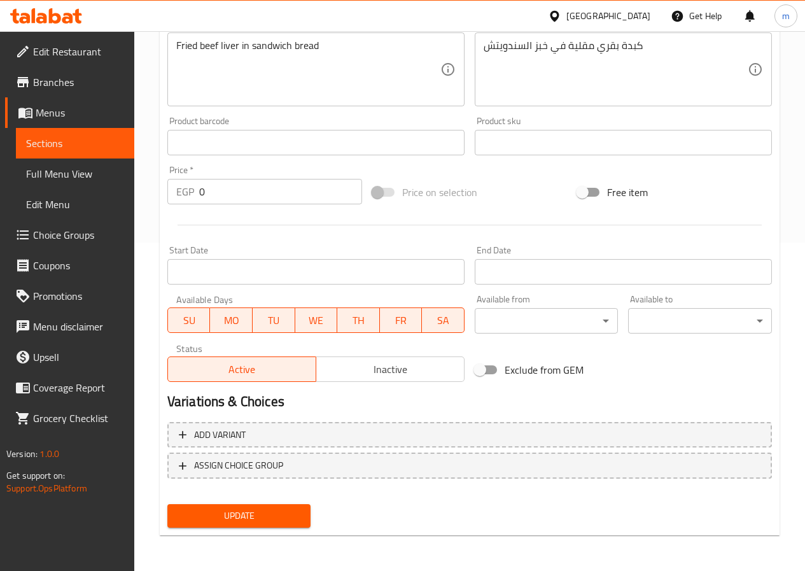
click at [60, 233] on span "Choice Groups" at bounding box center [78, 234] width 91 height 15
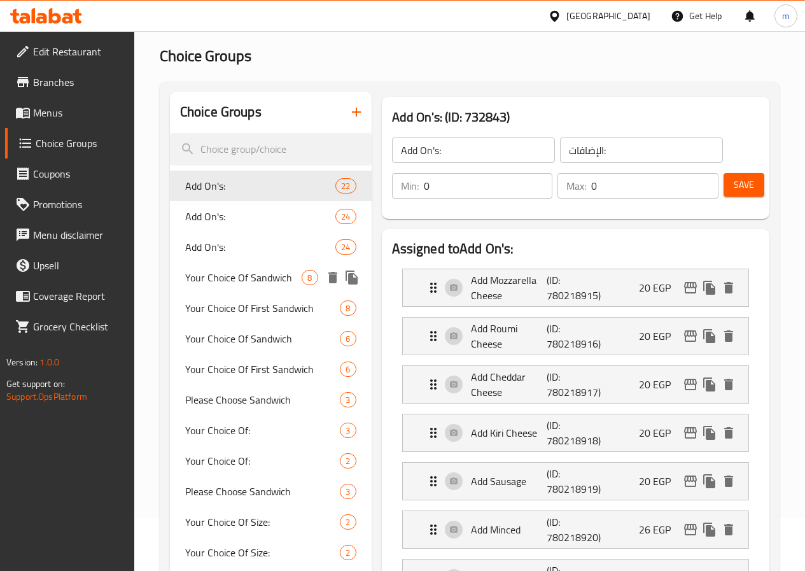
scroll to position [116, 0]
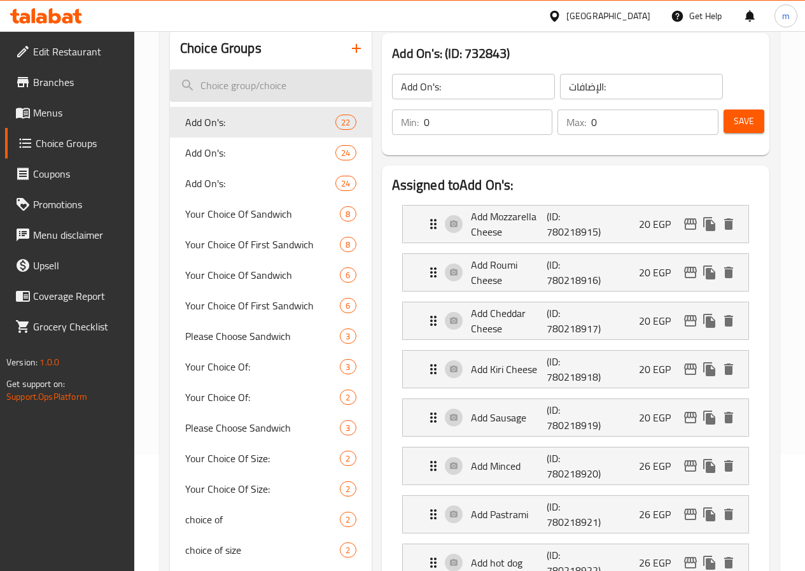
click at [241, 83] on input "search" at bounding box center [271, 85] width 202 height 32
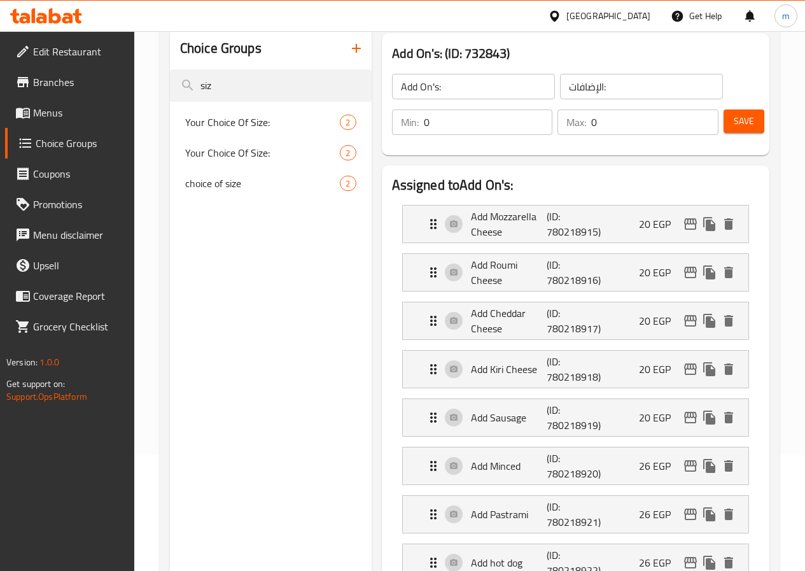
type input "siz"
click at [250, 111] on div "Your Choice Of Size: 2" at bounding box center [271, 122] width 202 height 31
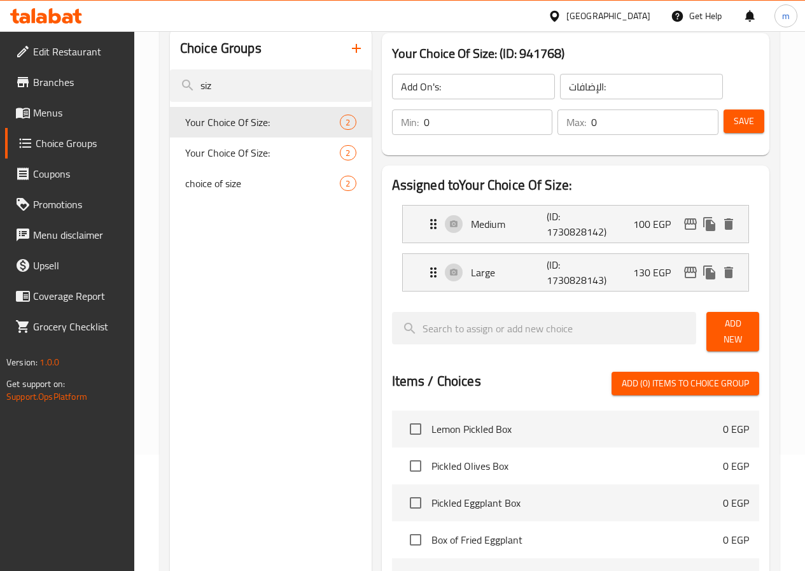
type input "Your Choice Of Size:"
type input "إختيارك من الحجم:"
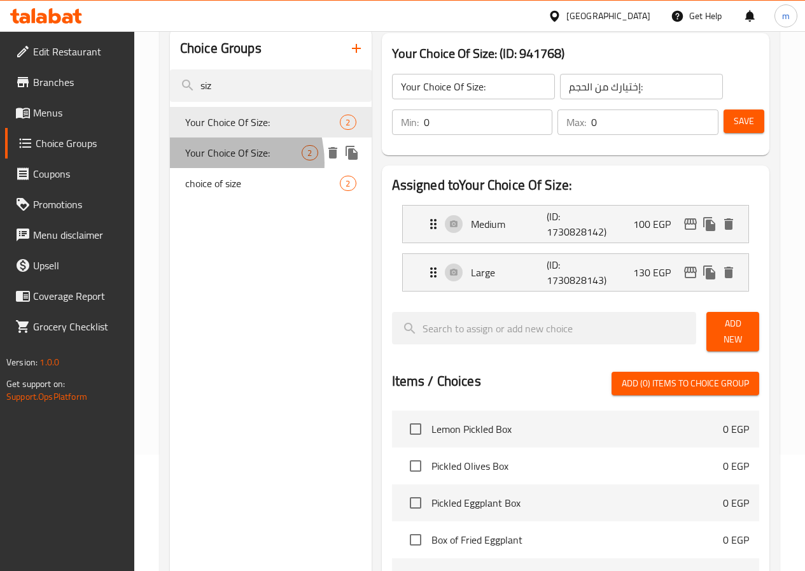
click at [208, 160] on span "Your Choice Of Size:" at bounding box center [243, 152] width 117 height 15
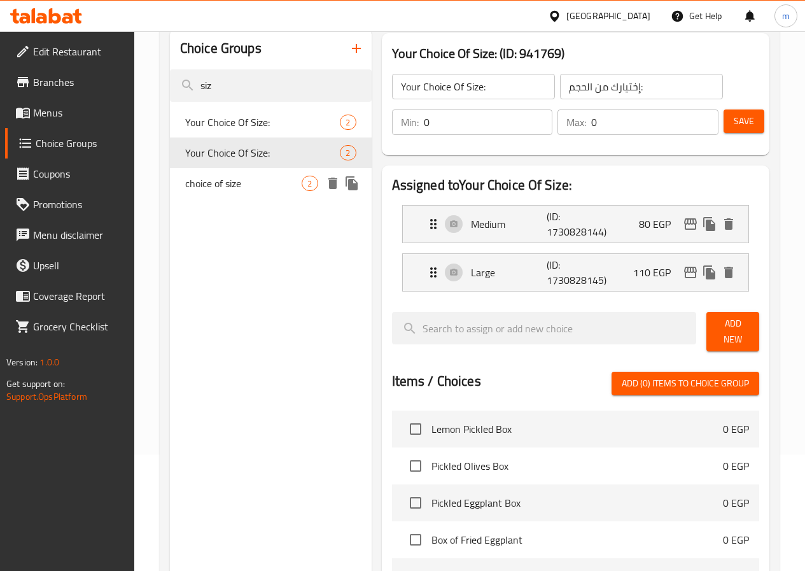
click at [211, 185] on span "choice of size" at bounding box center [243, 183] width 117 height 15
type input "choice of size"
type input "اختيارك من الحجم"
type input "1"
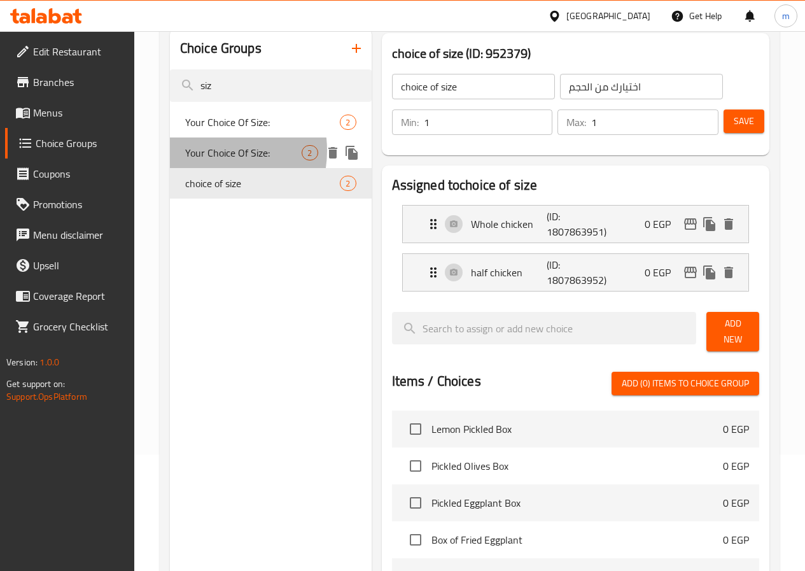
click at [208, 151] on span "Your Choice Of Size:" at bounding box center [243, 152] width 117 height 15
type input "Your Choice Of Size:"
type input "إختيارك من الحجم:"
type input "0"
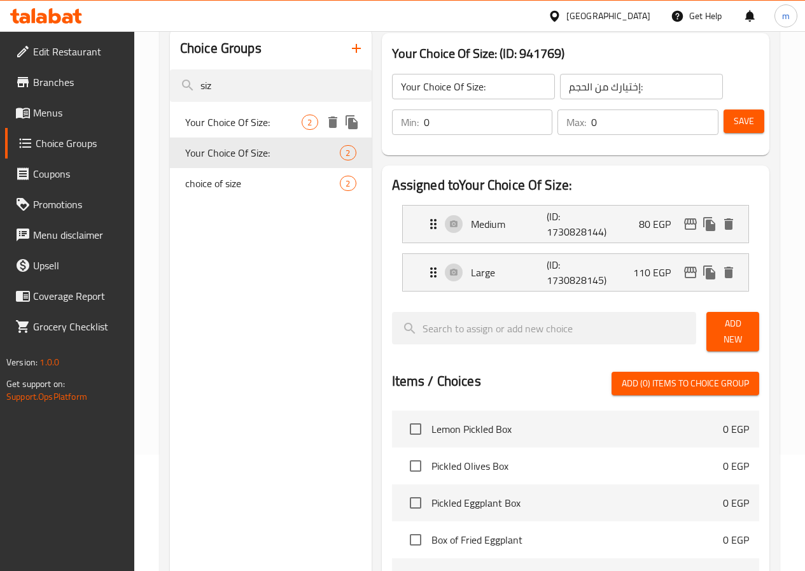
click at [213, 117] on span "Your Choice Of Size:" at bounding box center [243, 122] width 117 height 15
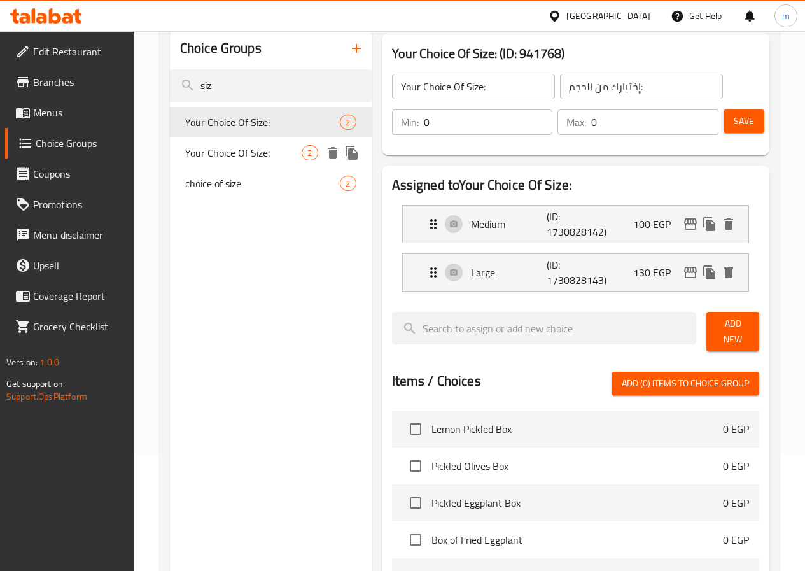
click at [227, 168] on div "Your Choice Of Size: 2" at bounding box center [271, 152] width 202 height 31
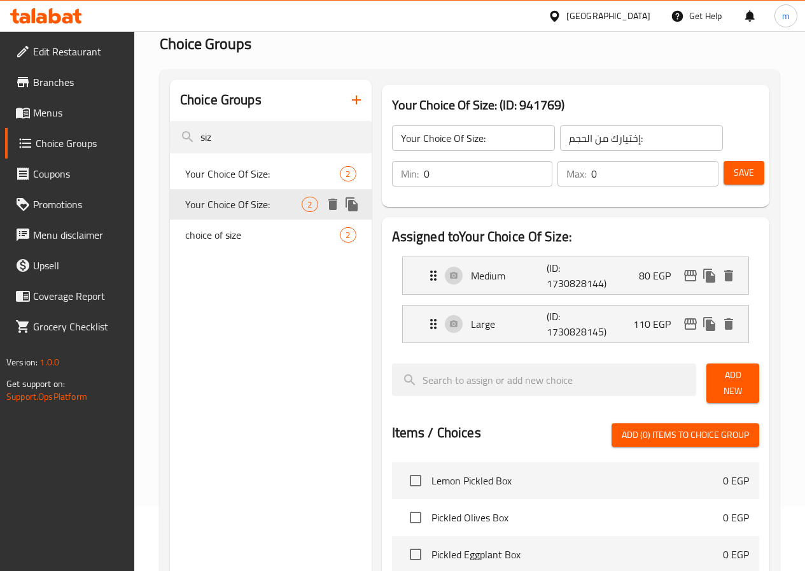
scroll to position [0, 0]
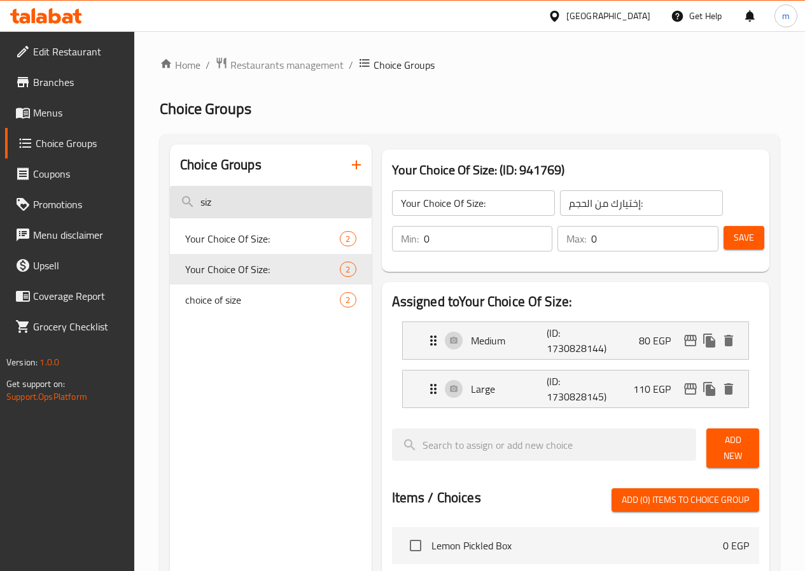
click at [245, 208] on input "siz" at bounding box center [271, 202] width 202 height 32
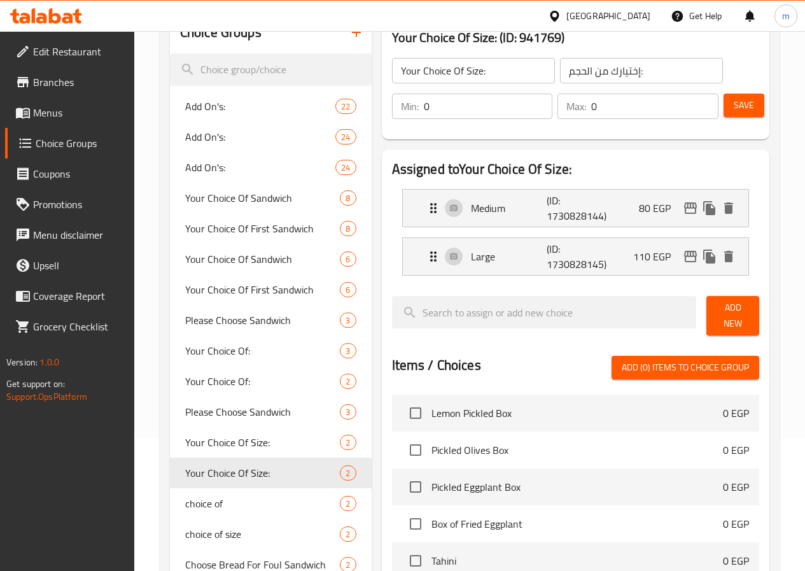
scroll to position [127, 0]
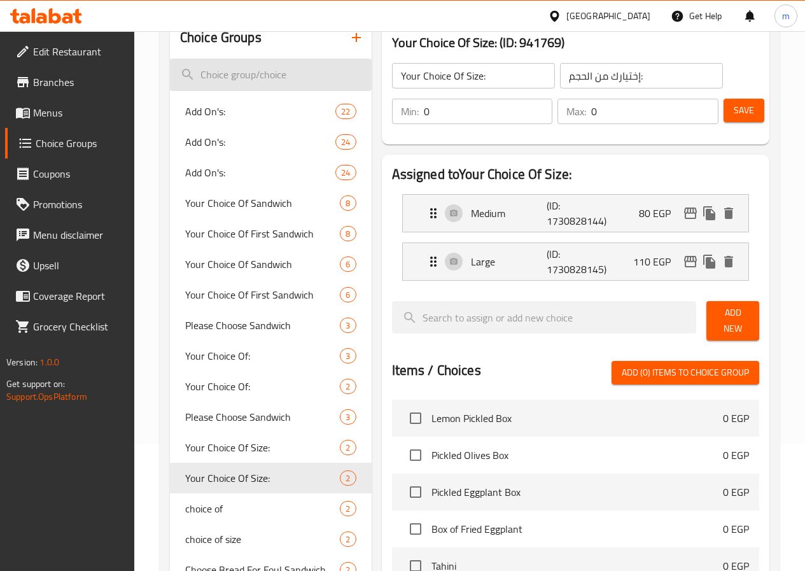
paste input "Choose size"
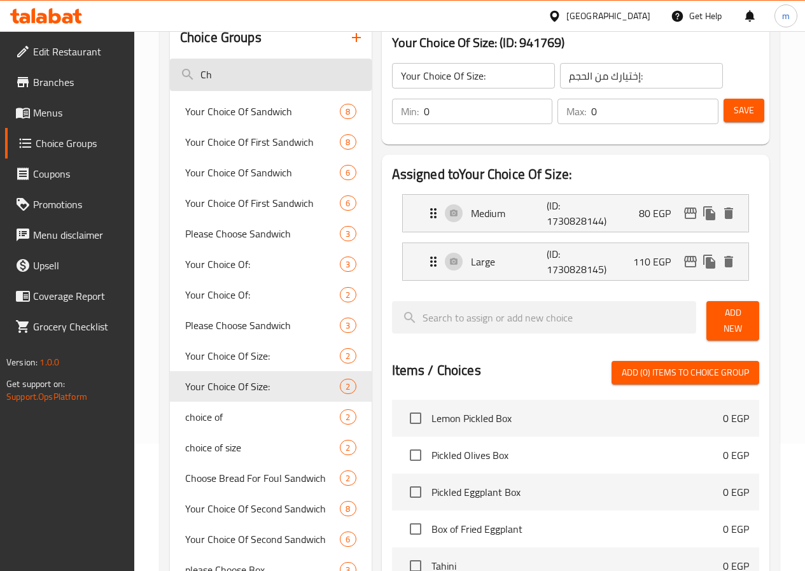
type input "C"
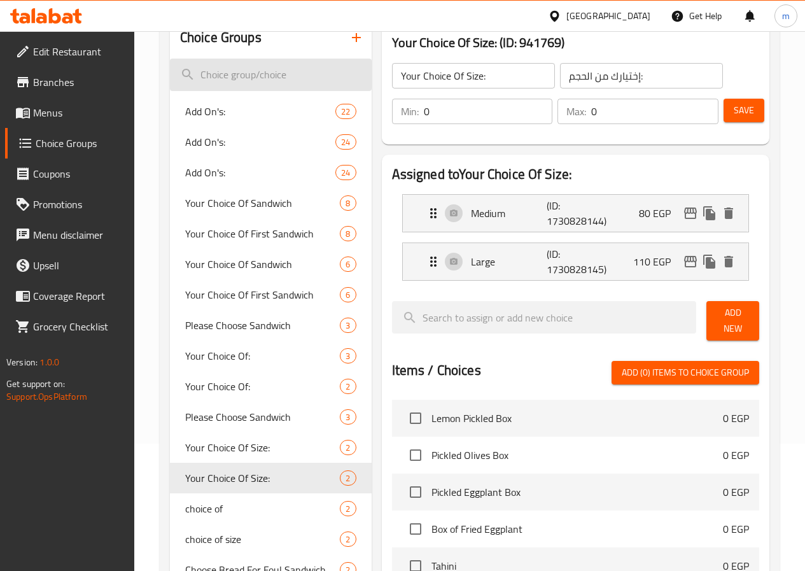
paste input "Choose size"
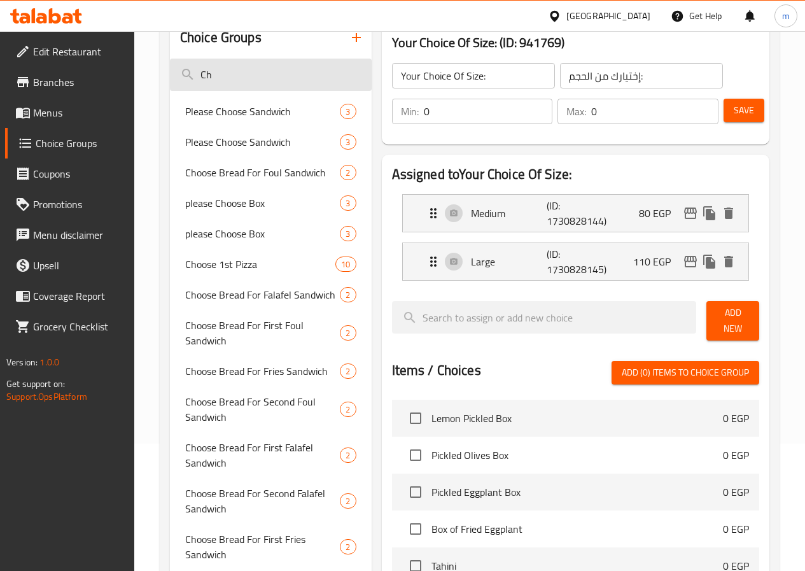
type input "C"
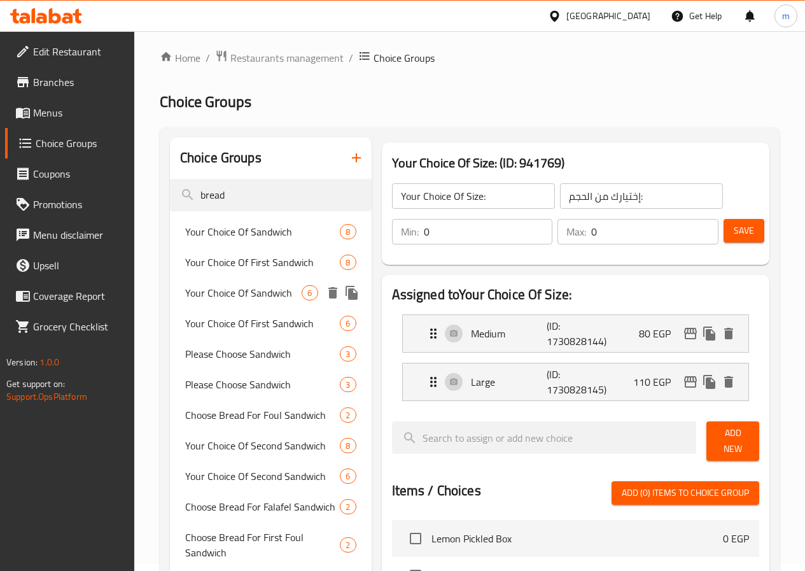
scroll to position [0, 0]
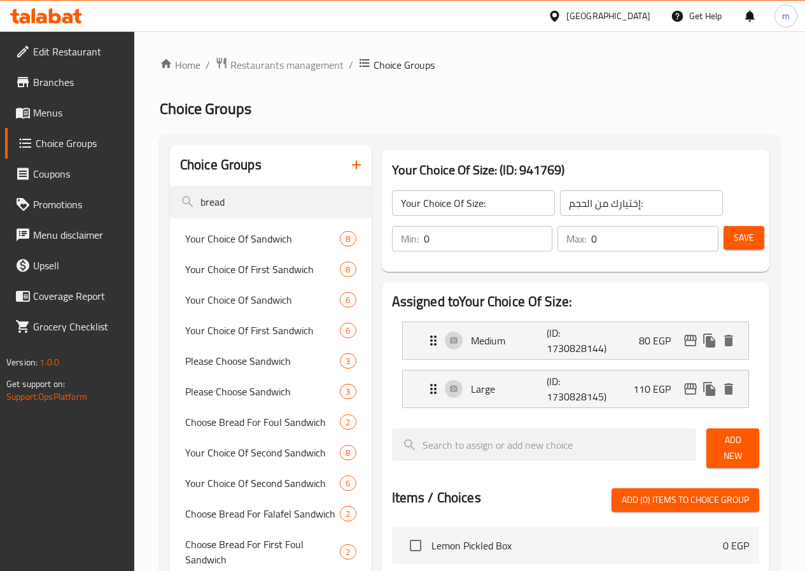
type input "bread"
click at [64, 113] on span "Menus" at bounding box center [78, 112] width 91 height 15
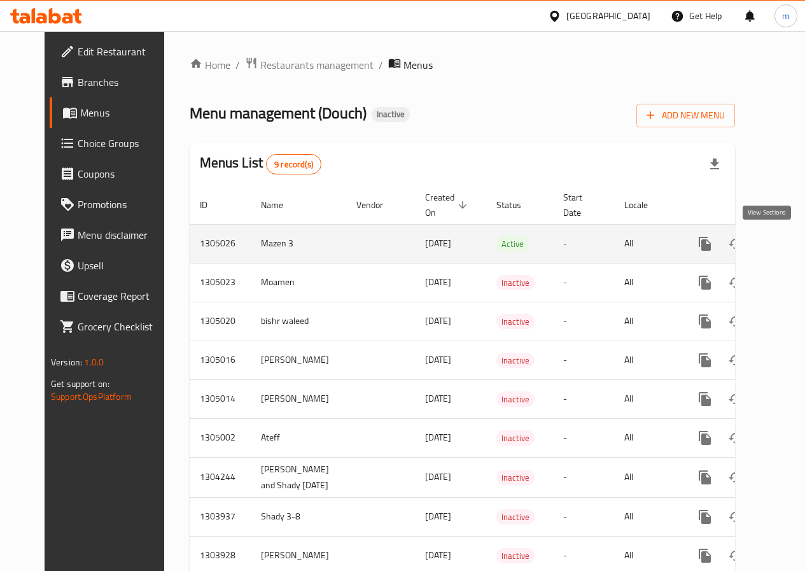
click at [789, 245] on icon "enhanced table" at bounding box center [796, 243] width 15 height 15
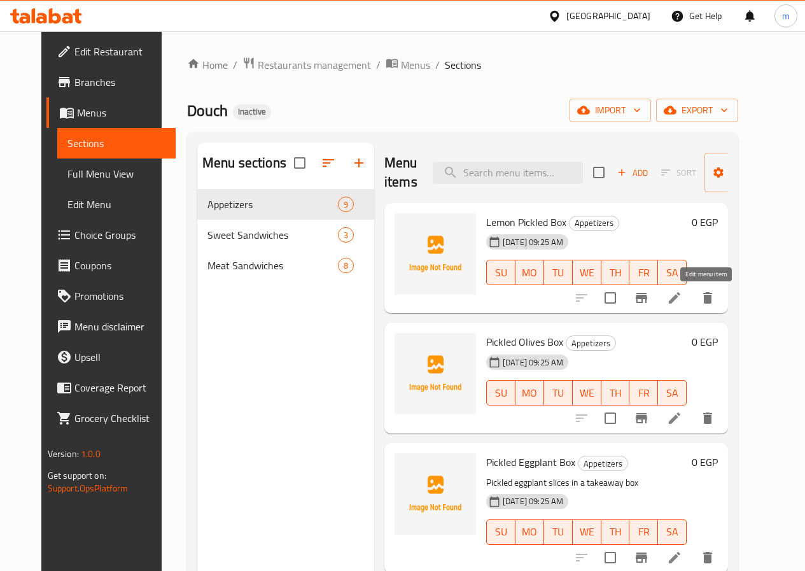
click at [682, 293] on icon at bounding box center [674, 297] width 15 height 15
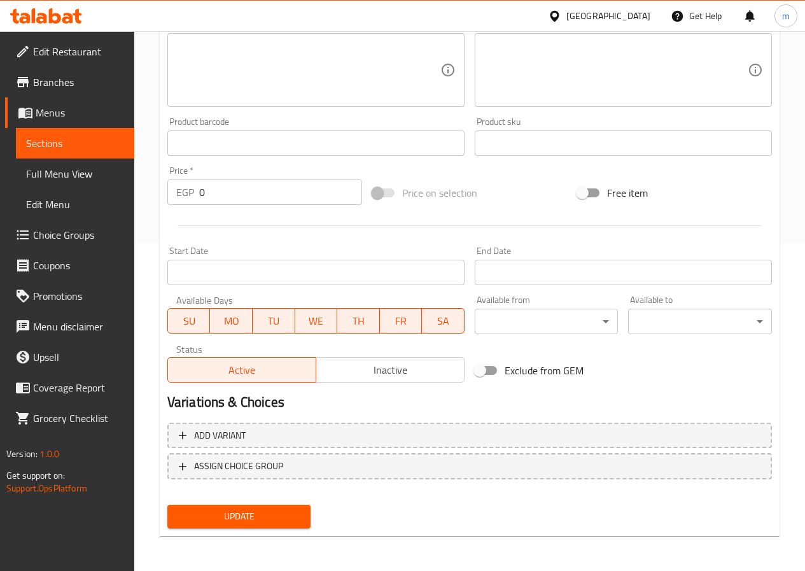
scroll to position [328, 0]
click at [50, 111] on span "Menus" at bounding box center [80, 112] width 88 height 15
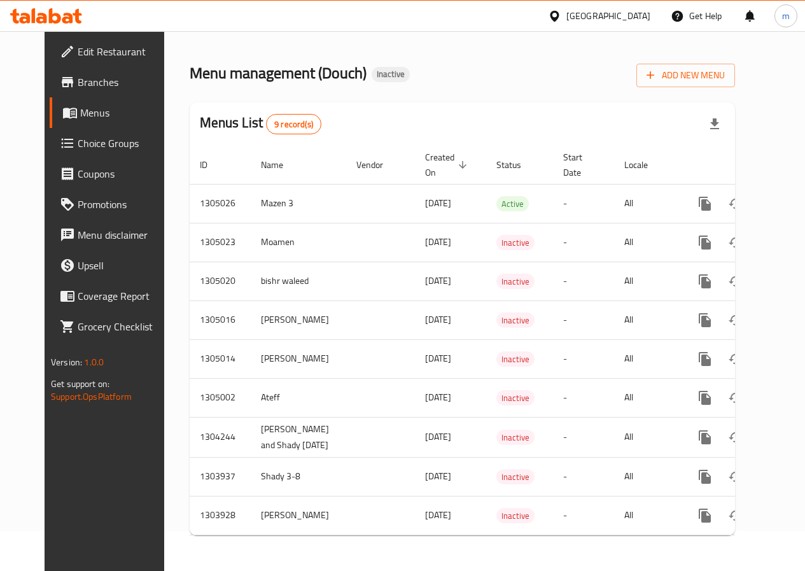
scroll to position [50, 0]
